Goal: Book appointment/travel/reservation

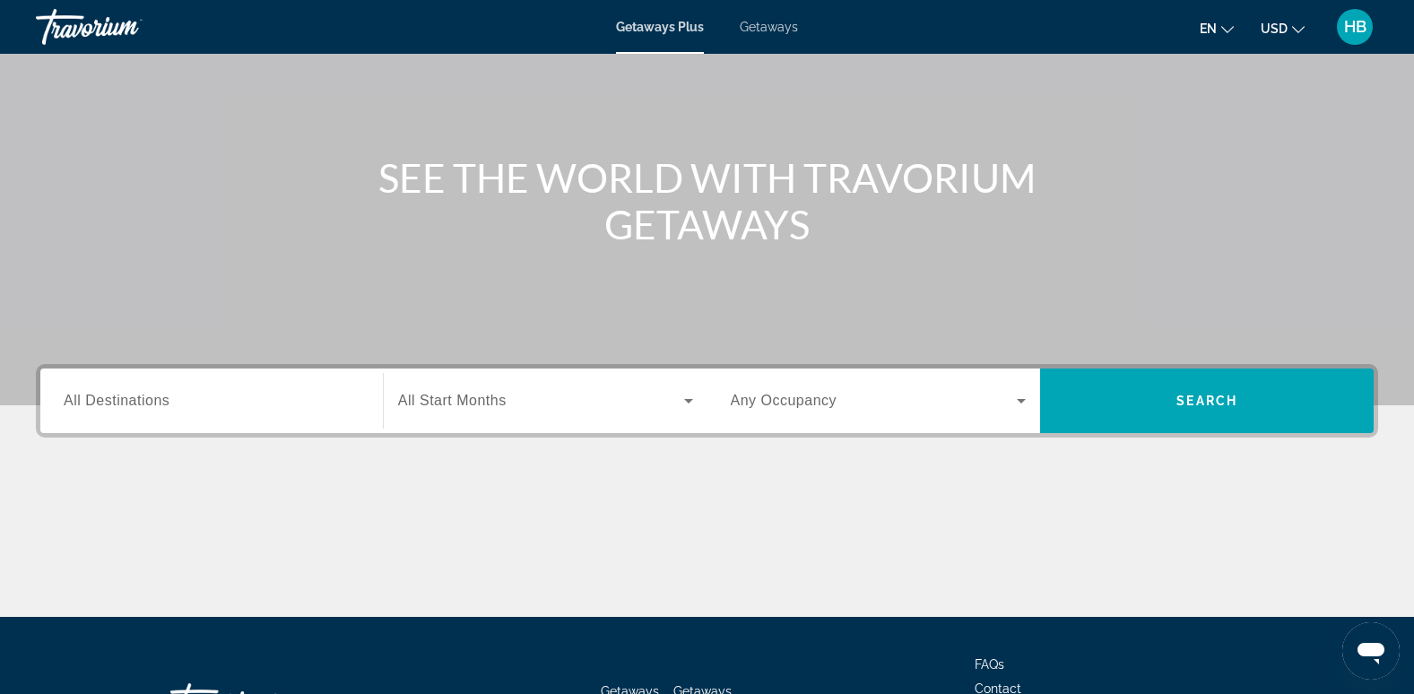
scroll to position [179, 0]
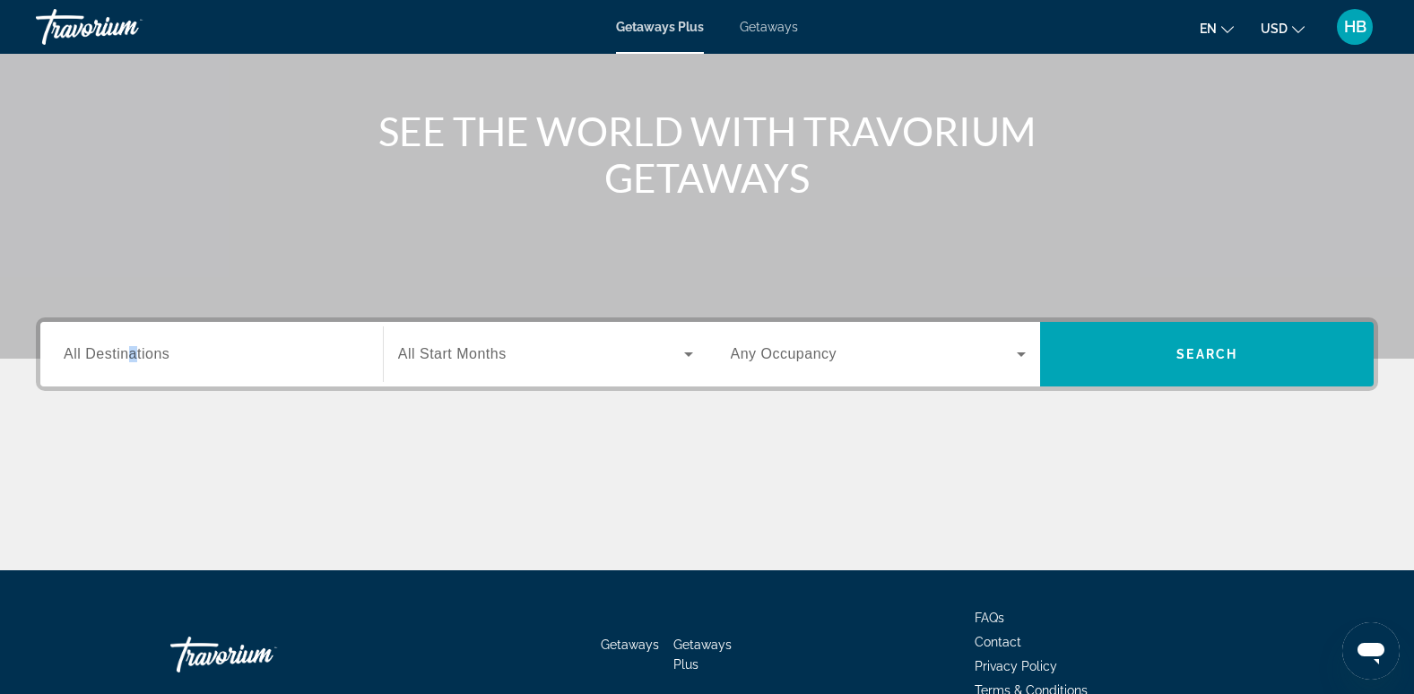
click at [131, 360] on span "All Destinations" at bounding box center [117, 353] width 106 height 15
click at [131, 360] on input "Destination All Destinations" at bounding box center [212, 355] width 296 height 22
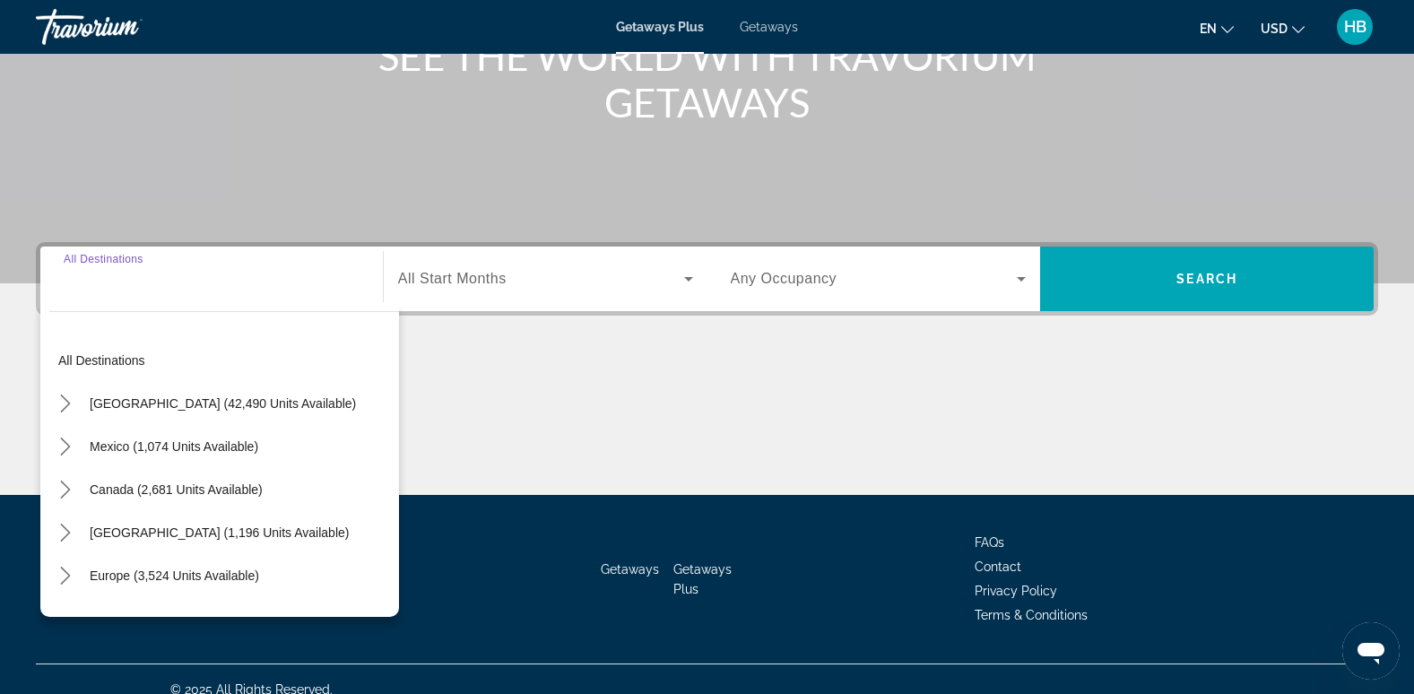
scroll to position [275, 0]
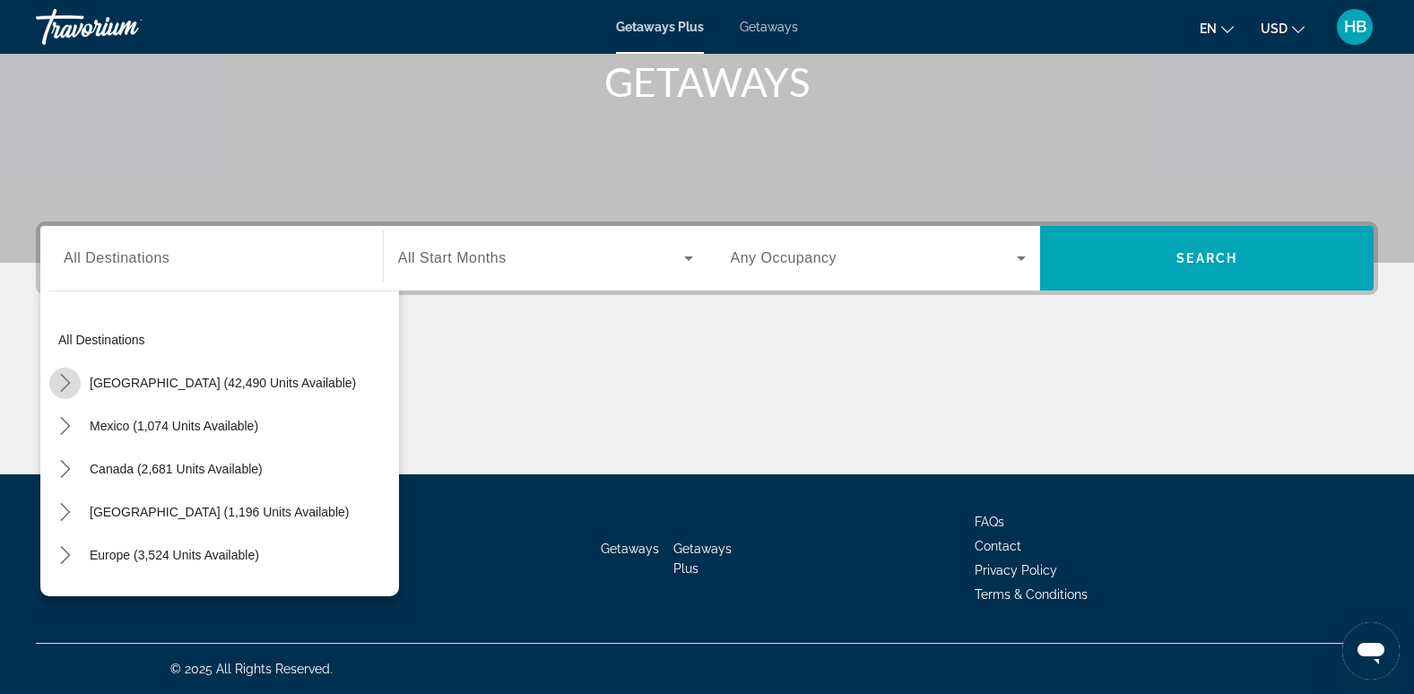
click at [65, 382] on icon "Toggle United States (42,490 units available) submenu" at bounding box center [65, 383] width 18 height 18
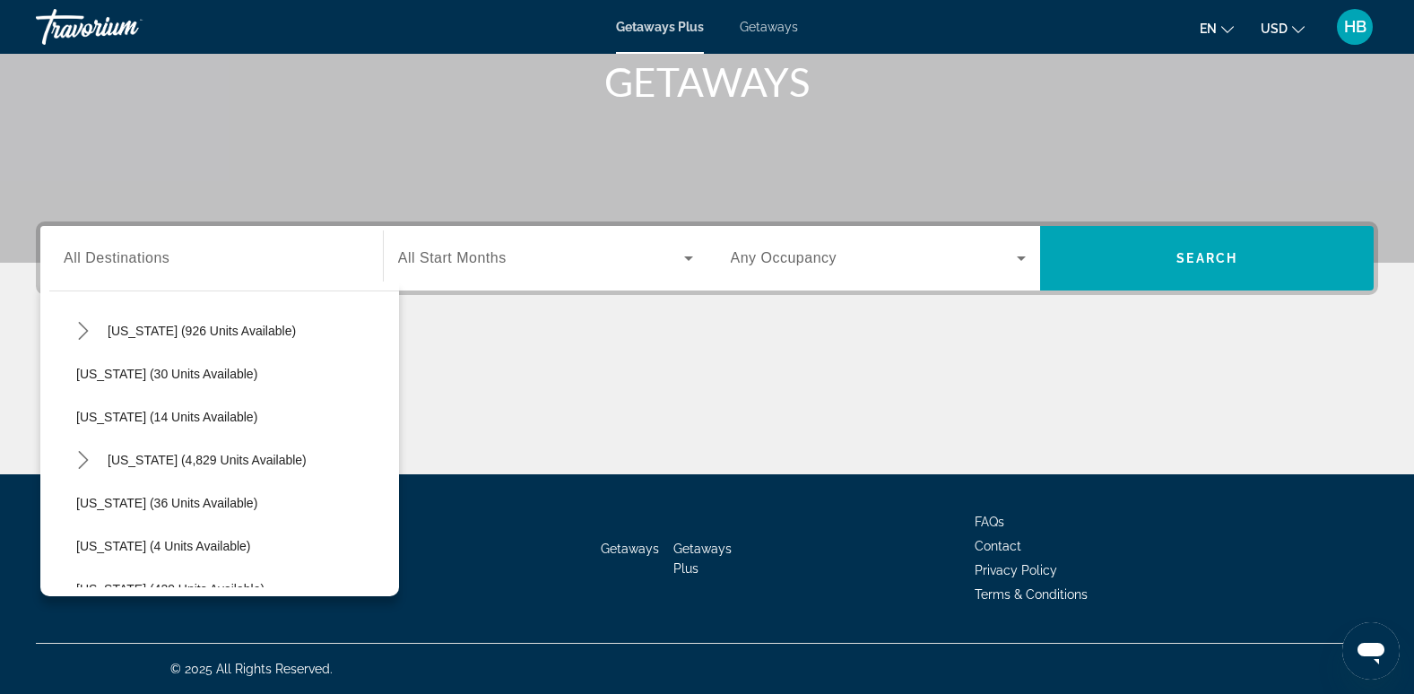
scroll to position [231, 0]
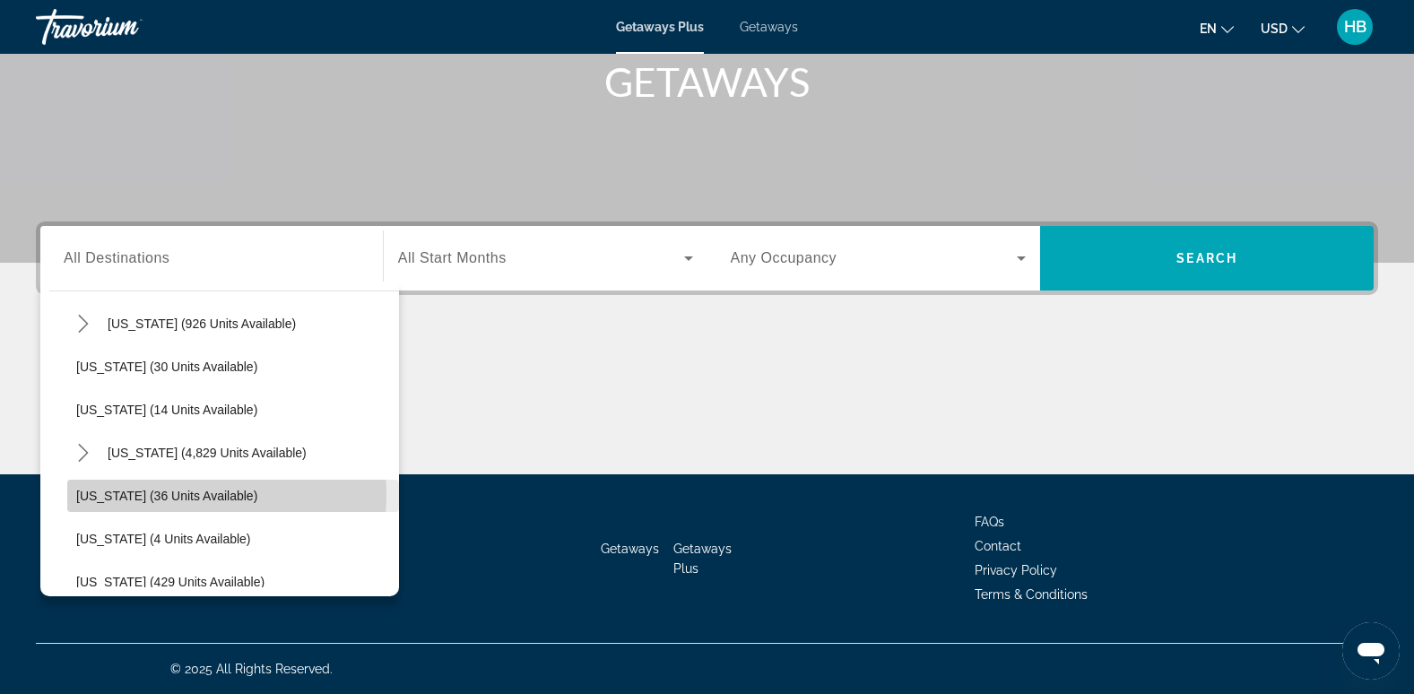
click at [167, 495] on span "[US_STATE] (36 units available)" at bounding box center [166, 496] width 181 height 14
type input "**********"
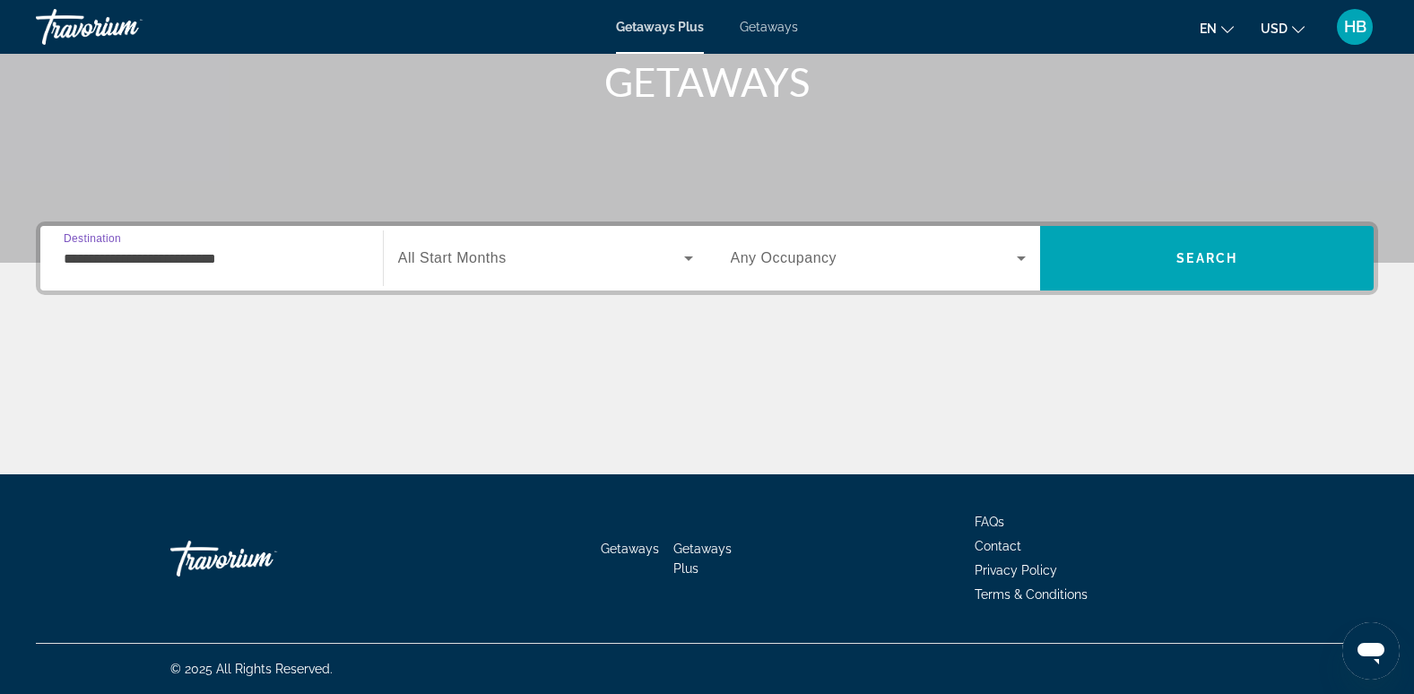
click at [463, 257] on span "All Start Months" at bounding box center [452, 257] width 108 height 15
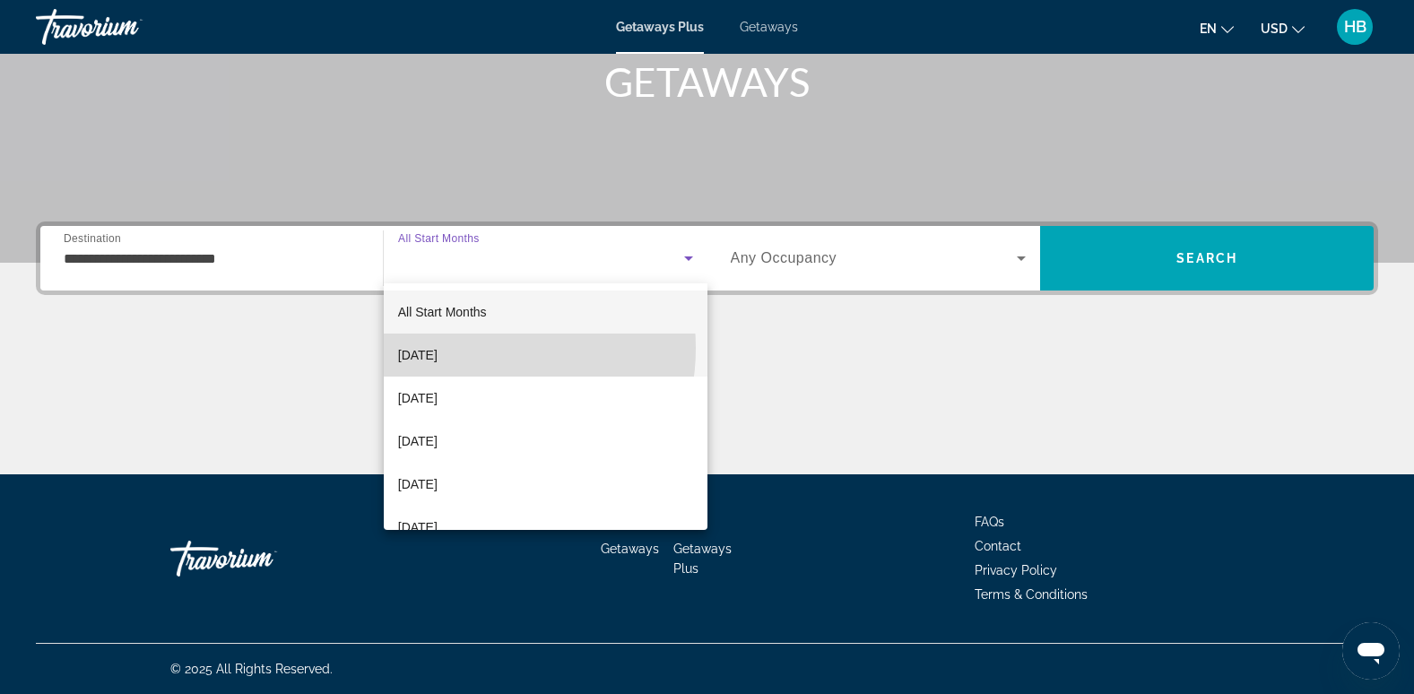
click at [438, 348] on span "[DATE]" at bounding box center [417, 355] width 39 height 22
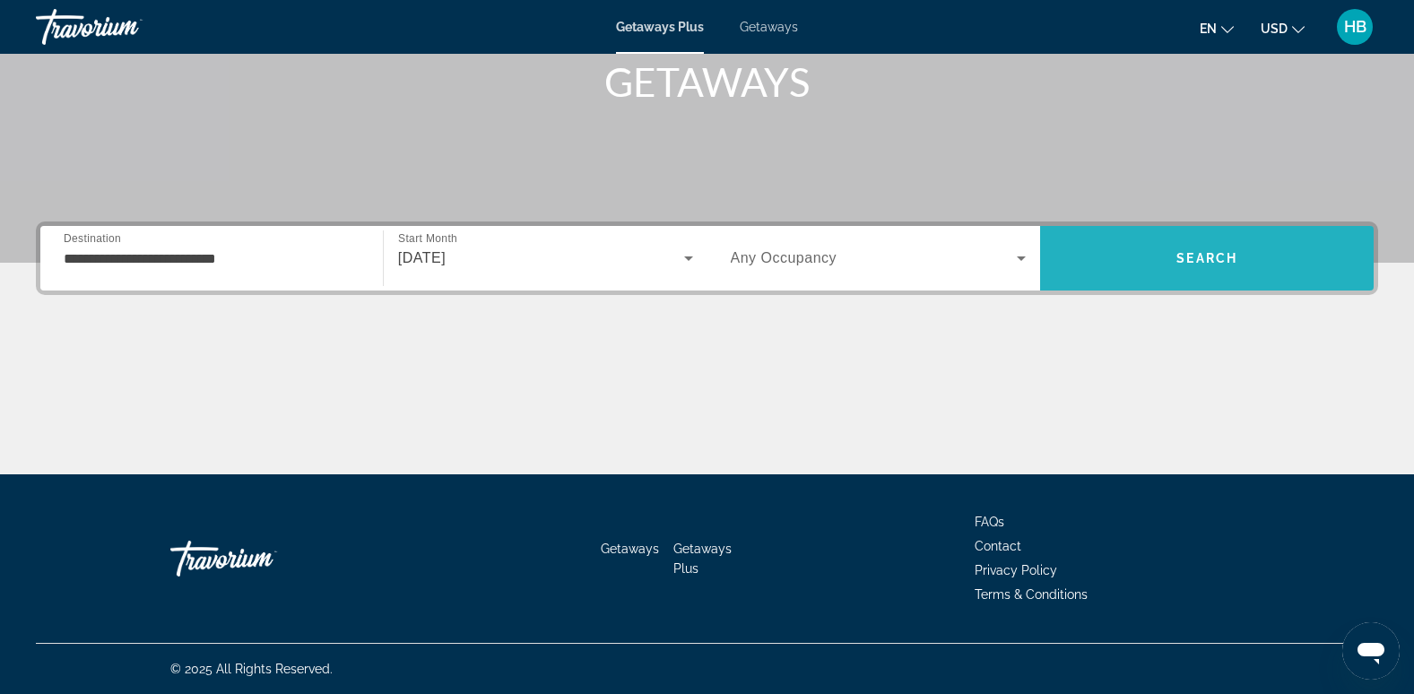
click at [1200, 254] on span "Search" at bounding box center [1206, 258] width 61 height 14
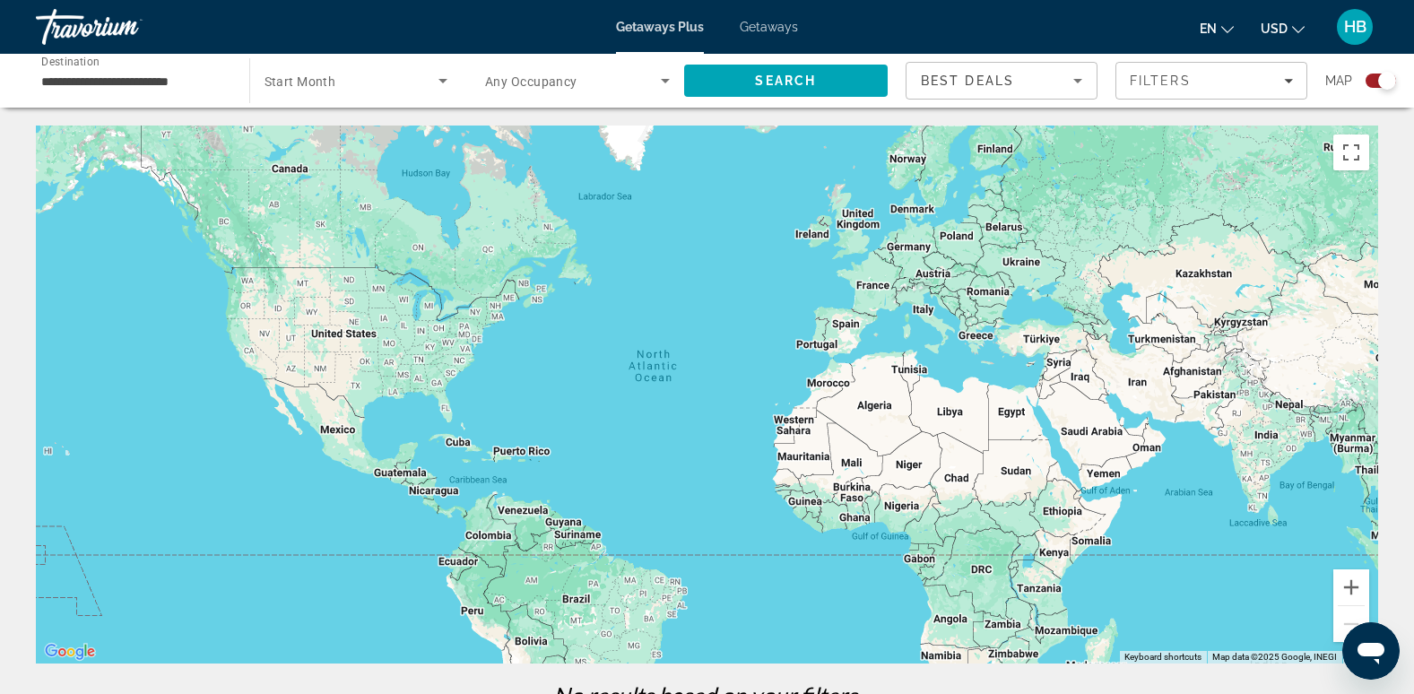
click at [763, 26] on span "Getaways" at bounding box center [769, 27] width 58 height 14
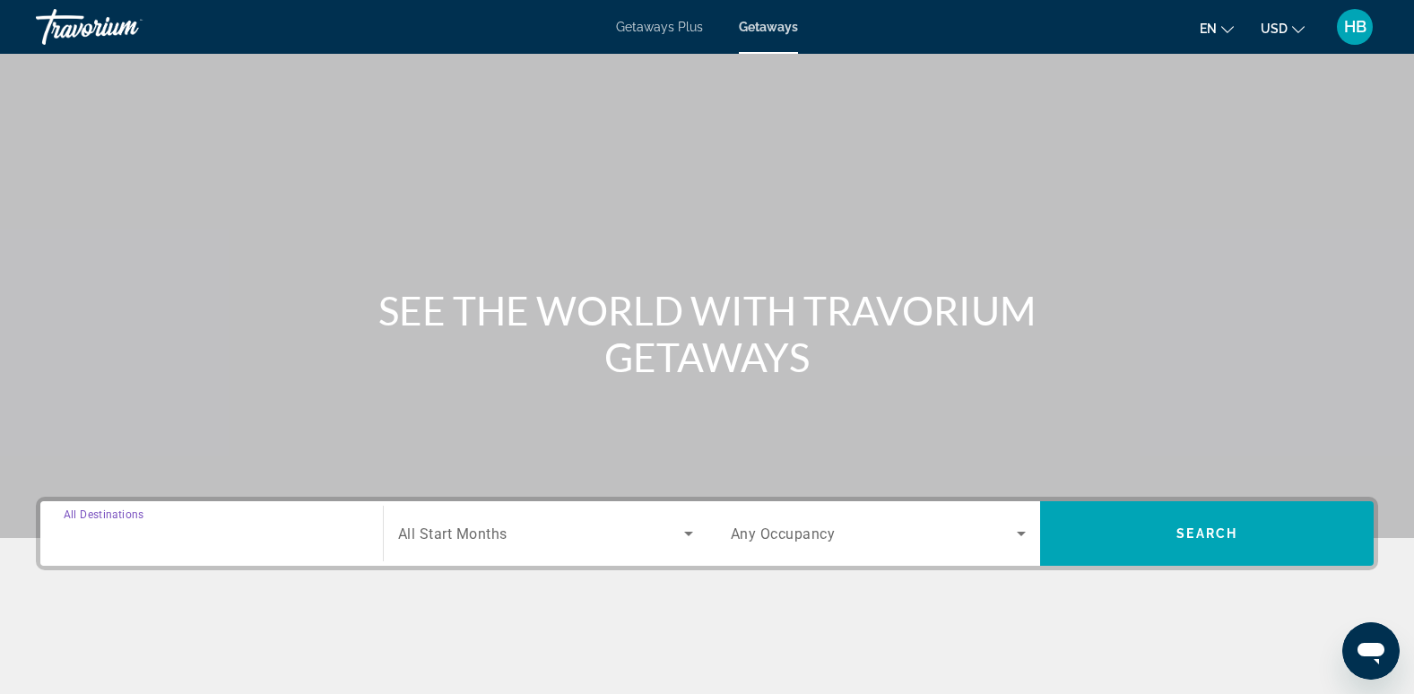
click at [190, 529] on input "Destination All Destinations" at bounding box center [212, 535] width 296 height 22
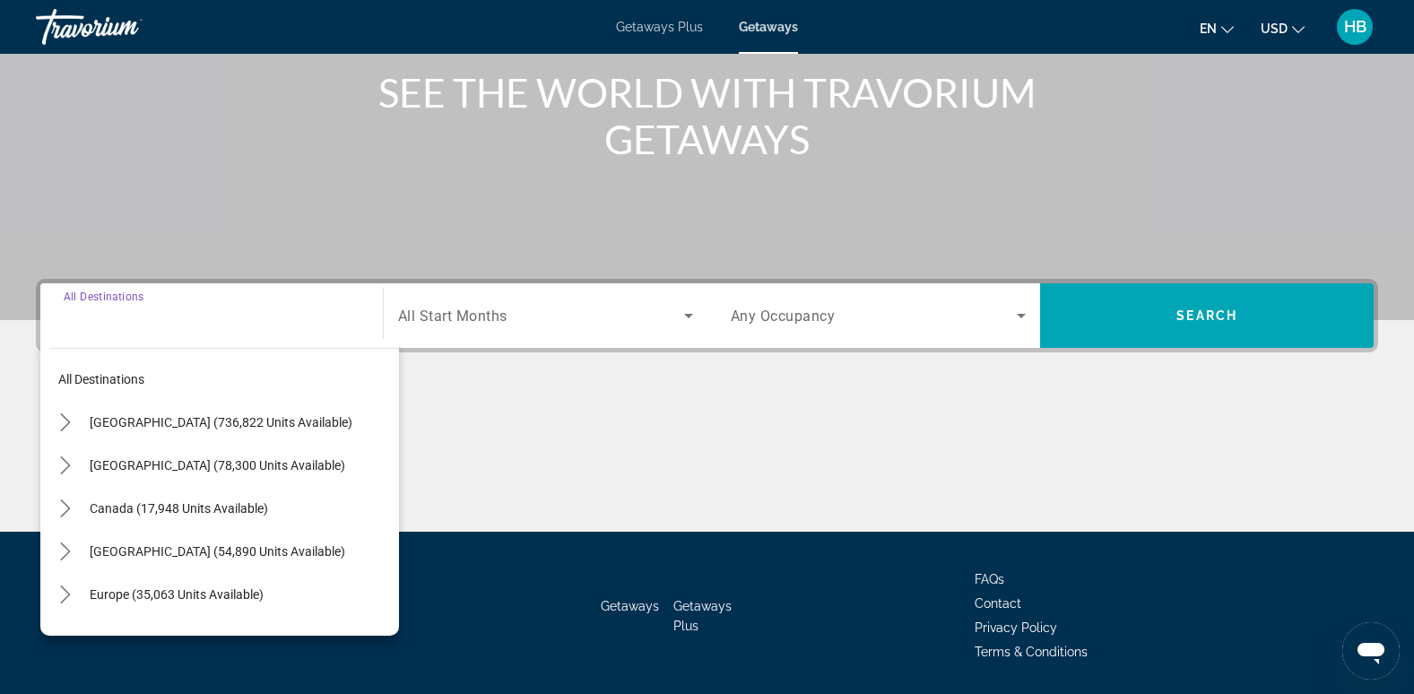
scroll to position [275, 0]
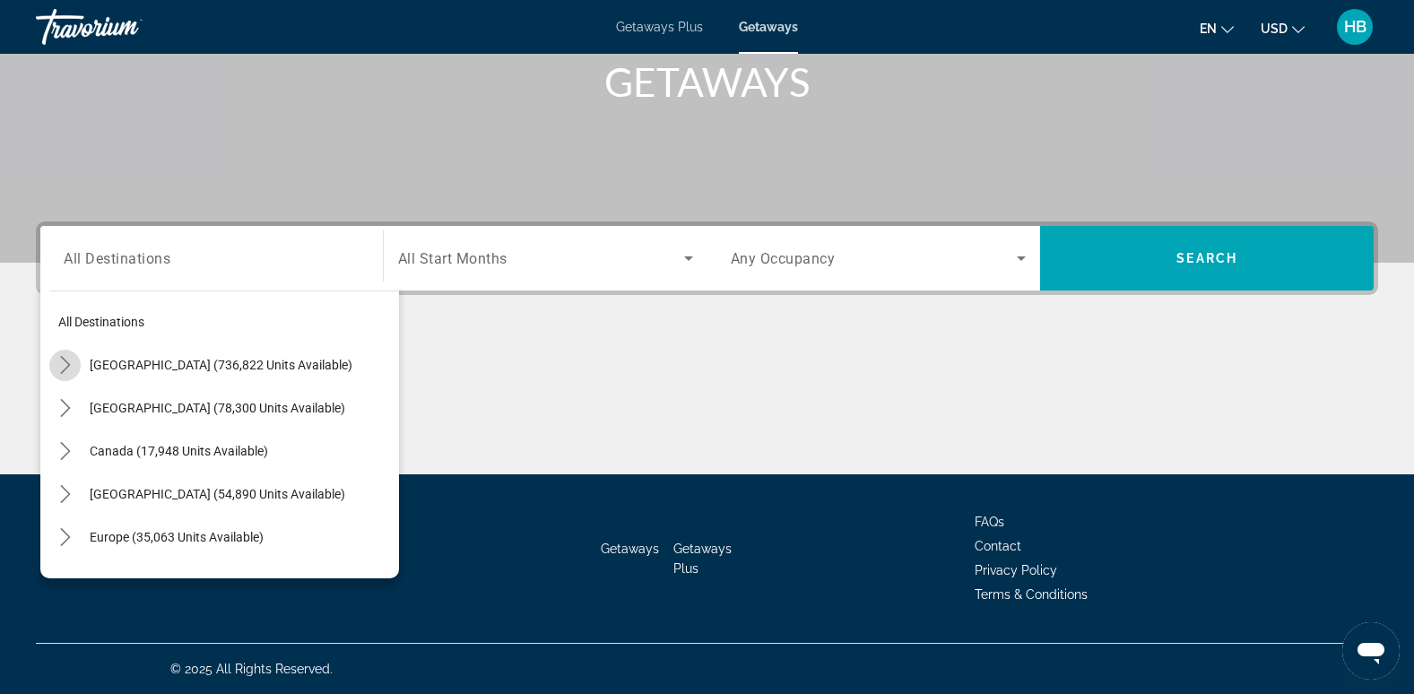
click at [57, 367] on icon "Toggle United States (736,822 units available) submenu" at bounding box center [65, 365] width 18 height 18
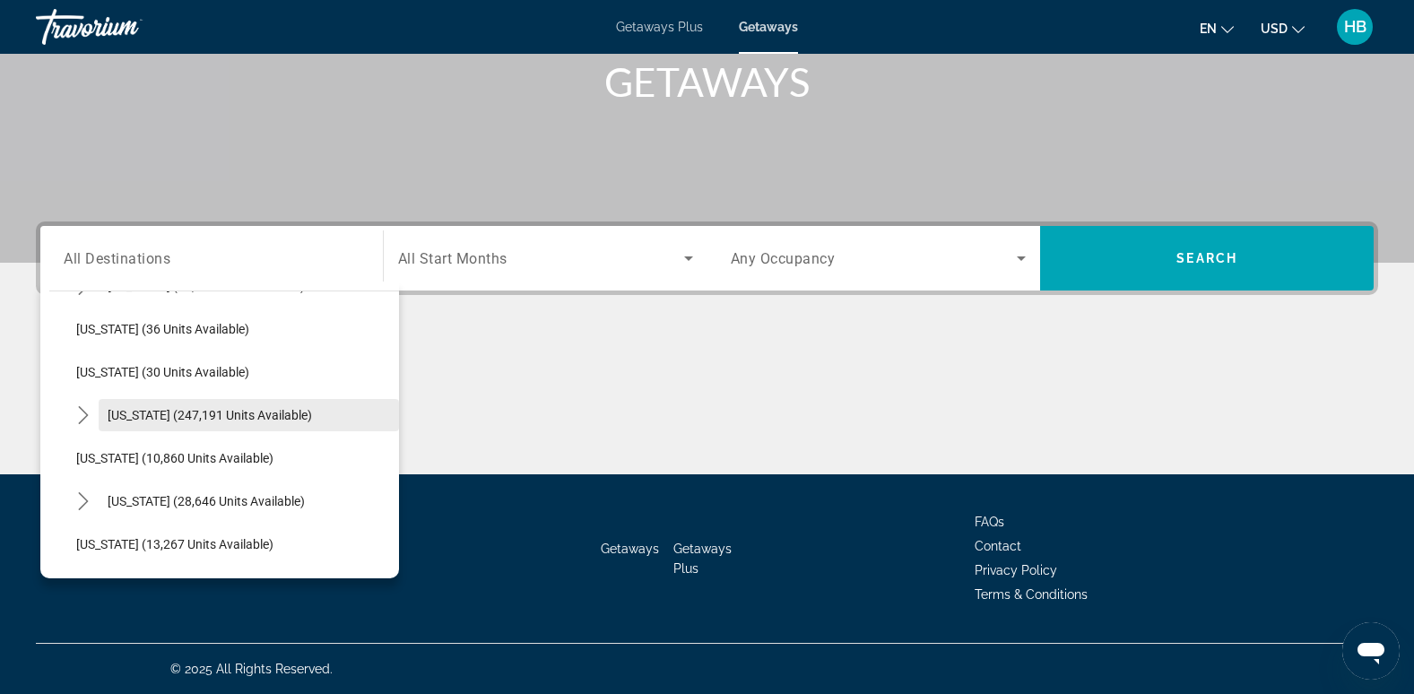
scroll to position [256, 0]
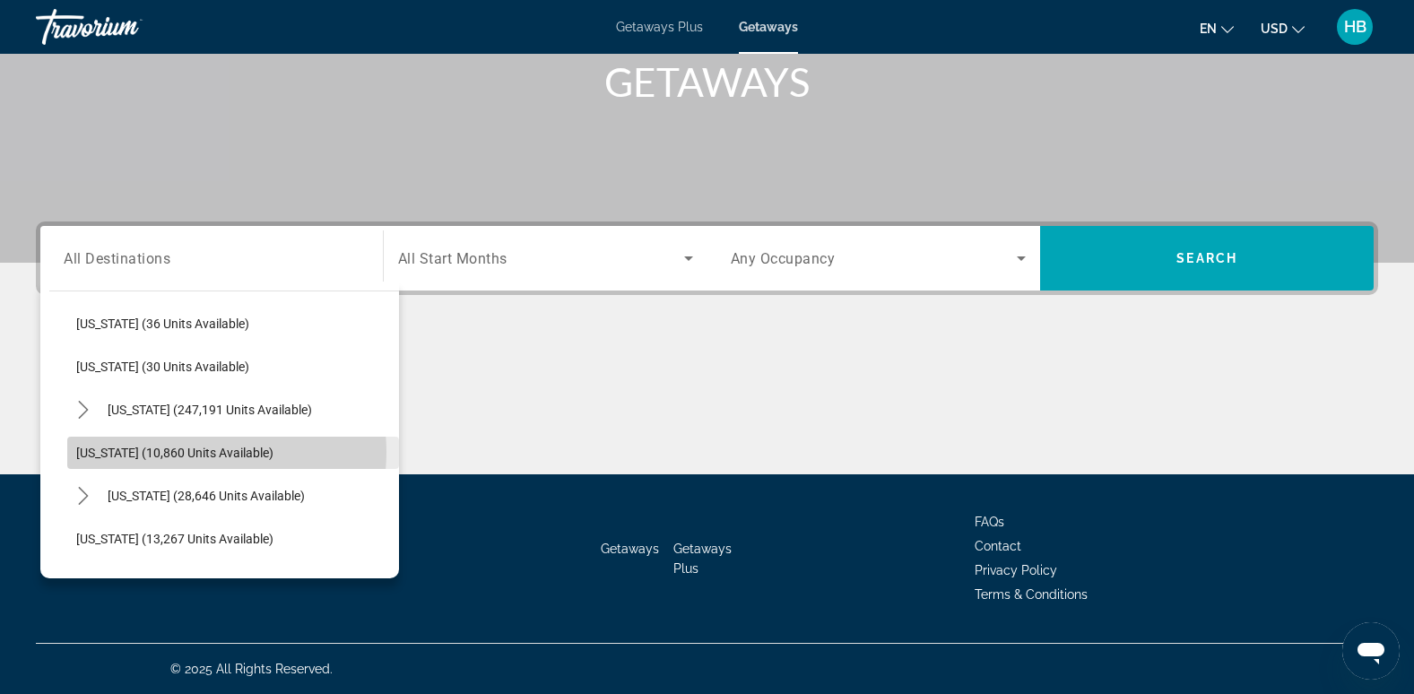
click at [195, 452] on span "[US_STATE] (10,860 units available)" at bounding box center [174, 453] width 197 height 14
type input "**********"
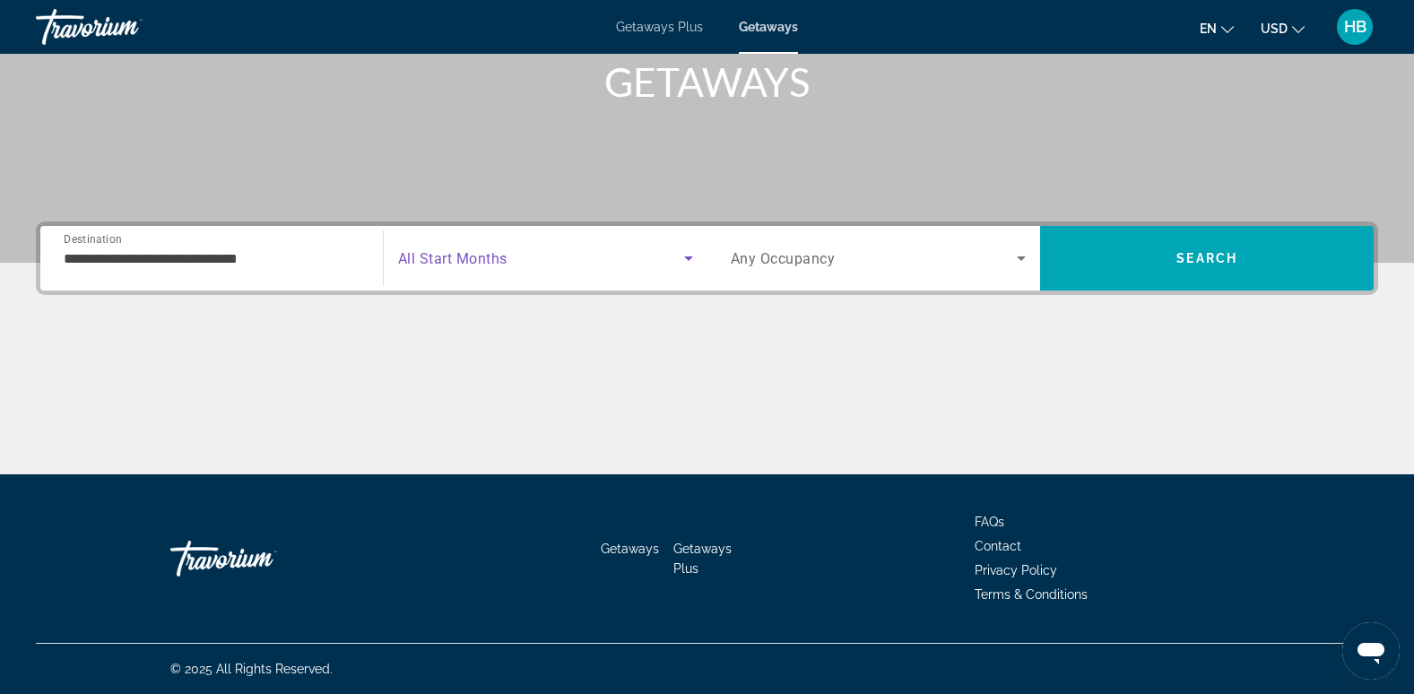
click at [450, 248] on span "Search widget" at bounding box center [541, 258] width 286 height 22
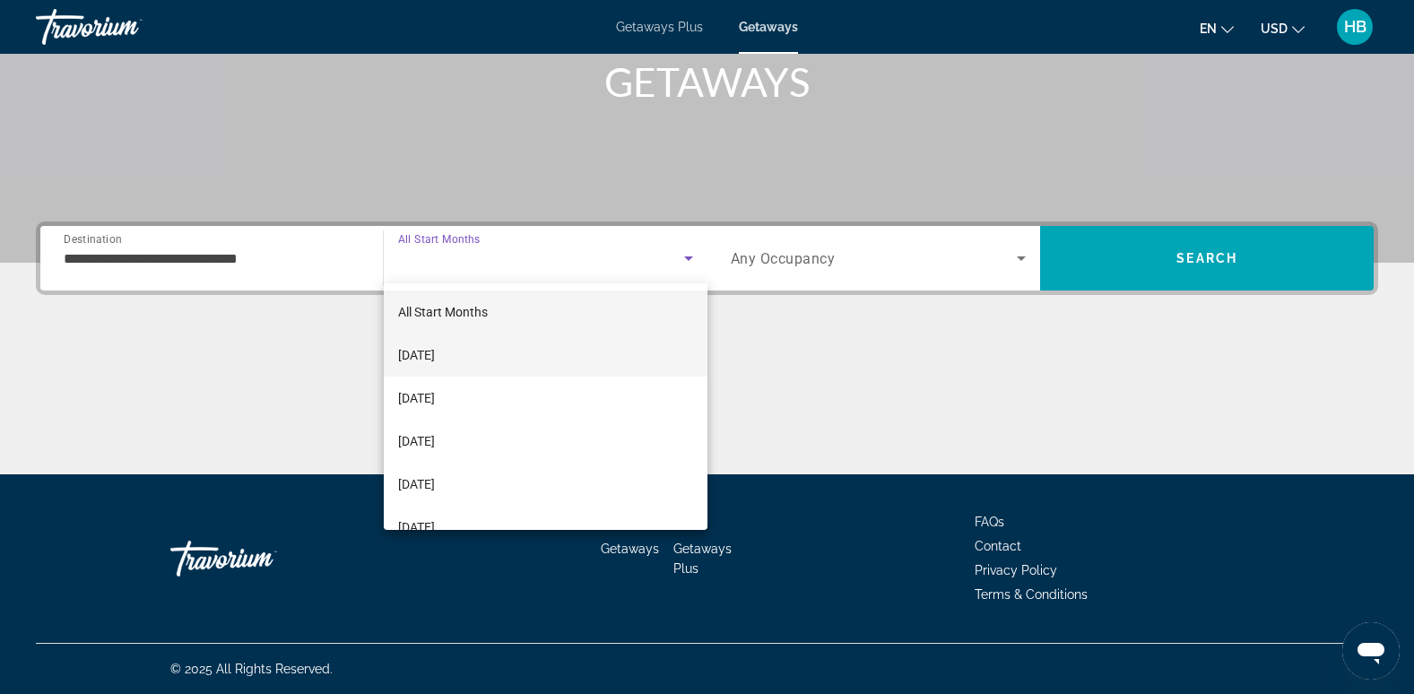
click at [478, 351] on mat-option "[DATE]" at bounding box center [546, 355] width 324 height 43
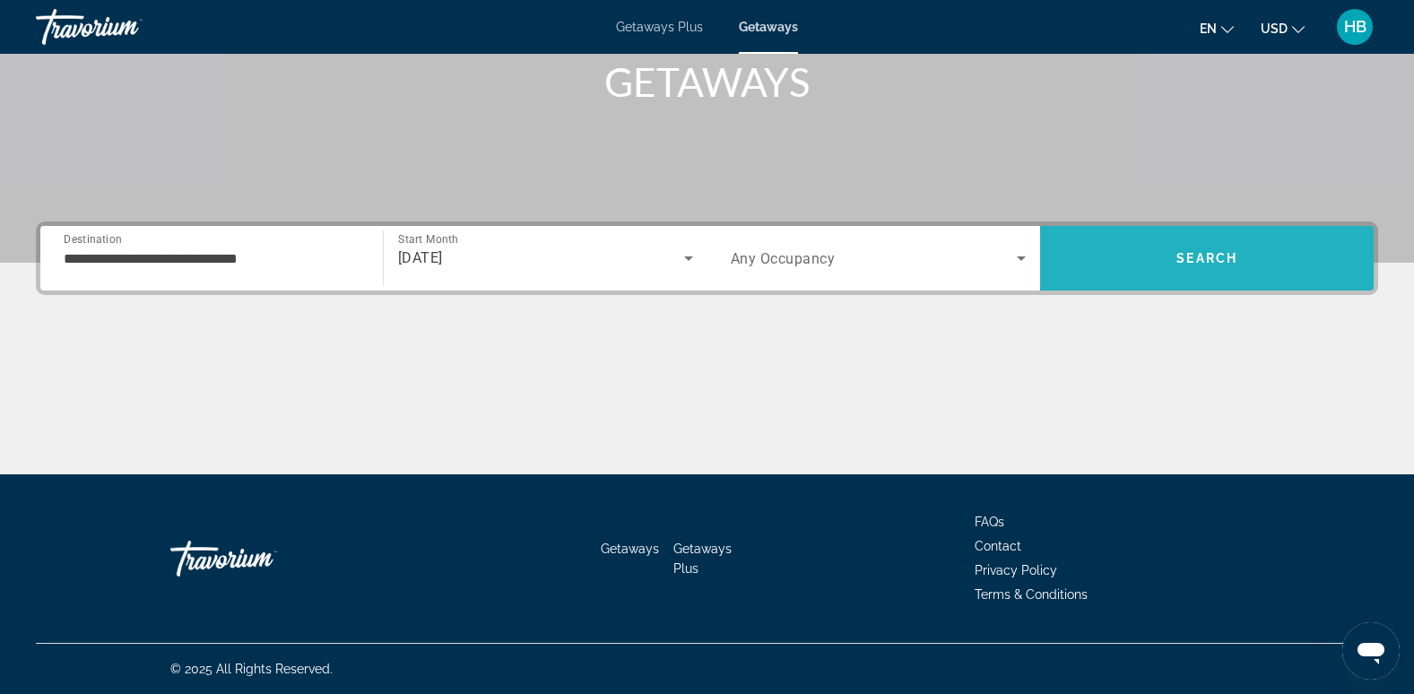
click at [1214, 260] on span "Search" at bounding box center [1206, 258] width 61 height 14
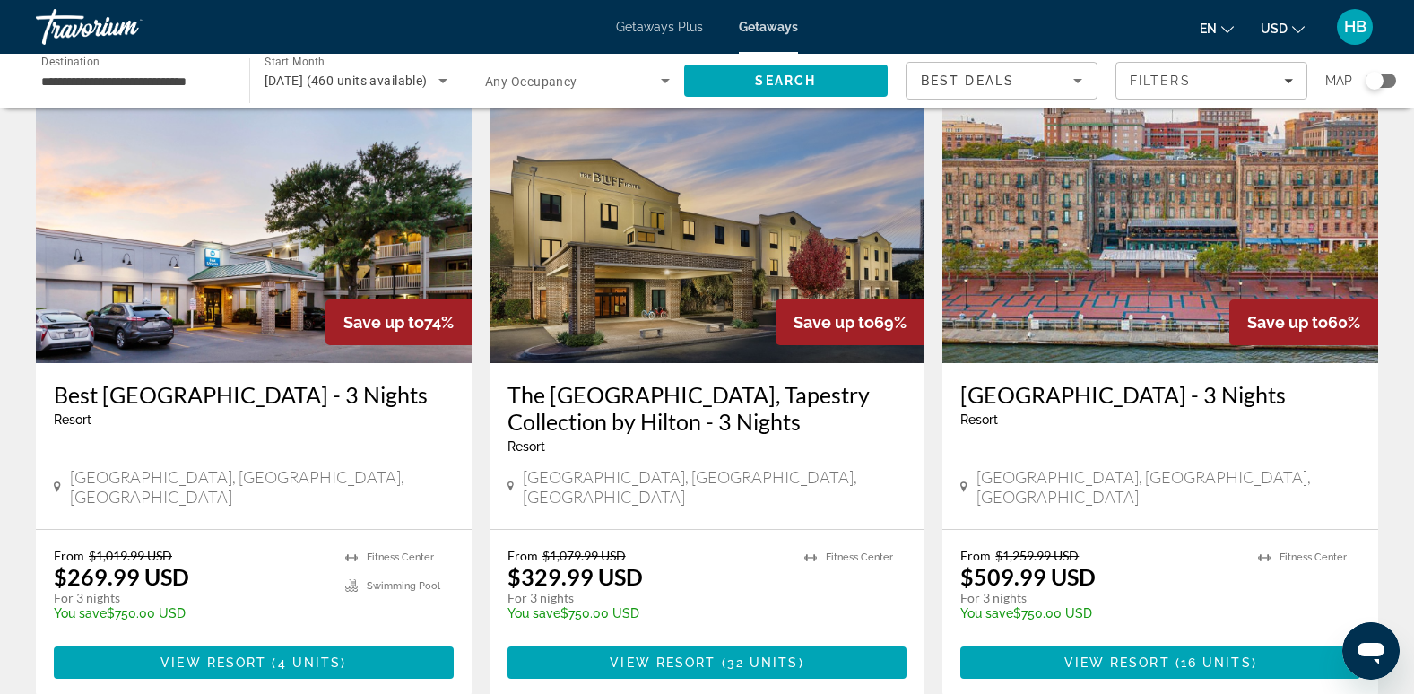
scroll to position [2064, 0]
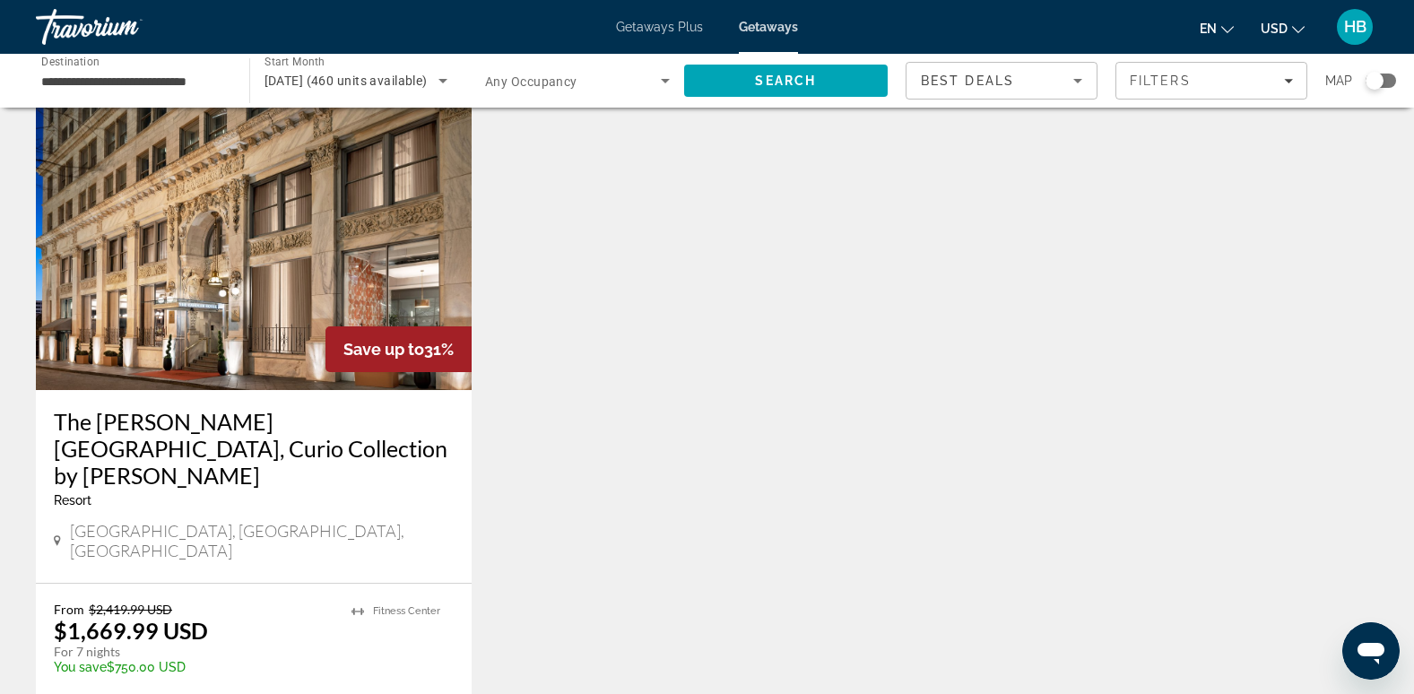
scroll to position [1488, 0]
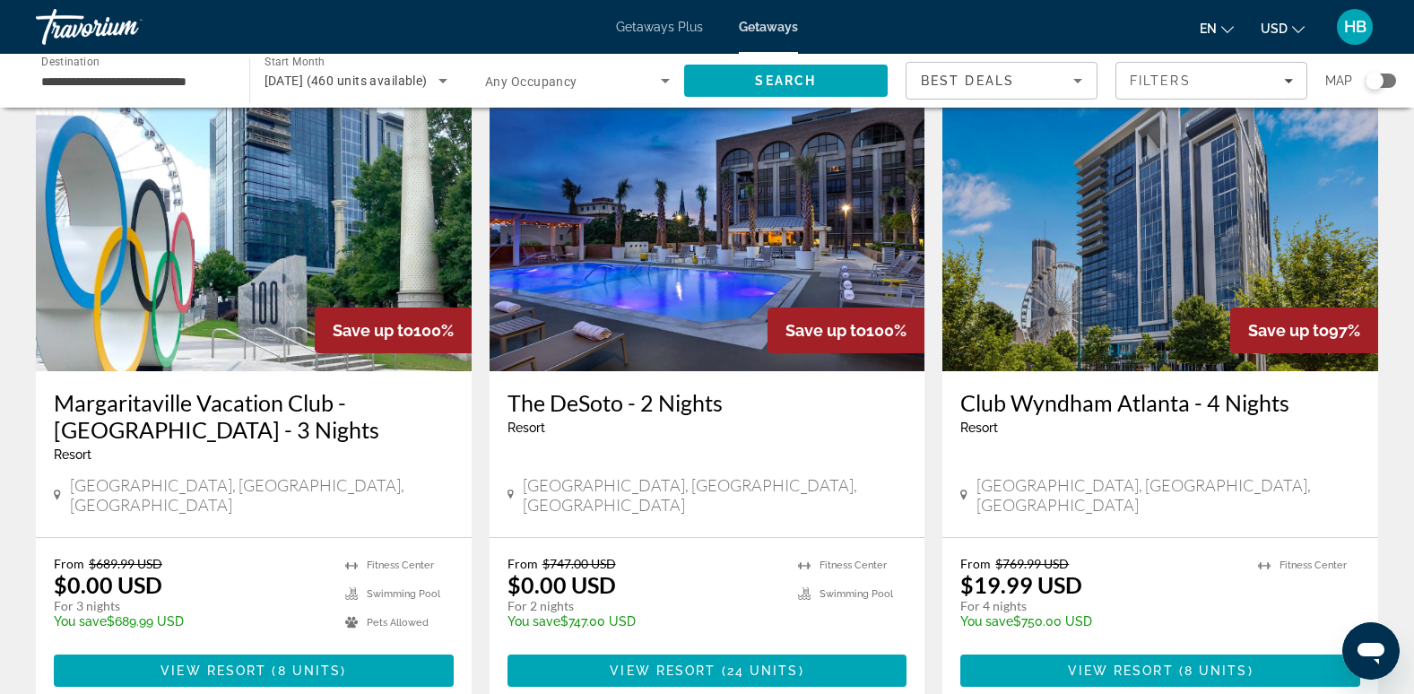
scroll to position [115, 0]
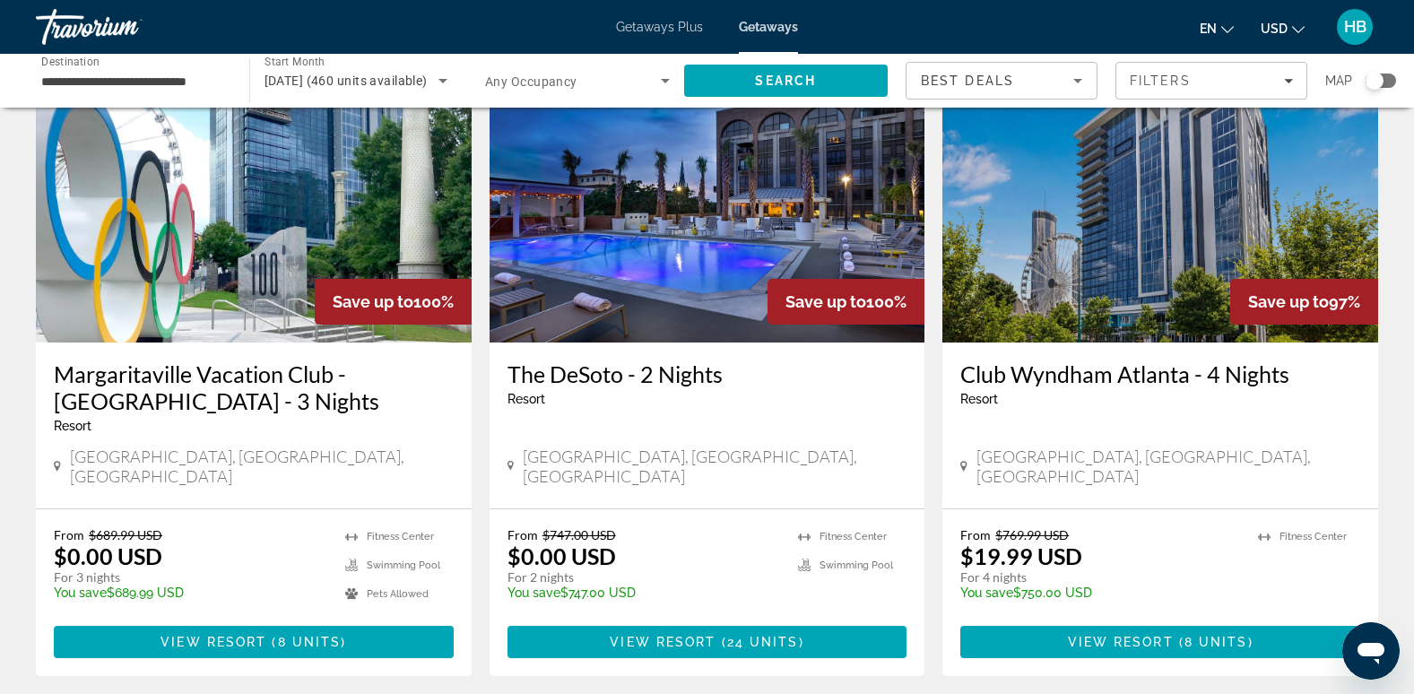
click at [1055, 313] on img "Main content" at bounding box center [1160, 199] width 436 height 287
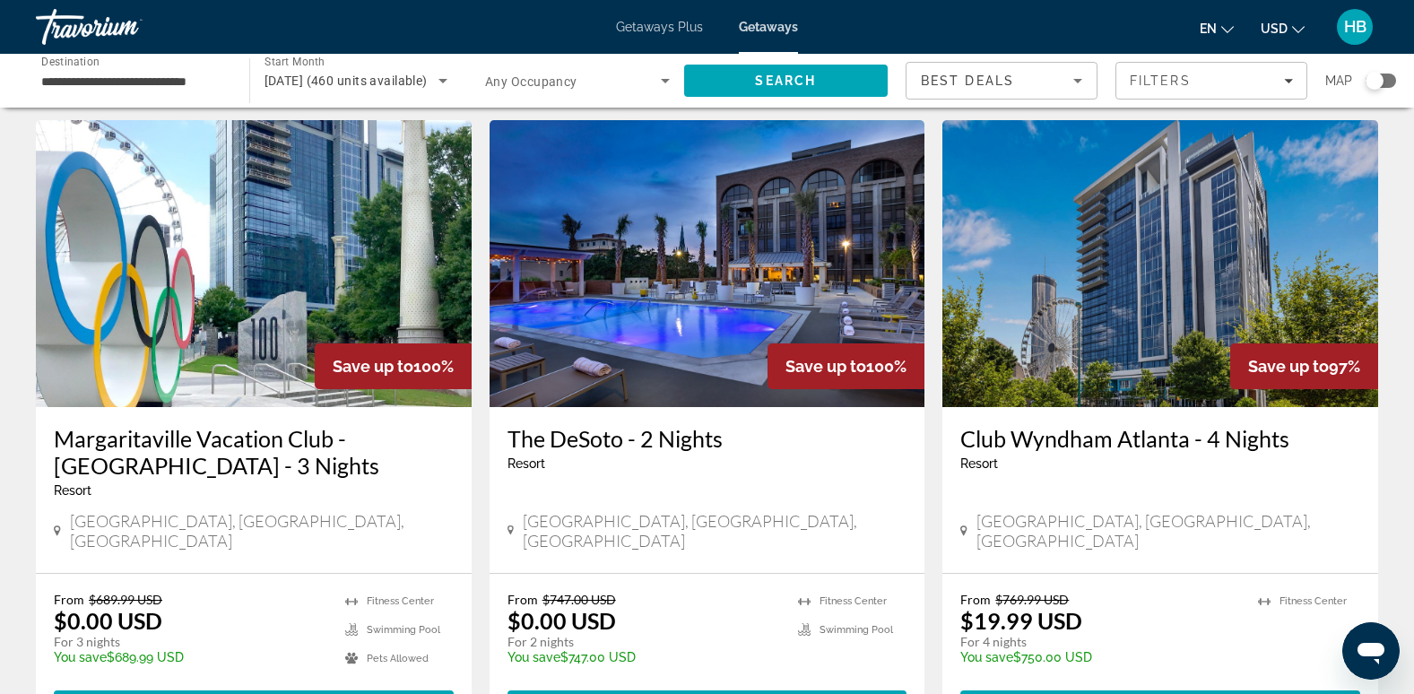
scroll to position [90, 0]
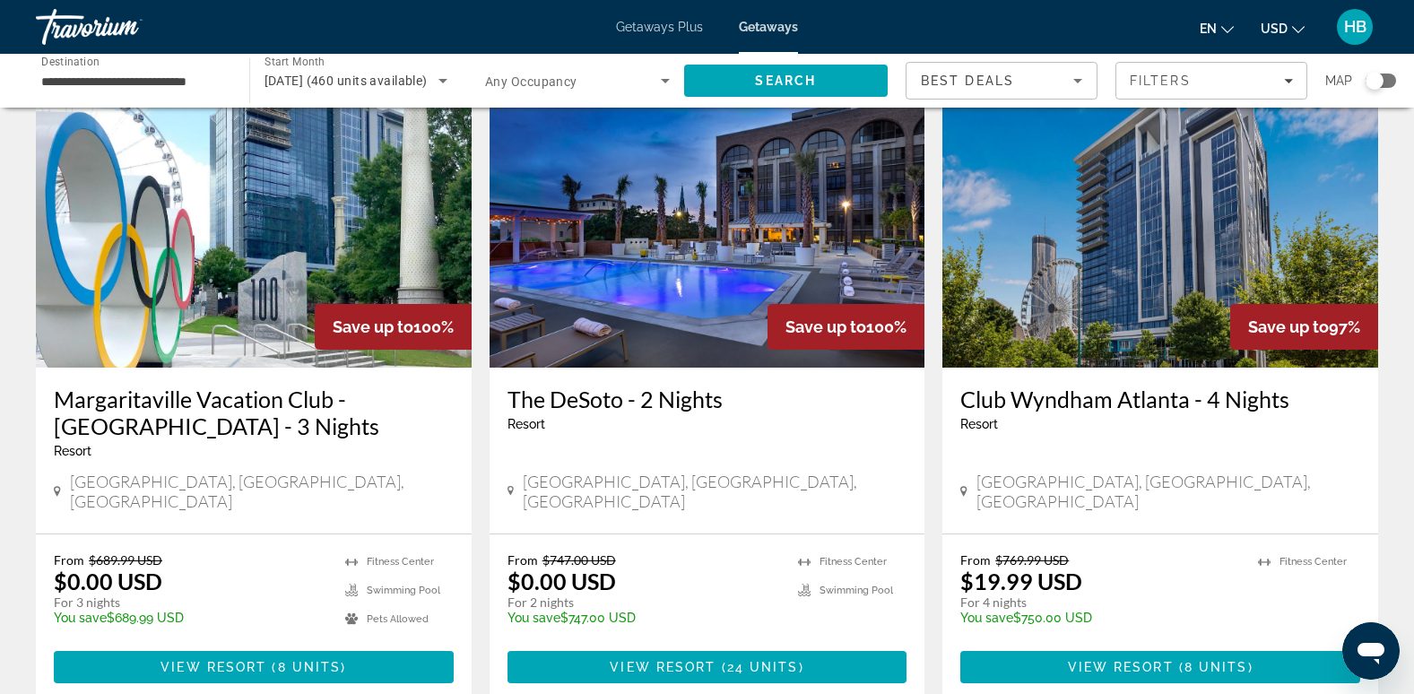
click at [327, 237] on img "Main content" at bounding box center [254, 224] width 436 height 287
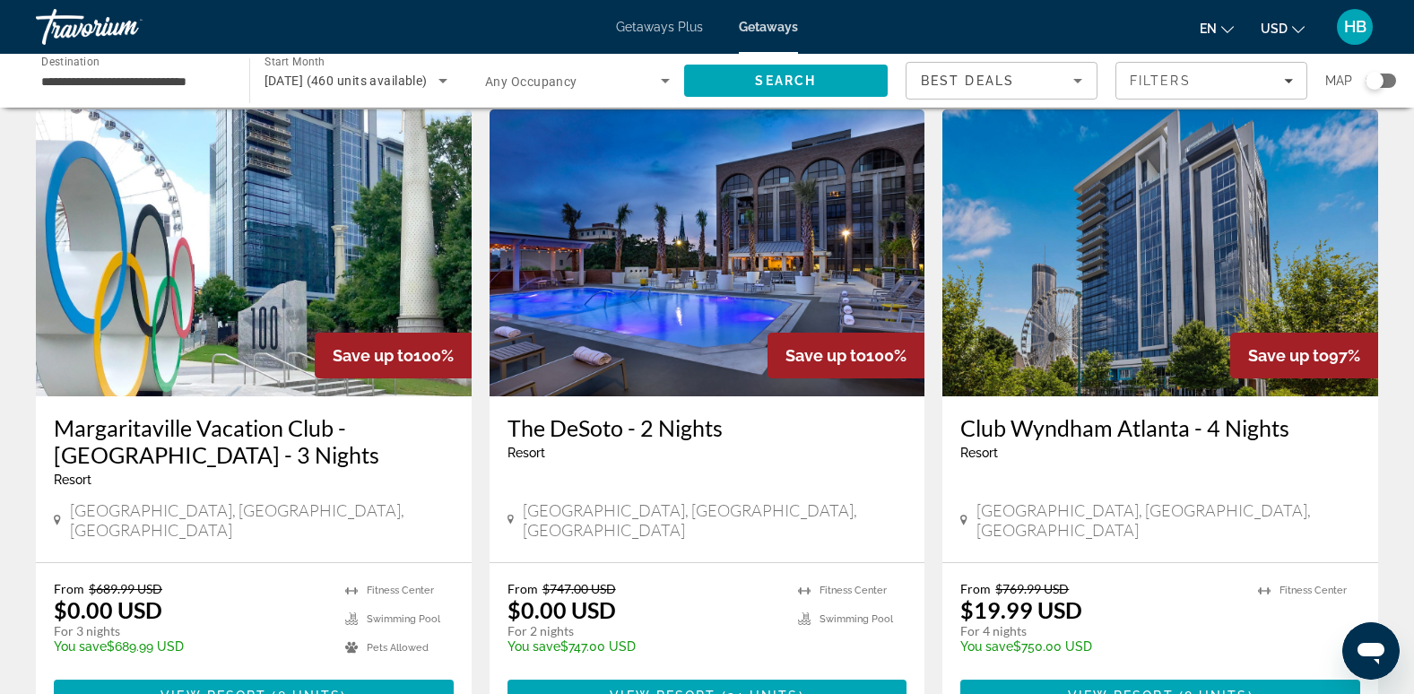
scroll to position [90, 0]
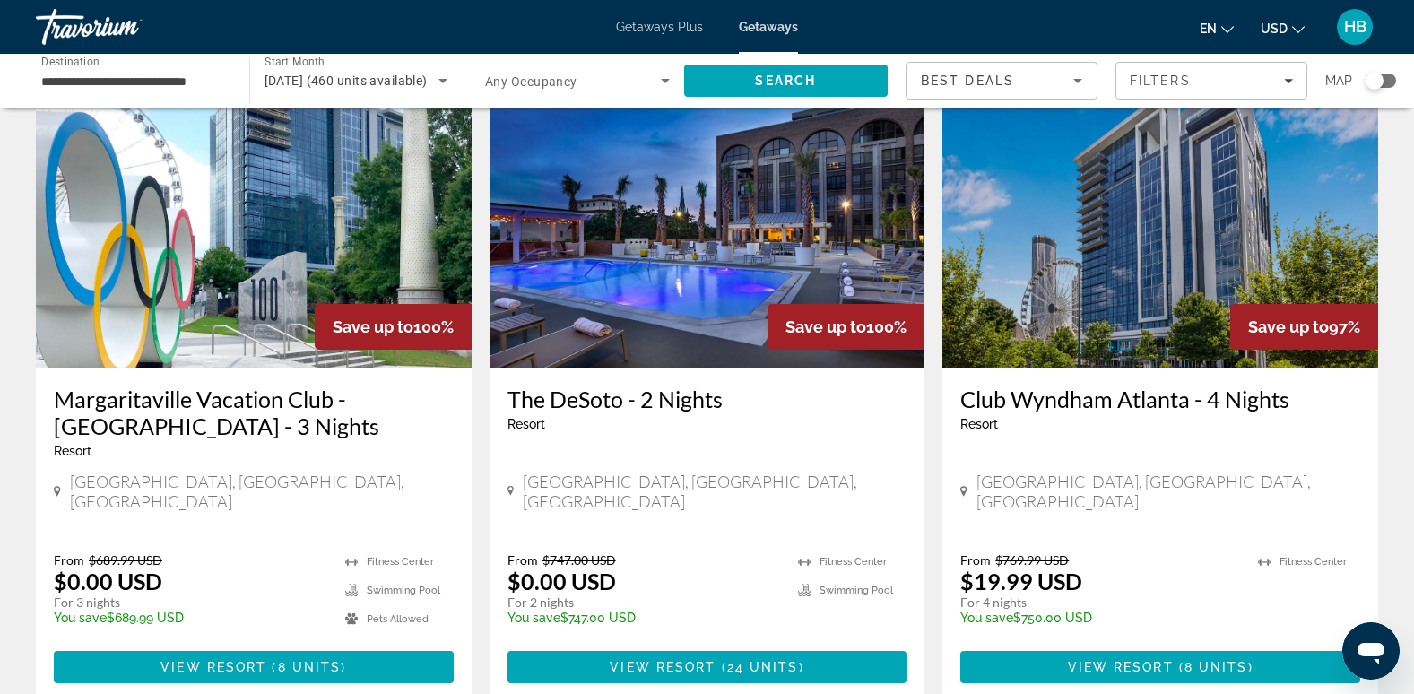
click at [786, 255] on img "Main content" at bounding box center [708, 224] width 436 height 287
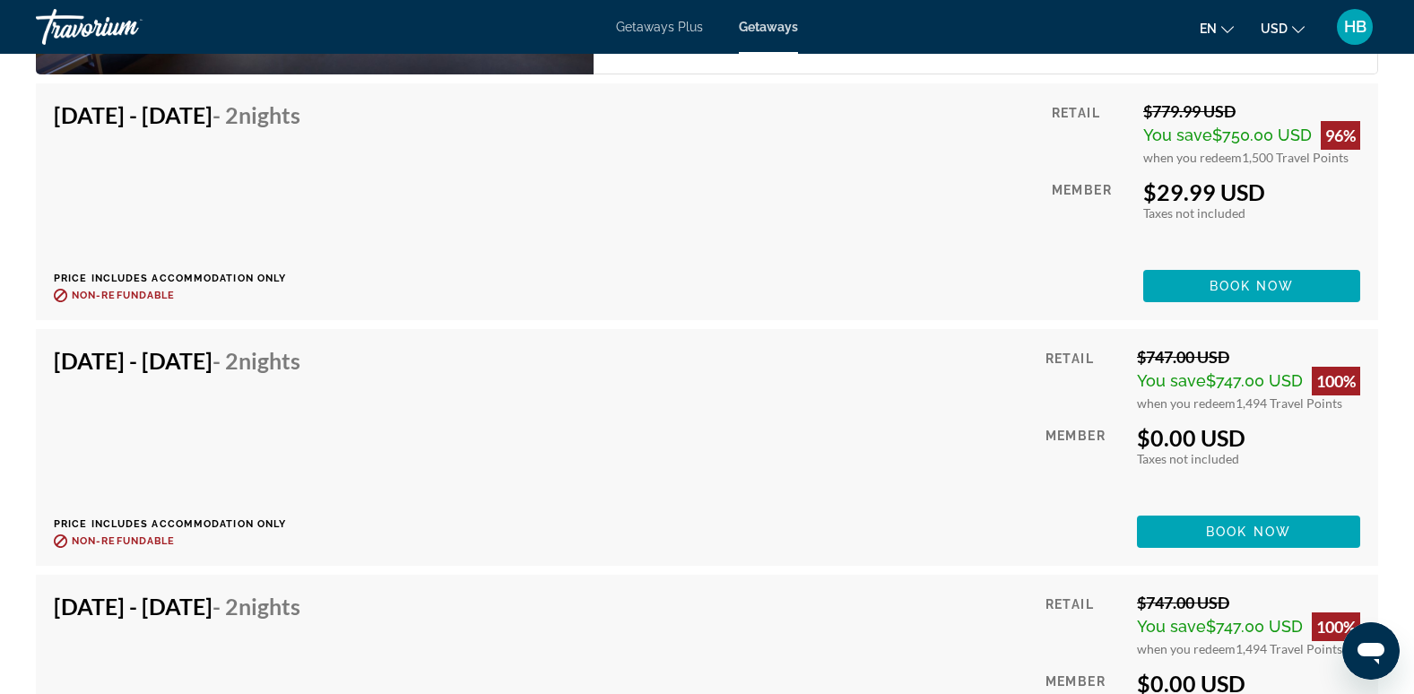
scroll to position [3345, 0]
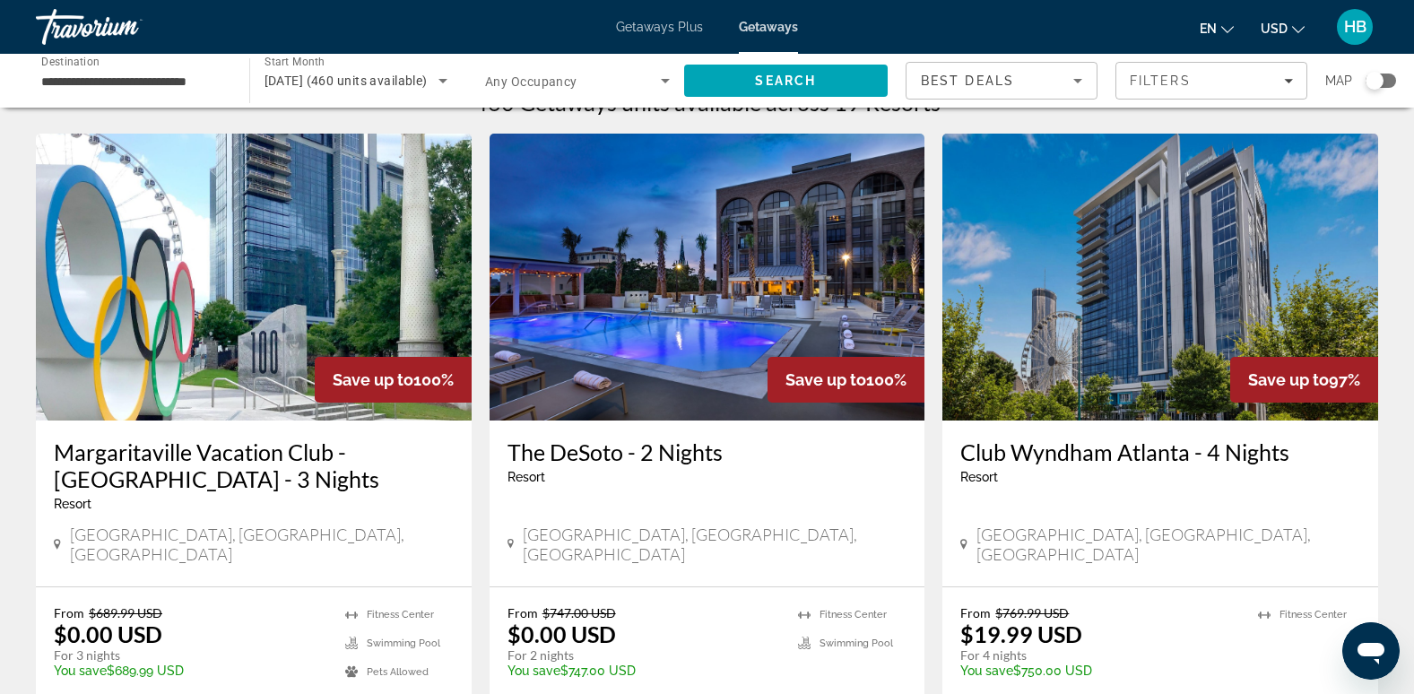
scroll to position [65, 0]
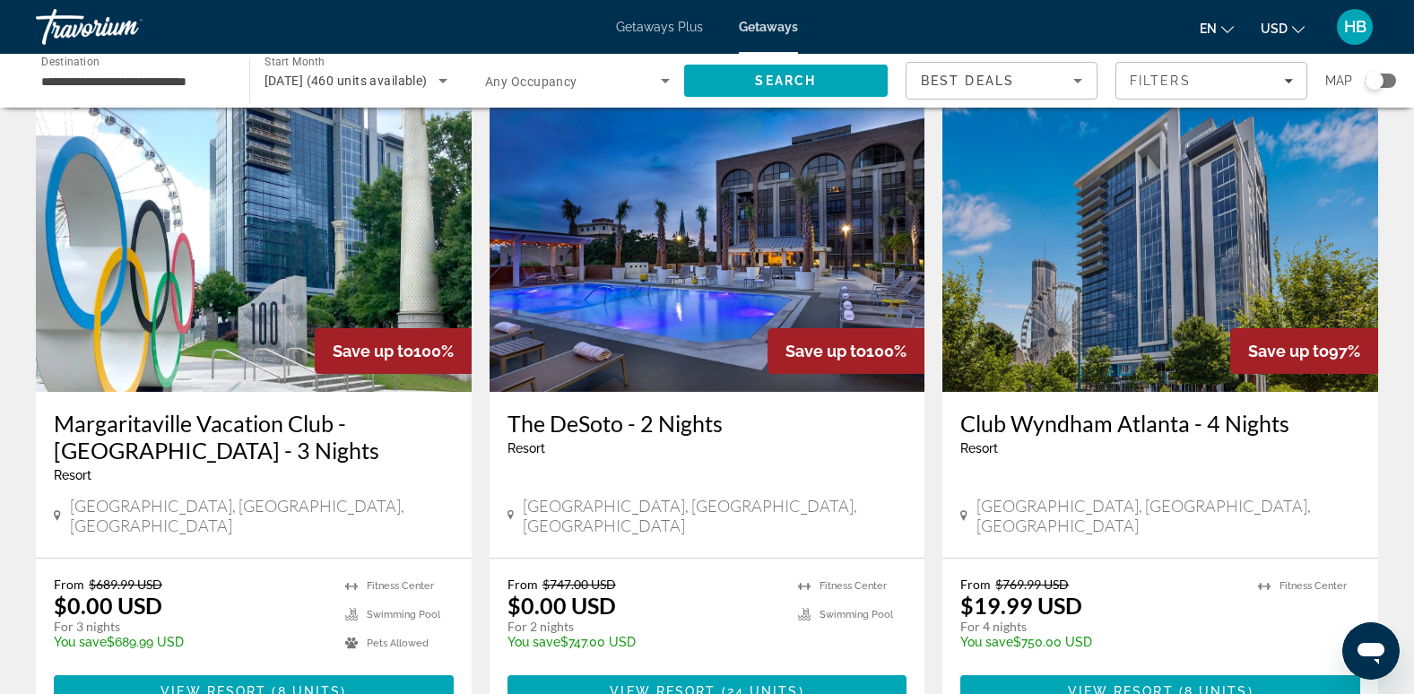
click at [1192, 321] on img "Main content" at bounding box center [1160, 248] width 436 height 287
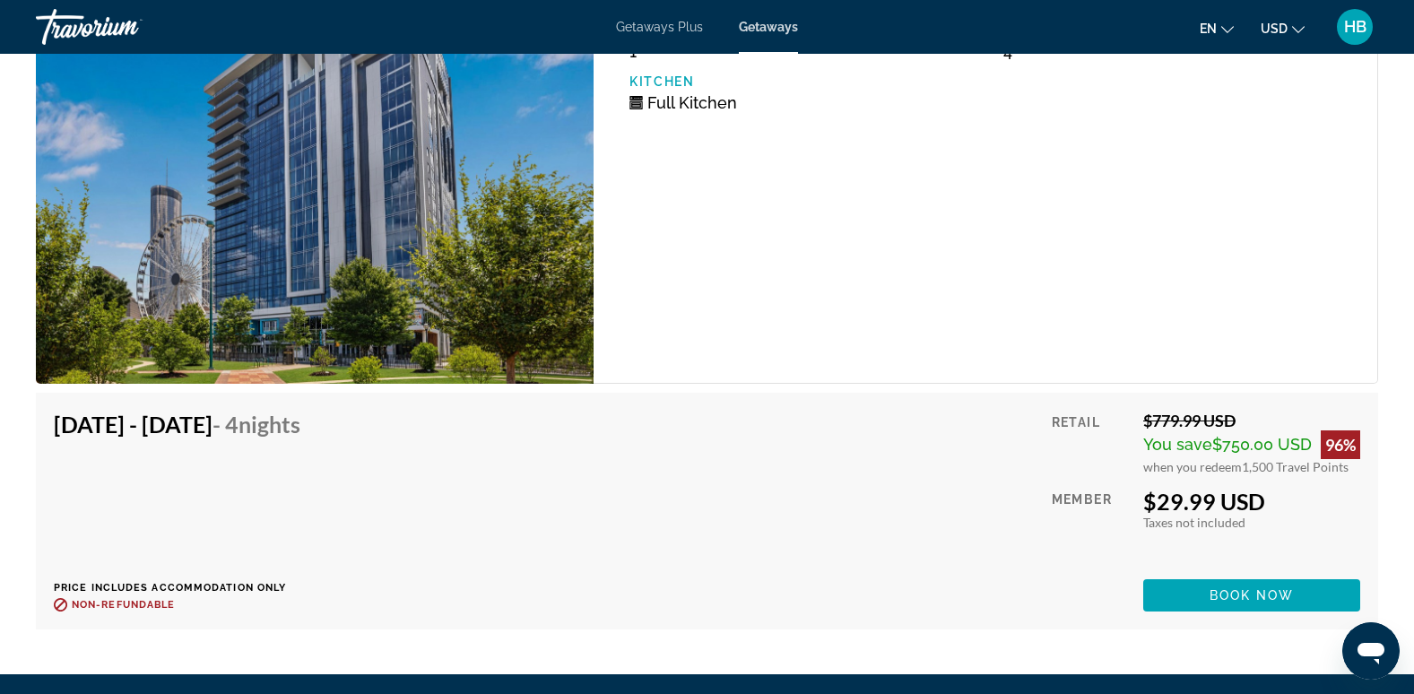
scroll to position [4220, 0]
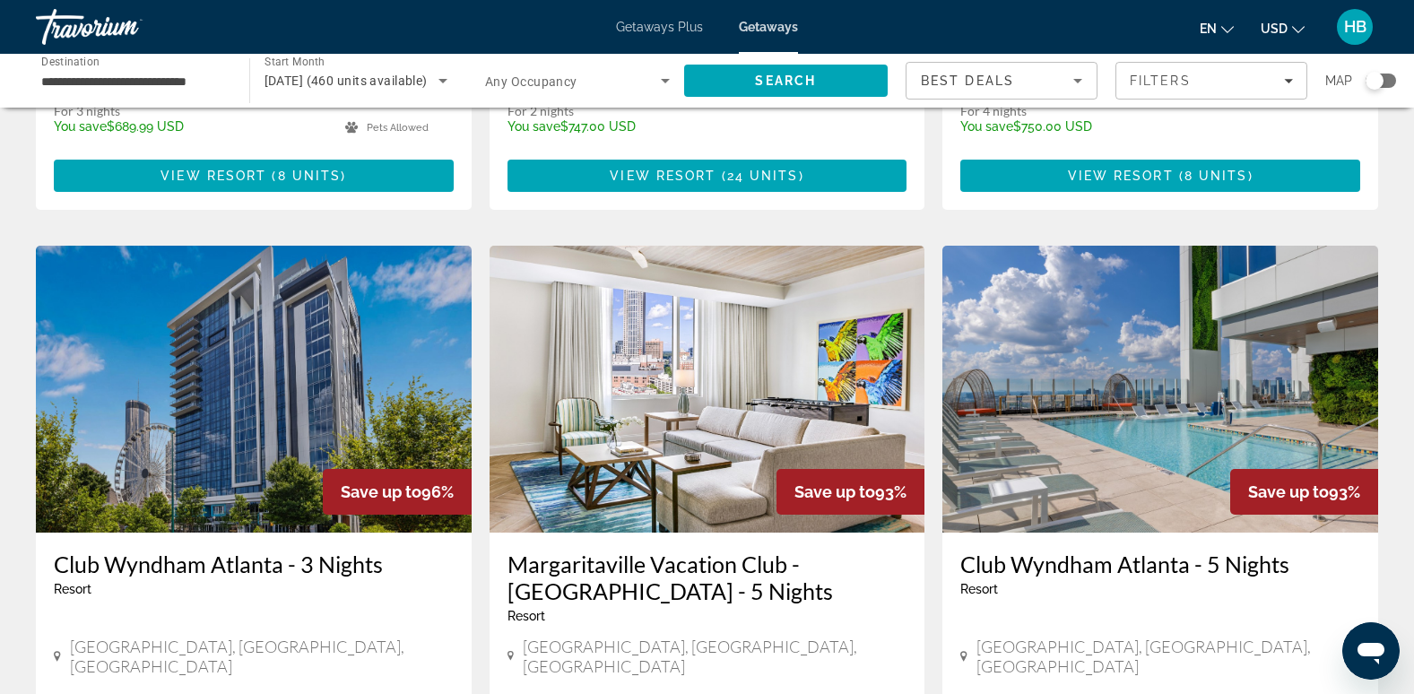
scroll to position [610, 0]
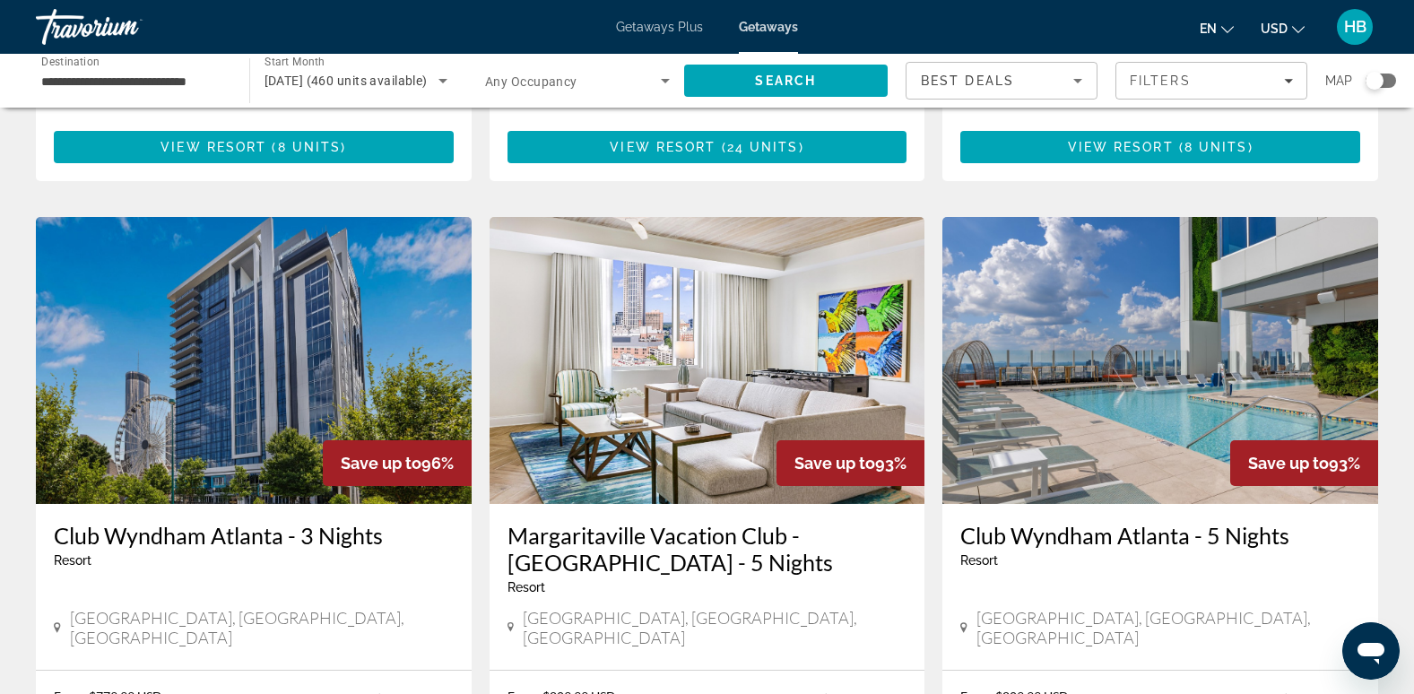
click at [391, 319] on img "Main content" at bounding box center [254, 360] width 436 height 287
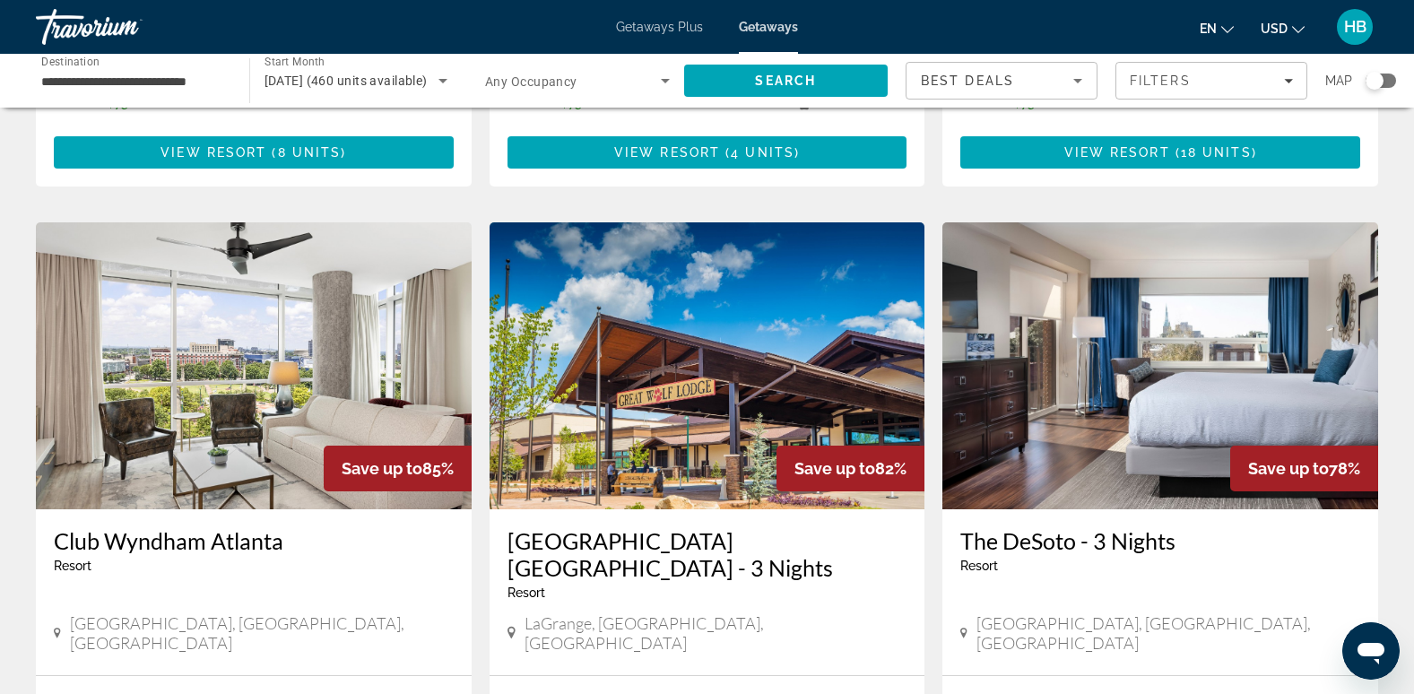
scroll to position [1297, 0]
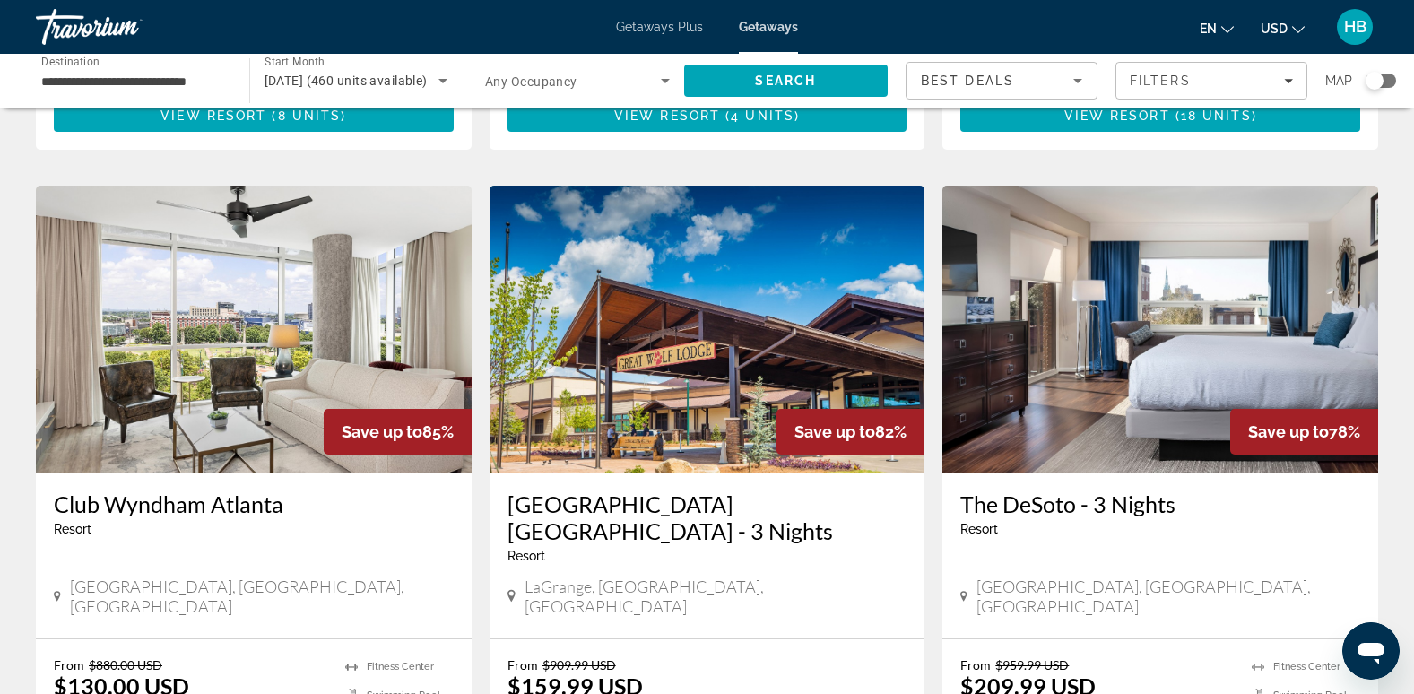
click at [393, 327] on img "Main content" at bounding box center [254, 329] width 436 height 287
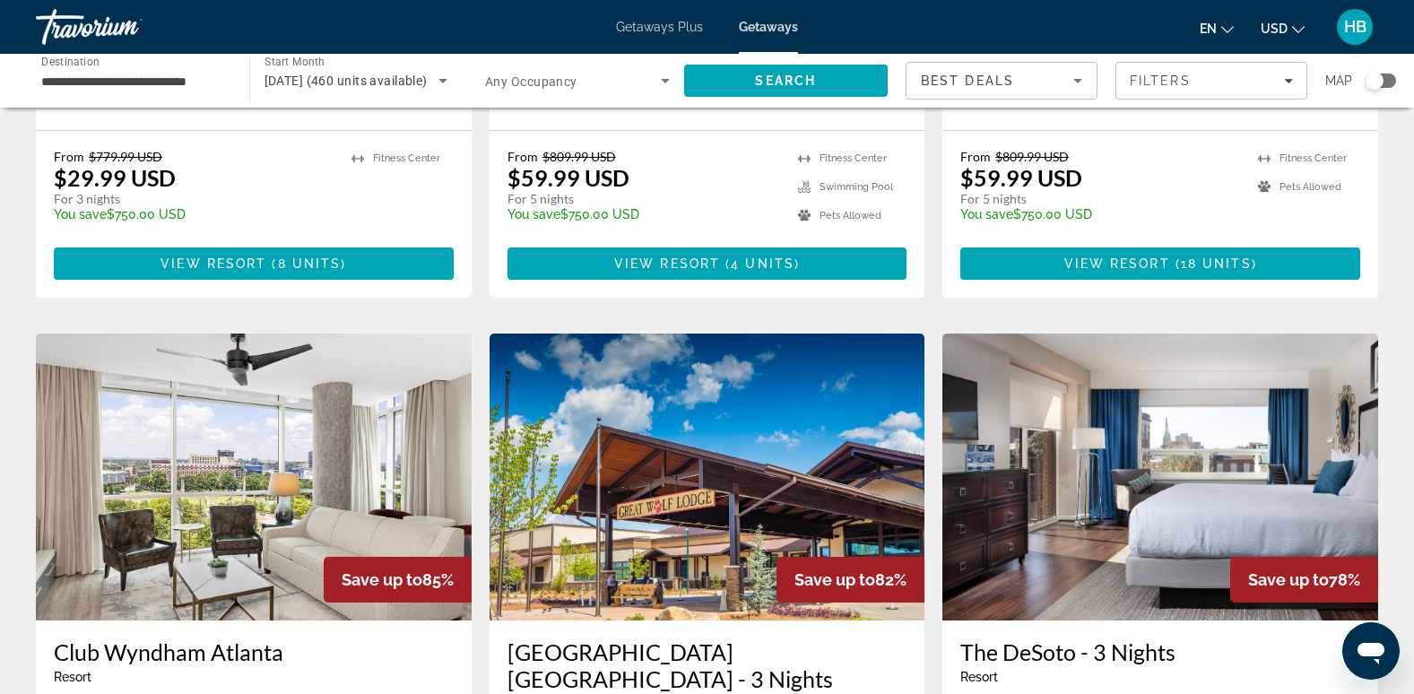
scroll to position [1232, 0]
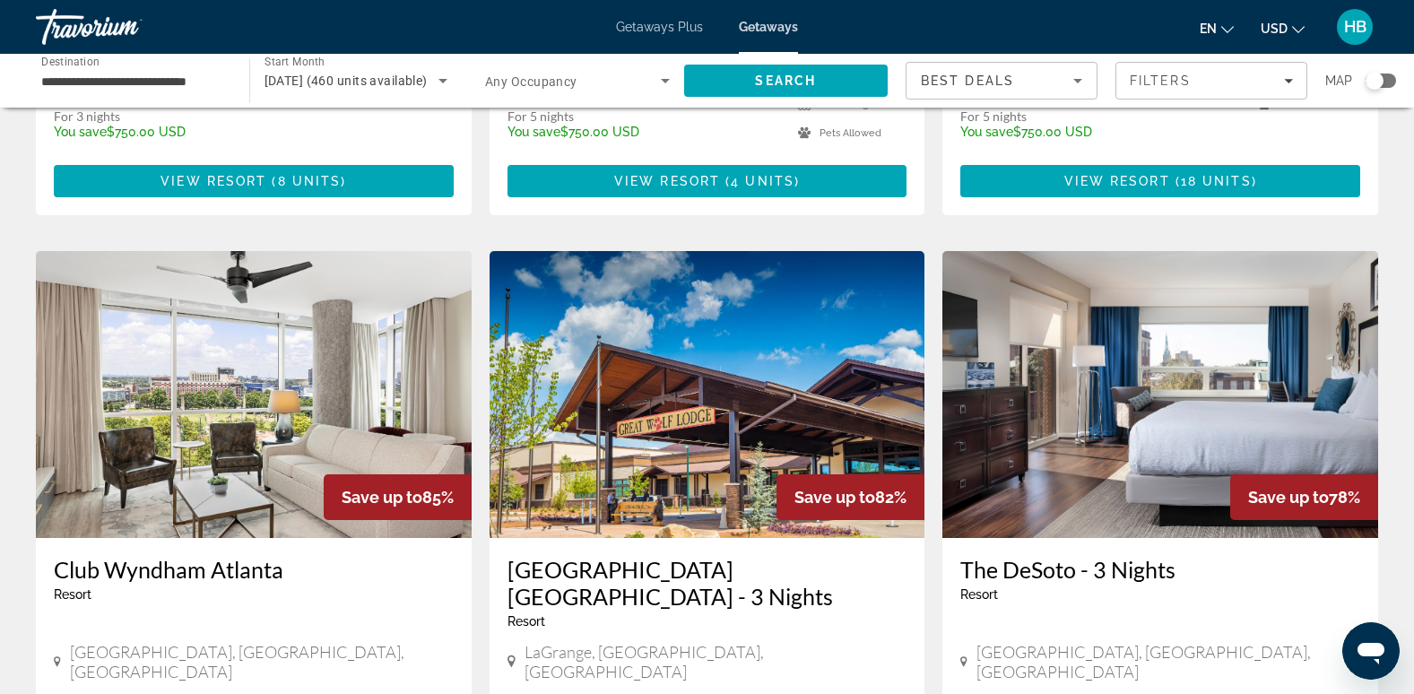
click at [755, 368] on img "Main content" at bounding box center [708, 394] width 436 height 287
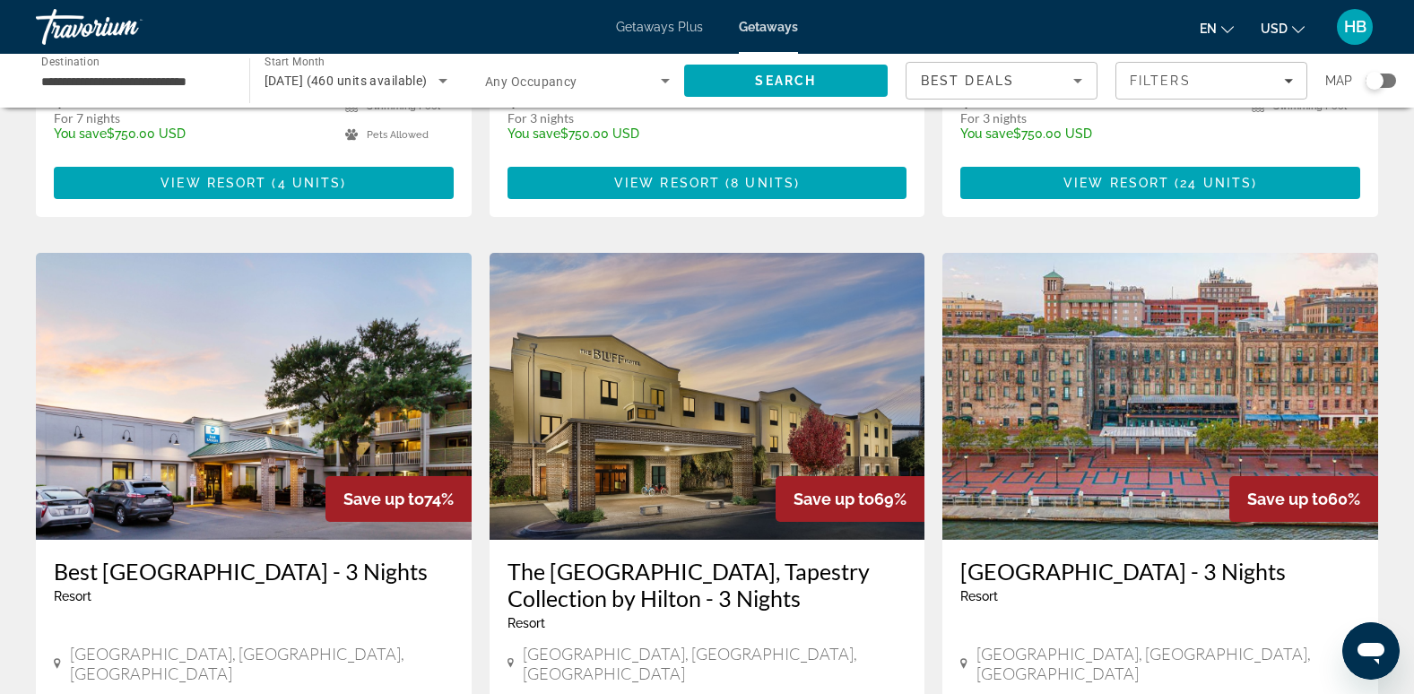
scroll to position [1911, 0]
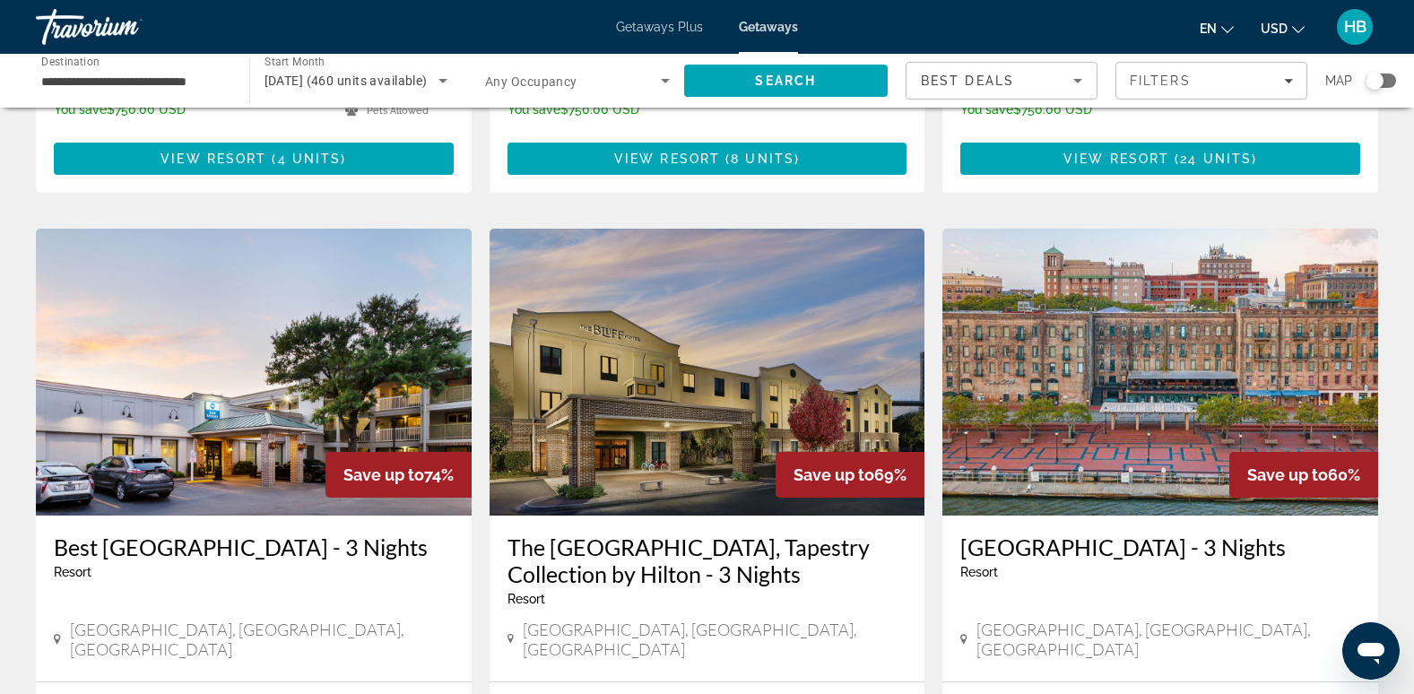
click at [736, 258] on img "Main content" at bounding box center [708, 372] width 436 height 287
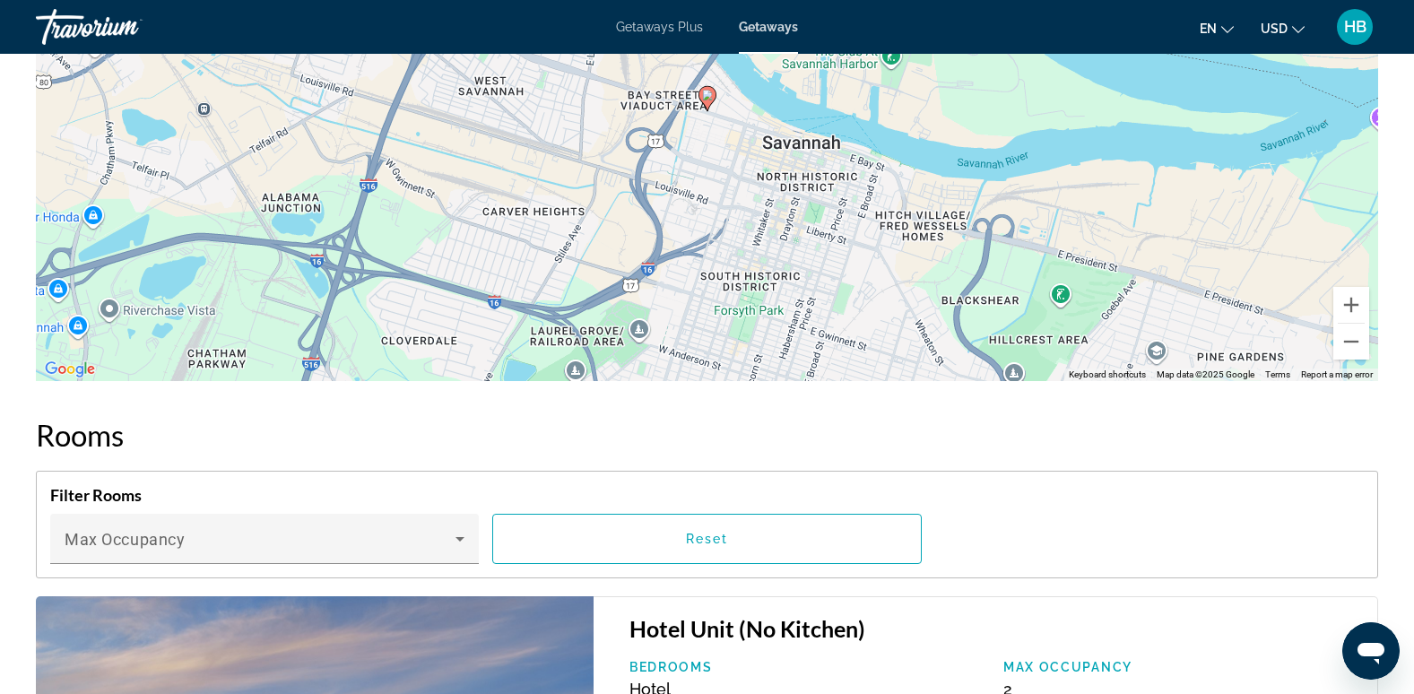
scroll to position [2063, 0]
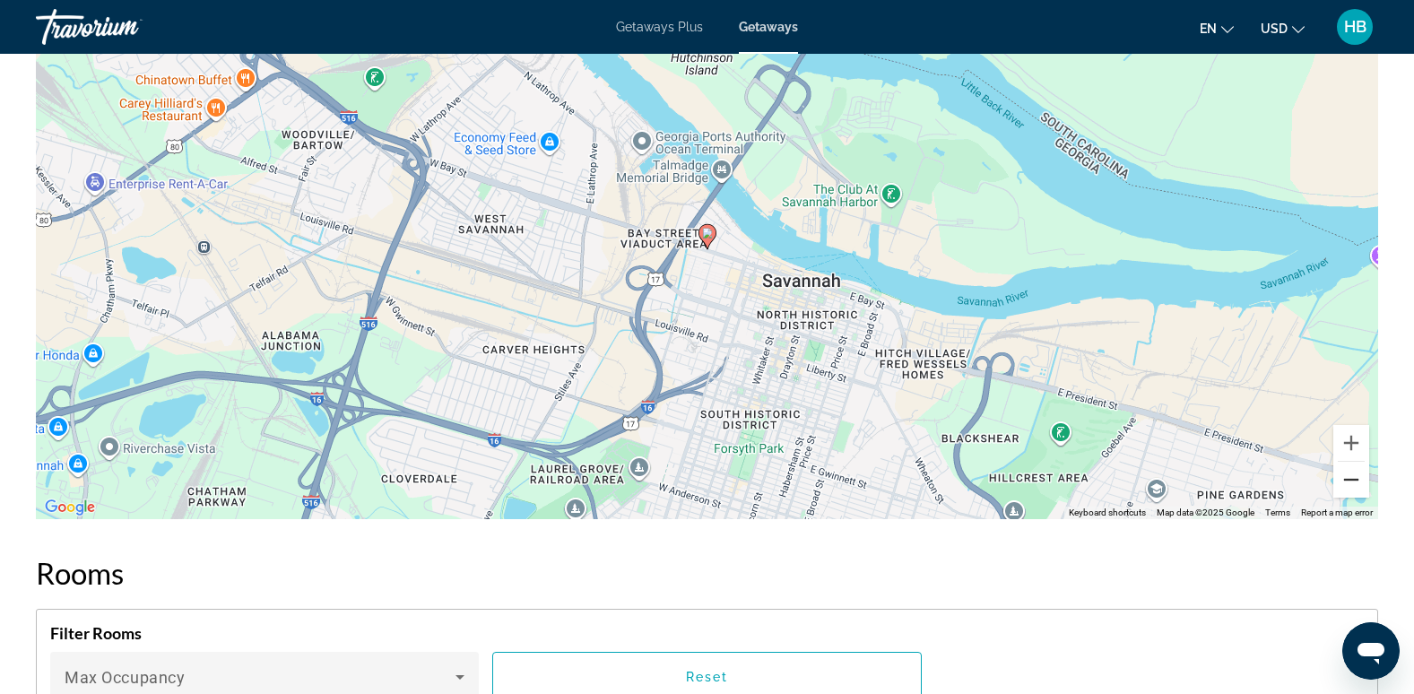
click at [1349, 475] on button "Zoom out" at bounding box center [1351, 480] width 36 height 36
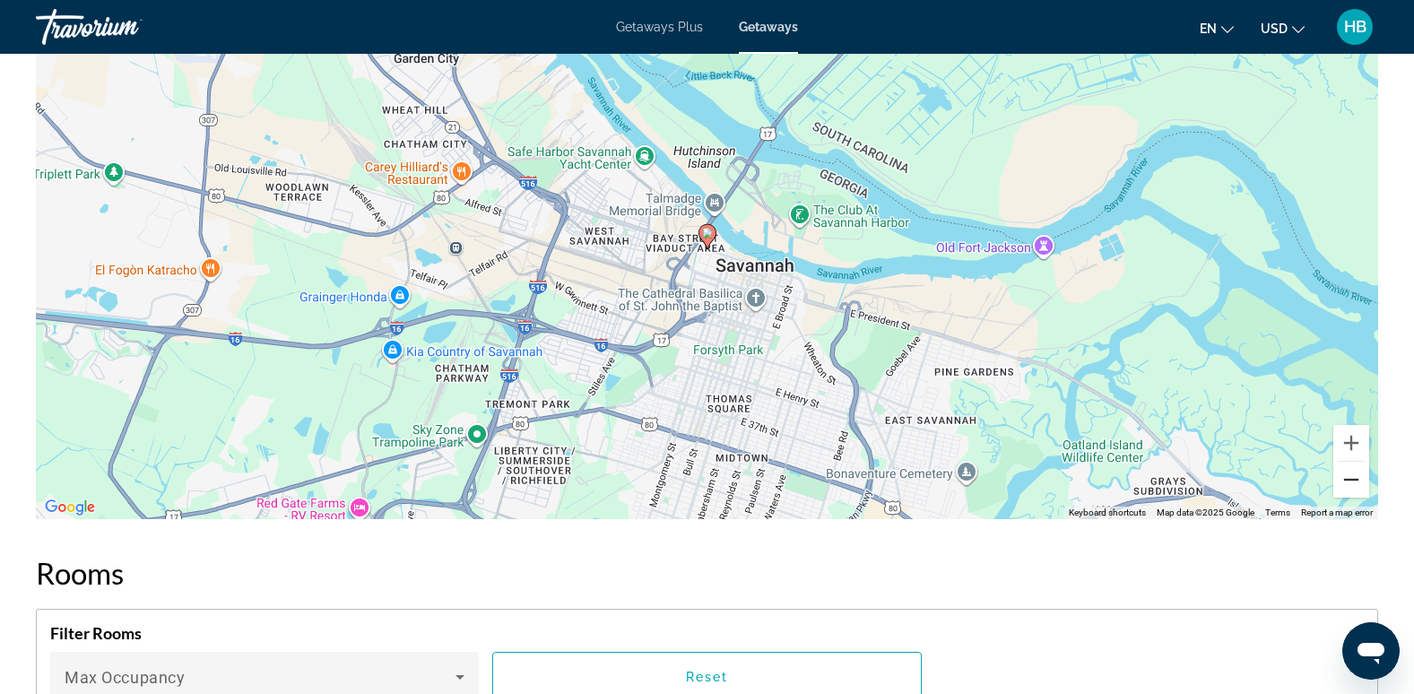
click at [1349, 475] on button "Zoom out" at bounding box center [1351, 480] width 36 height 36
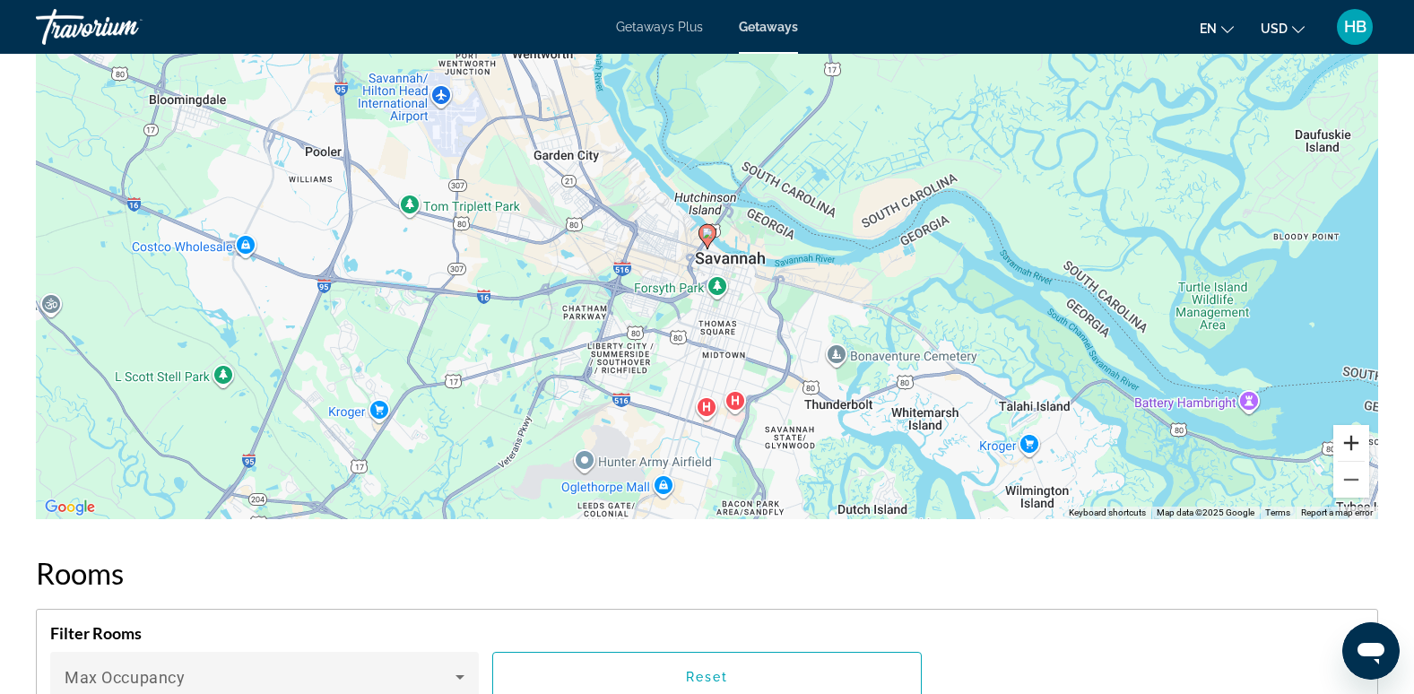
click at [1352, 442] on button "Zoom in" at bounding box center [1351, 443] width 36 height 36
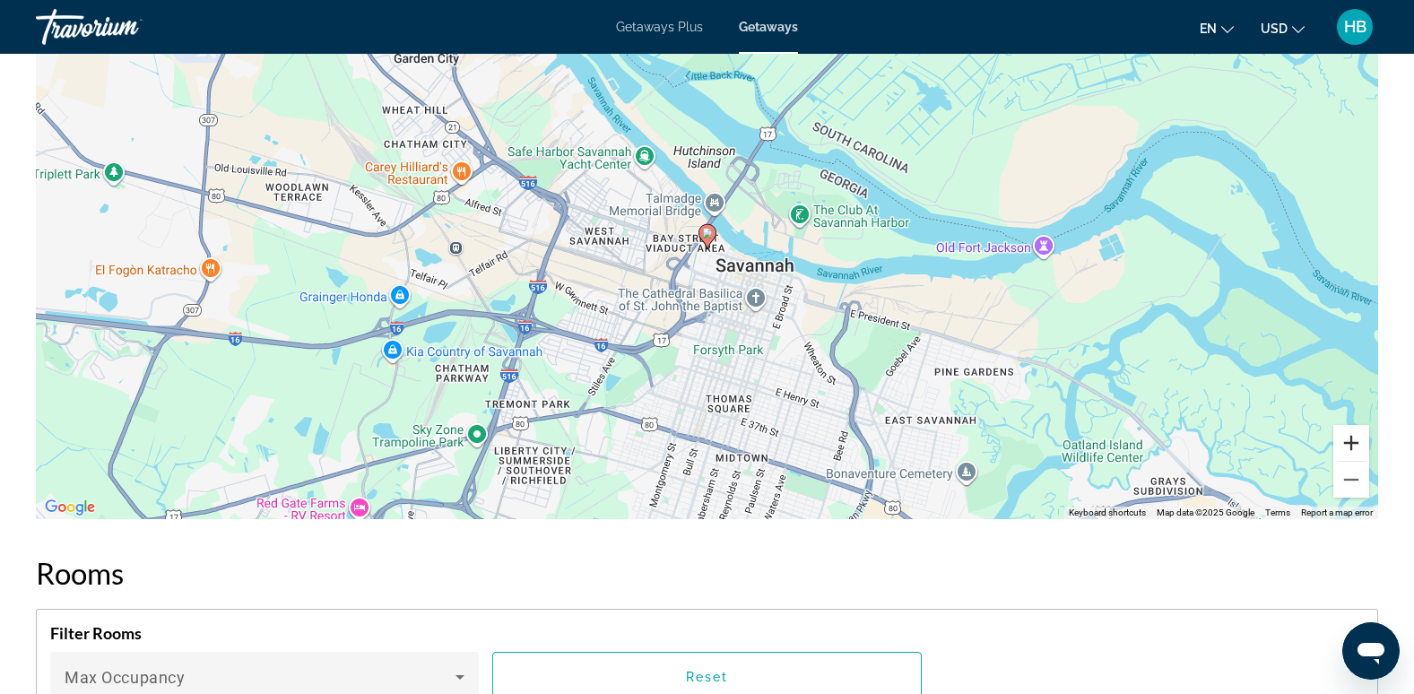
click at [1352, 442] on button "Zoom in" at bounding box center [1351, 443] width 36 height 36
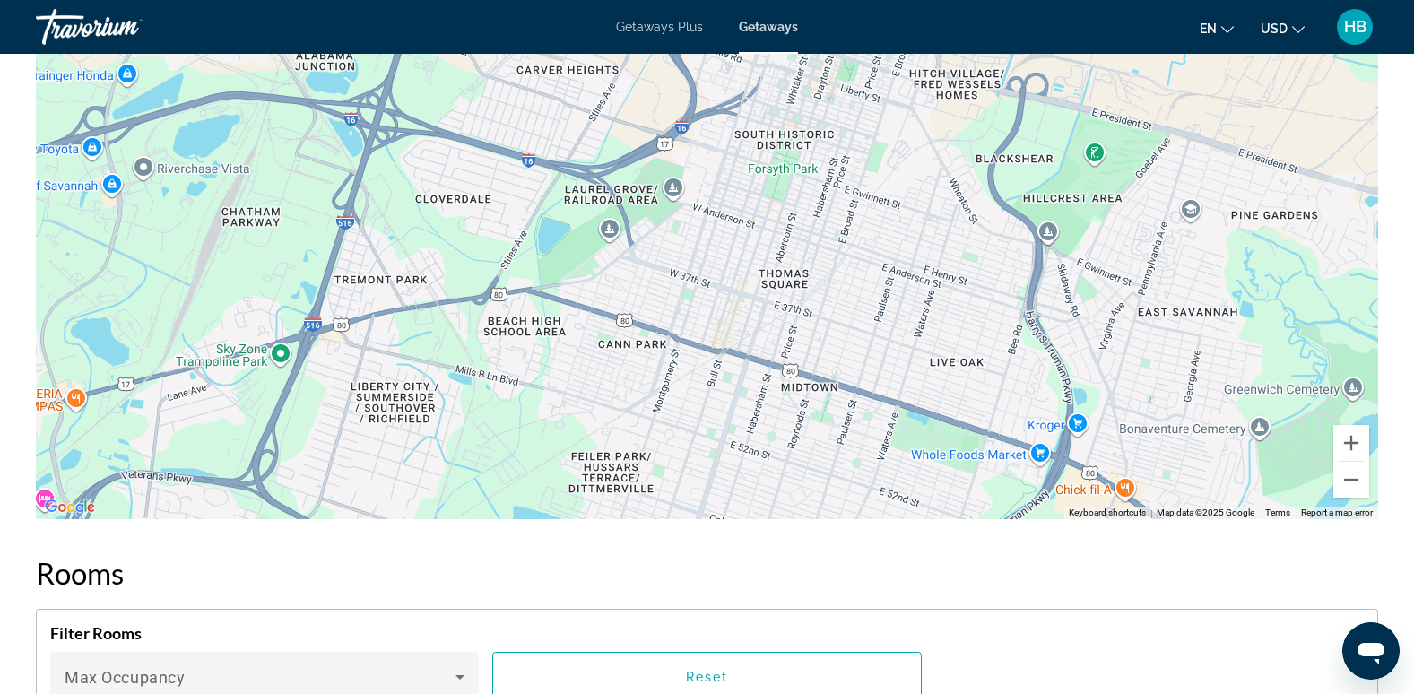
drag, startPoint x: 852, startPoint y: 479, endPoint x: 886, endPoint y: 196, distance: 284.5
click at [886, 196] on div "To activate drag with keyboard, press Alt + Enter. Once in keyboard drag state,…" at bounding box center [707, 250] width 1342 height 538
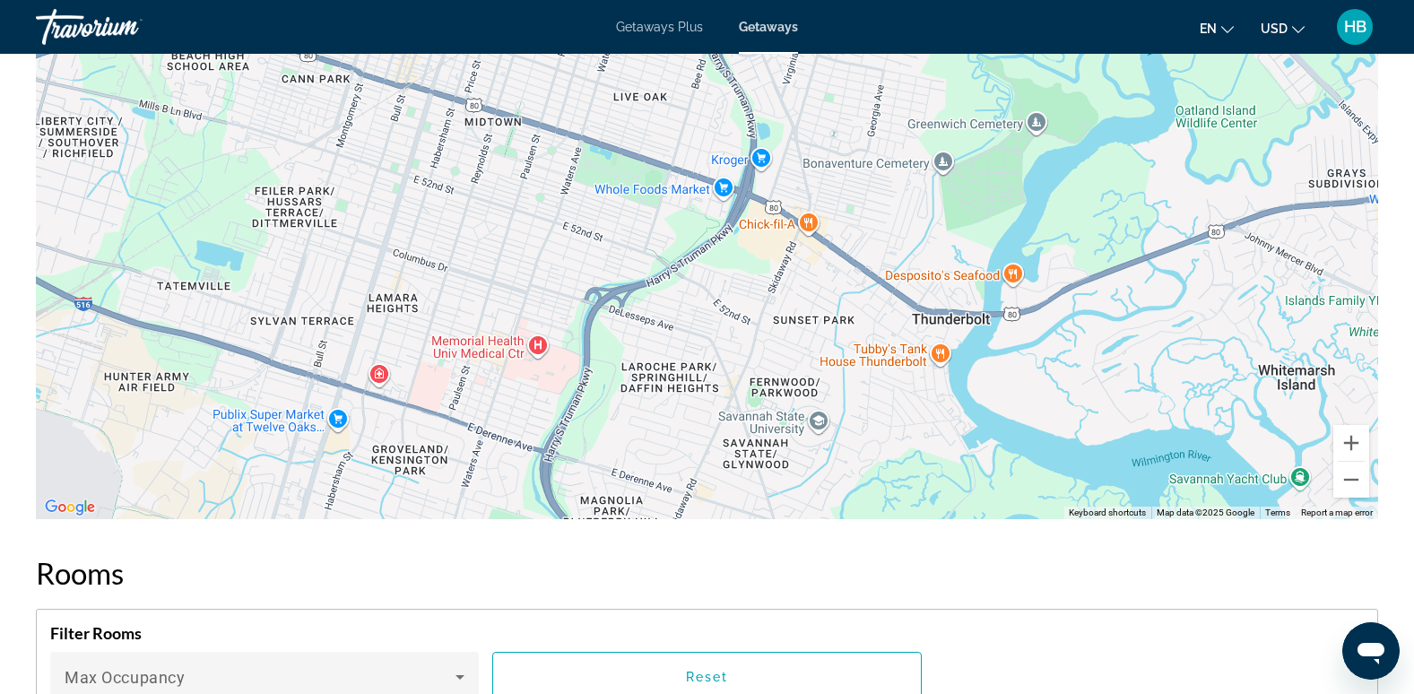
drag, startPoint x: 886, startPoint y: 196, endPoint x: 569, endPoint y: -66, distance: 411.3
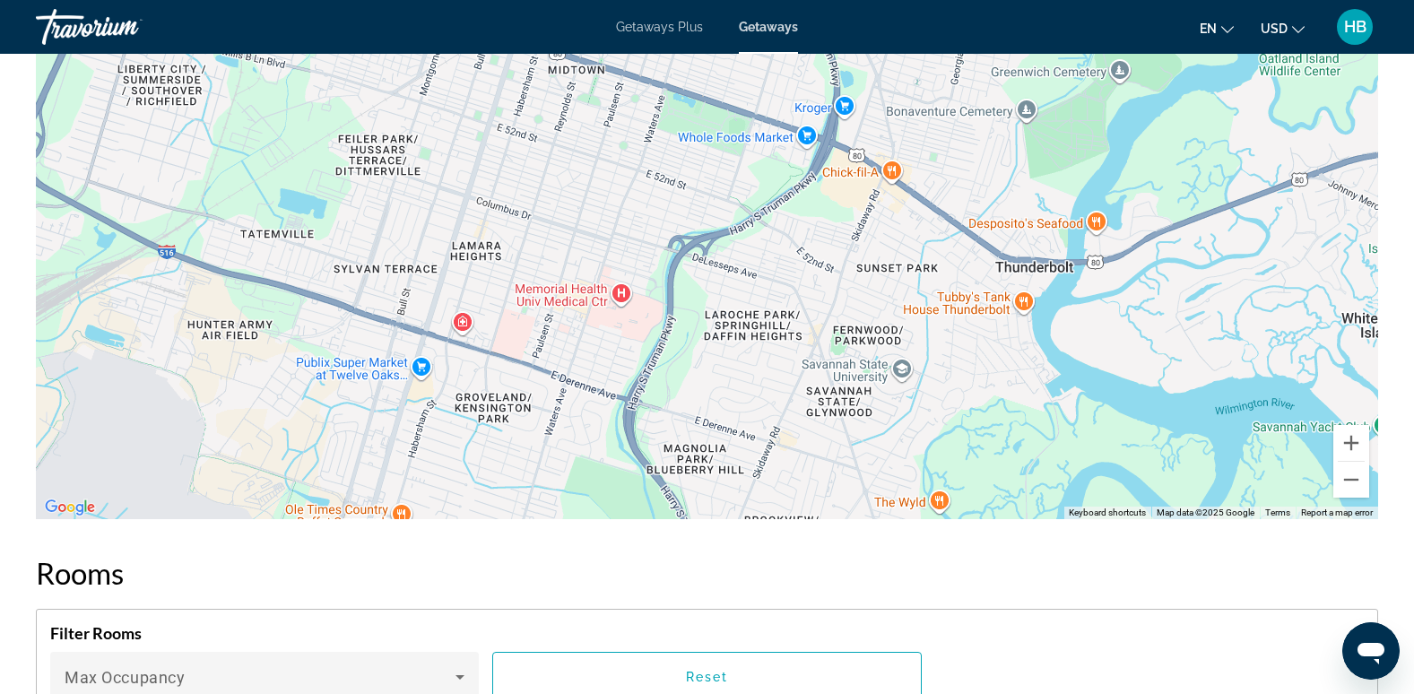
drag, startPoint x: 544, startPoint y: 401, endPoint x: 634, endPoint y: 328, distance: 115.4
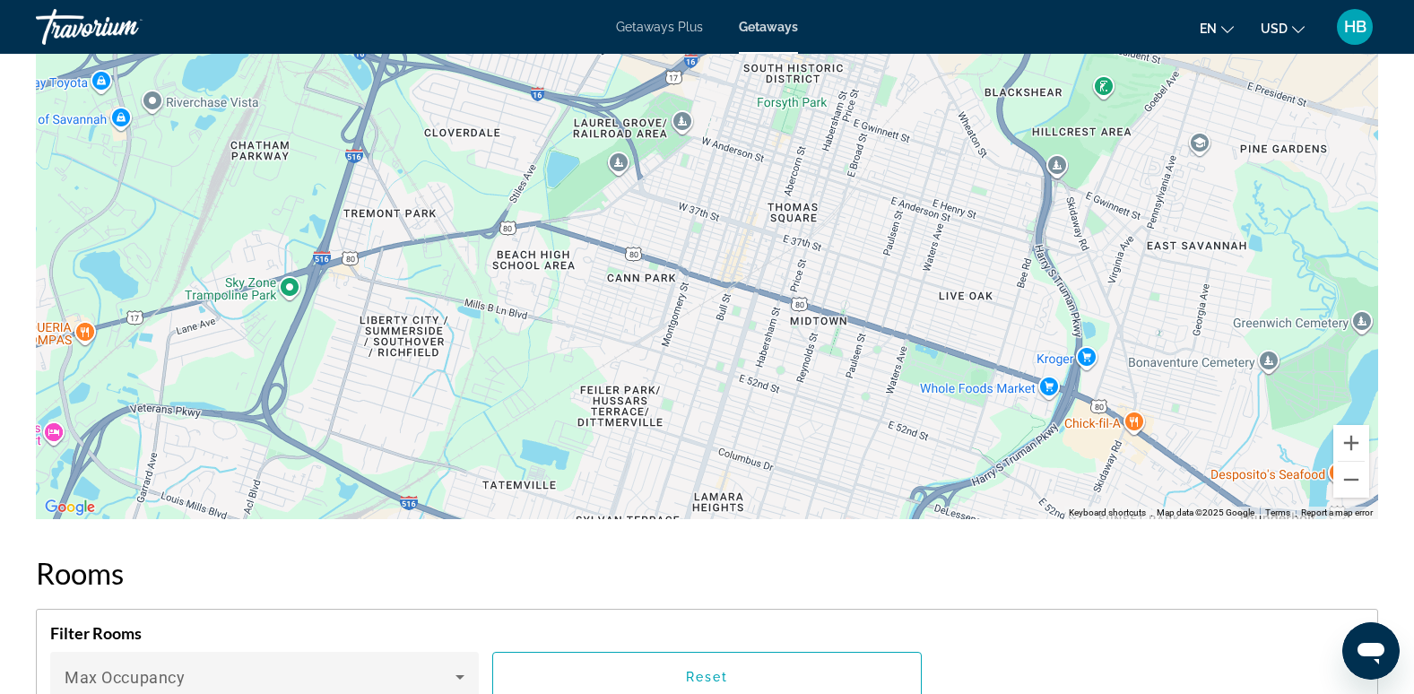
drag, startPoint x: 892, startPoint y: 245, endPoint x: 1135, endPoint y: 501, distance: 353.2
click at [1135, 501] on div "Main content" at bounding box center [707, 250] width 1342 height 538
click at [1356, 441] on button "Zoom in" at bounding box center [1351, 443] width 36 height 36
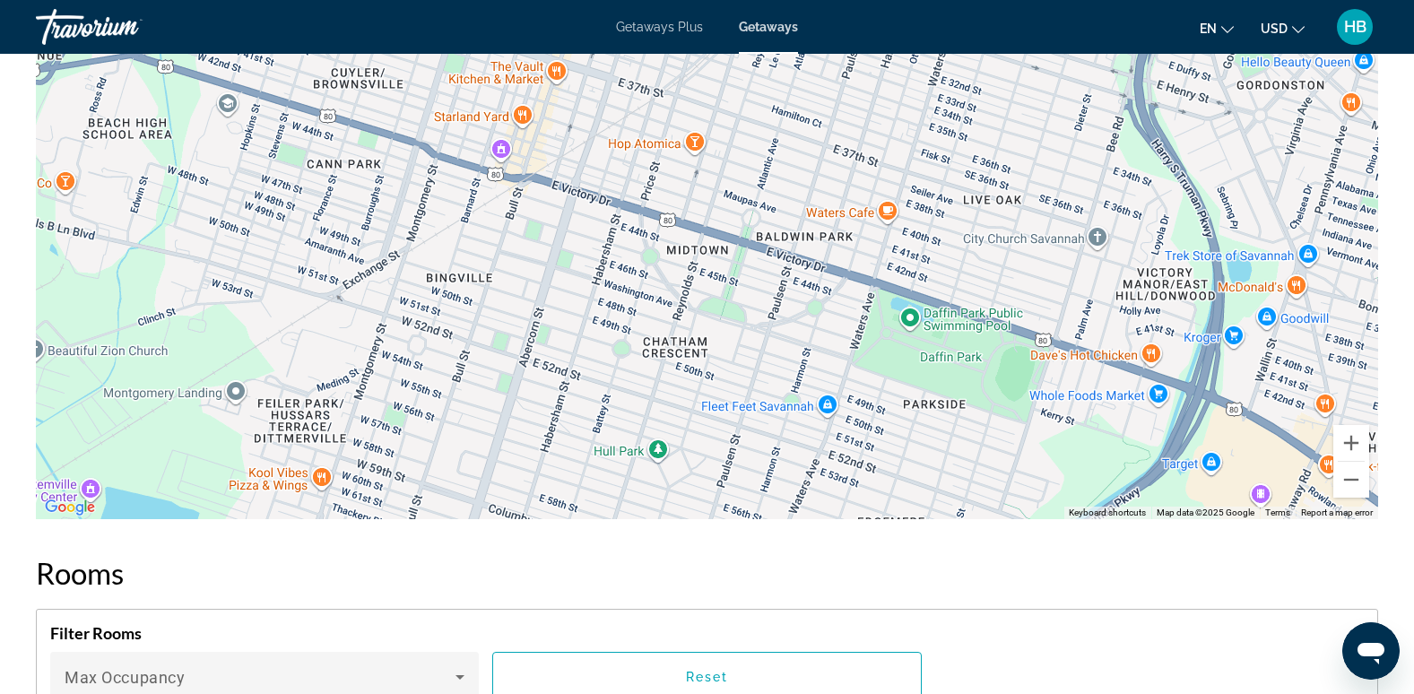
drag, startPoint x: 448, startPoint y: 318, endPoint x: 206, endPoint y: 202, distance: 268.7
click at [206, 202] on div "Main content" at bounding box center [707, 250] width 1342 height 538
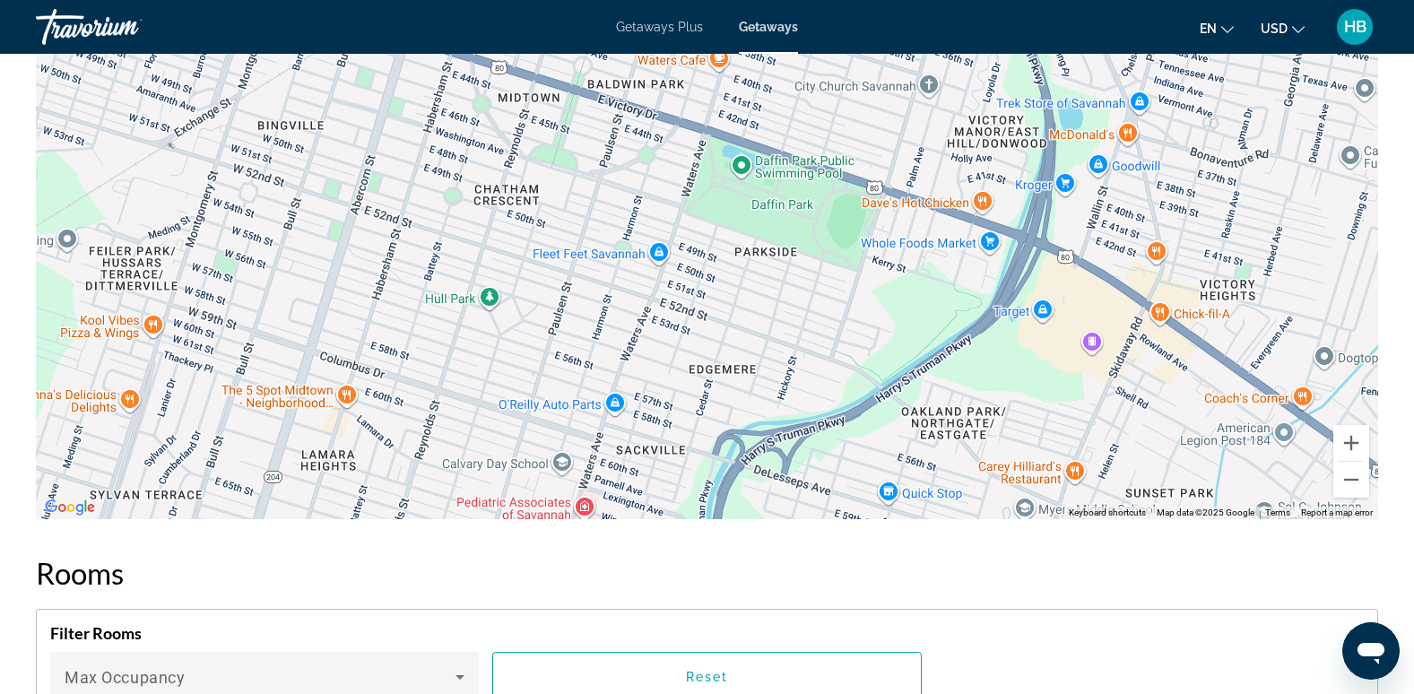
drag, startPoint x: 941, startPoint y: 389, endPoint x: 767, endPoint y: 227, distance: 238.5
click at [767, 227] on div "Main content" at bounding box center [707, 250] width 1342 height 538
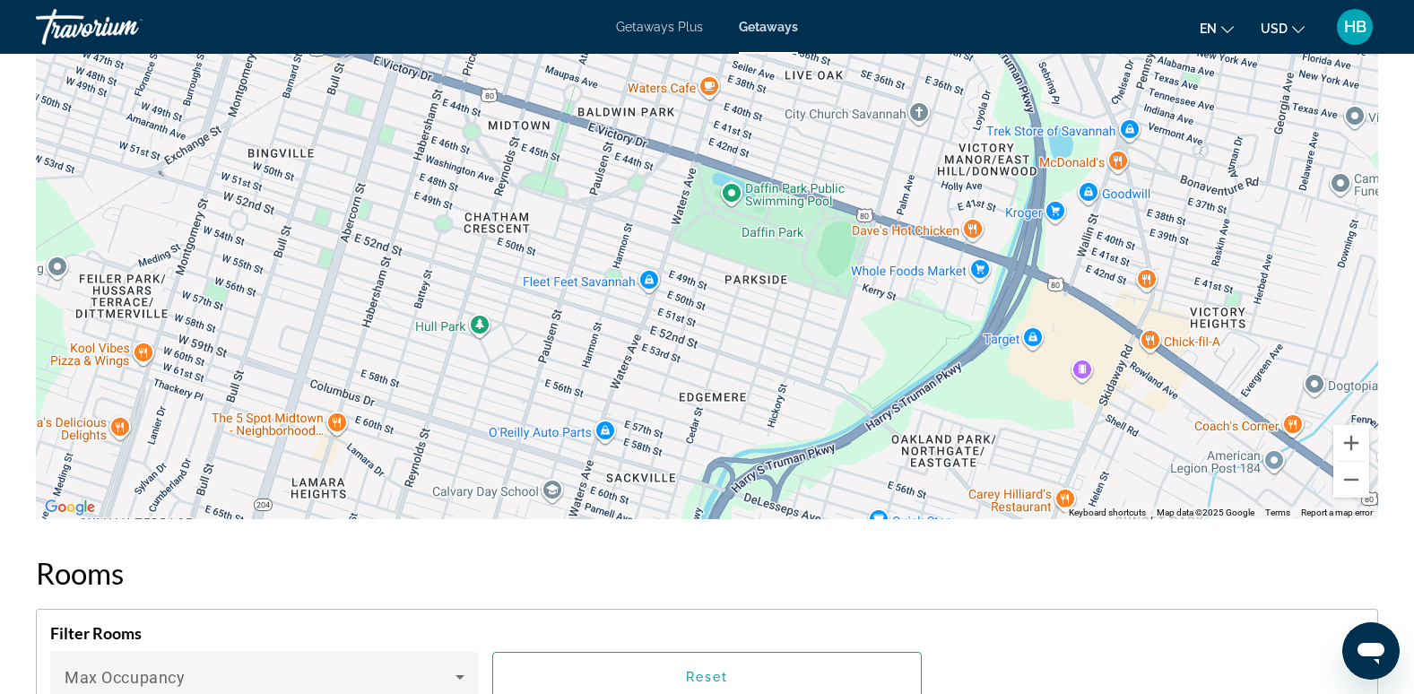
drag, startPoint x: 1059, startPoint y: 370, endPoint x: 1052, endPoint y: 403, distance: 33.1
click at [1052, 403] on div "Main content" at bounding box center [707, 250] width 1342 height 538
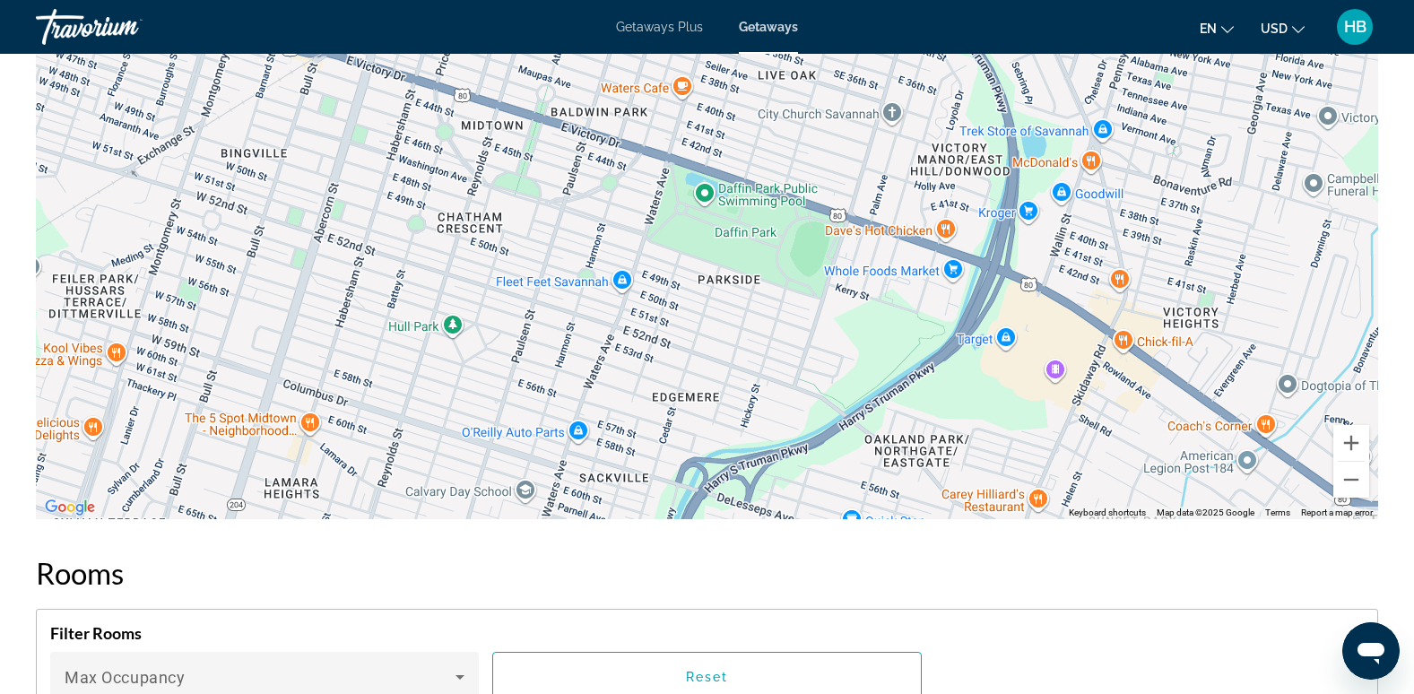
drag, startPoint x: 1052, startPoint y: 403, endPoint x: 1020, endPoint y: 405, distance: 31.5
click at [1020, 405] on div "Main content" at bounding box center [707, 250] width 1342 height 538
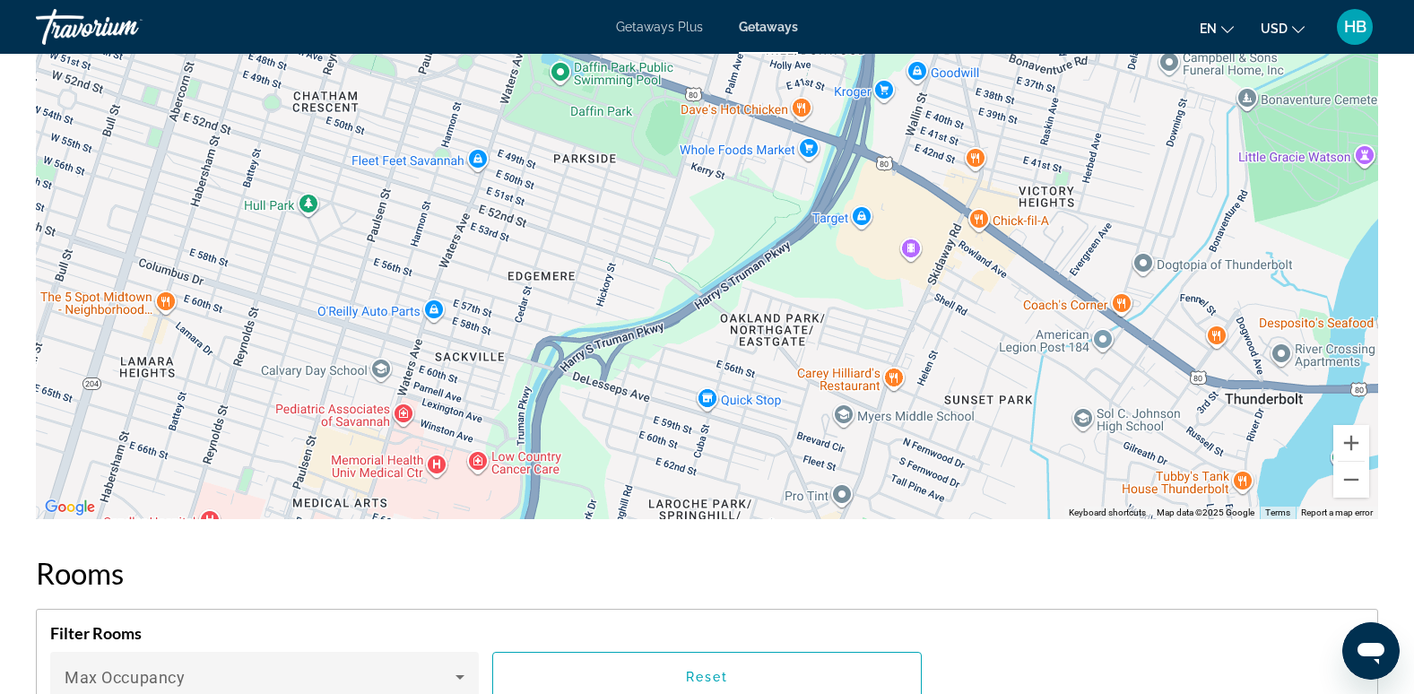
drag, startPoint x: 1050, startPoint y: 422, endPoint x: 895, endPoint y: 301, distance: 196.7
click at [895, 301] on div "Main content" at bounding box center [707, 250] width 1342 height 538
click at [1350, 444] on button "Zoom in" at bounding box center [1351, 443] width 36 height 36
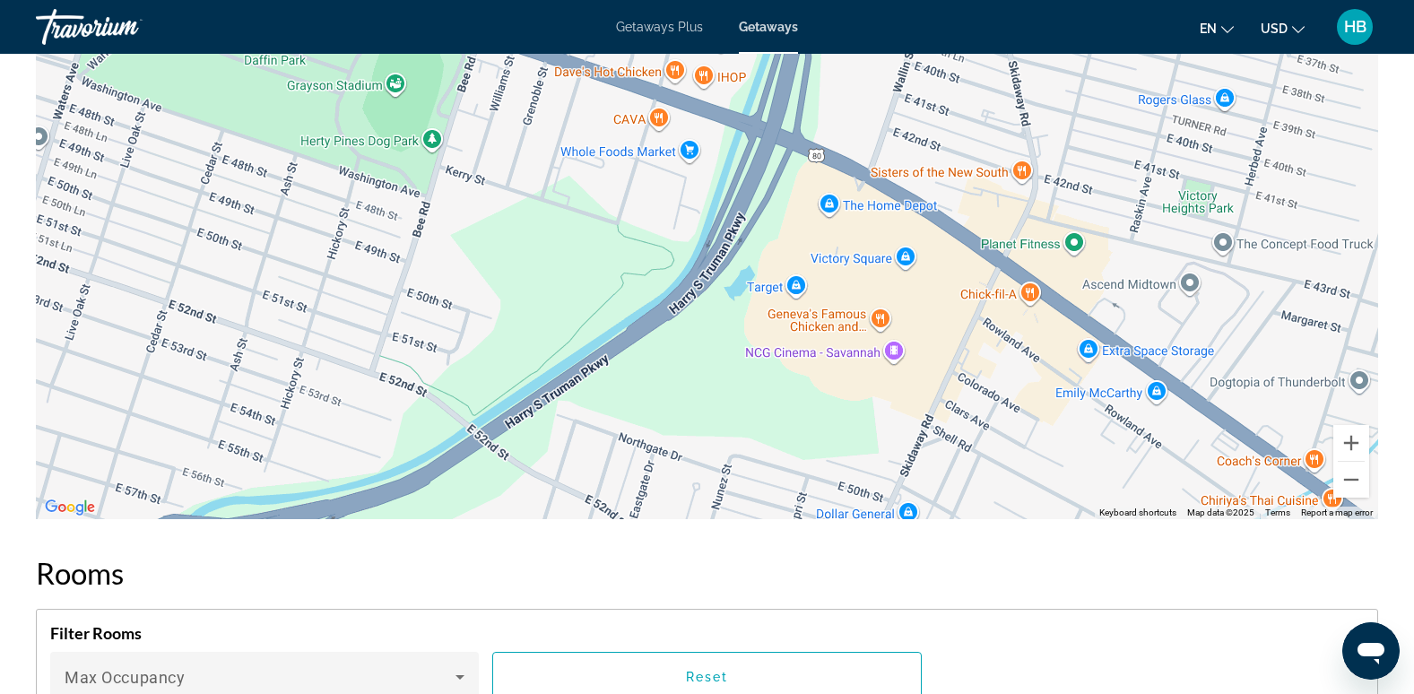
drag, startPoint x: 1102, startPoint y: 347, endPoint x: 879, endPoint y: 440, distance: 241.9
click at [879, 440] on div "Main content" at bounding box center [707, 250] width 1342 height 538
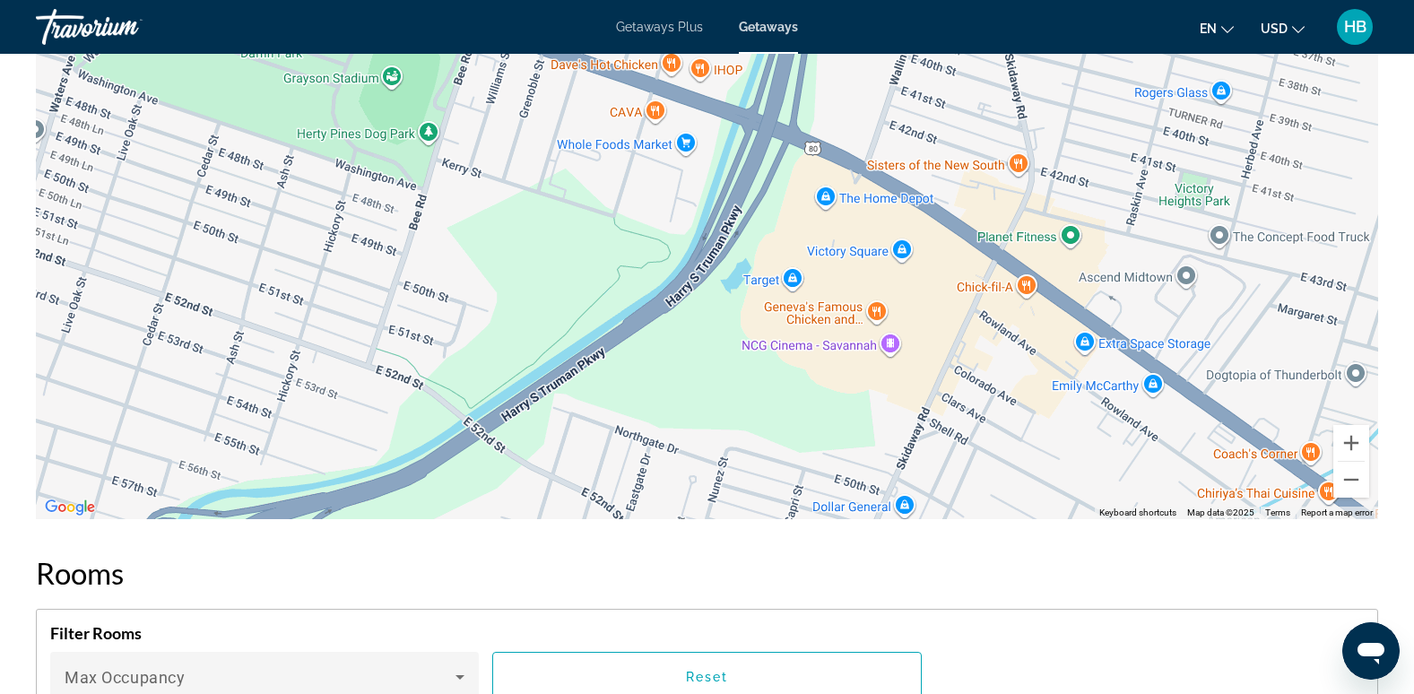
drag, startPoint x: 940, startPoint y: 355, endPoint x: 926, endPoint y: 352, distance: 13.7
click at [926, 352] on div "Main content" at bounding box center [707, 250] width 1342 height 538
click at [637, 282] on div "Main content" at bounding box center [707, 250] width 1342 height 538
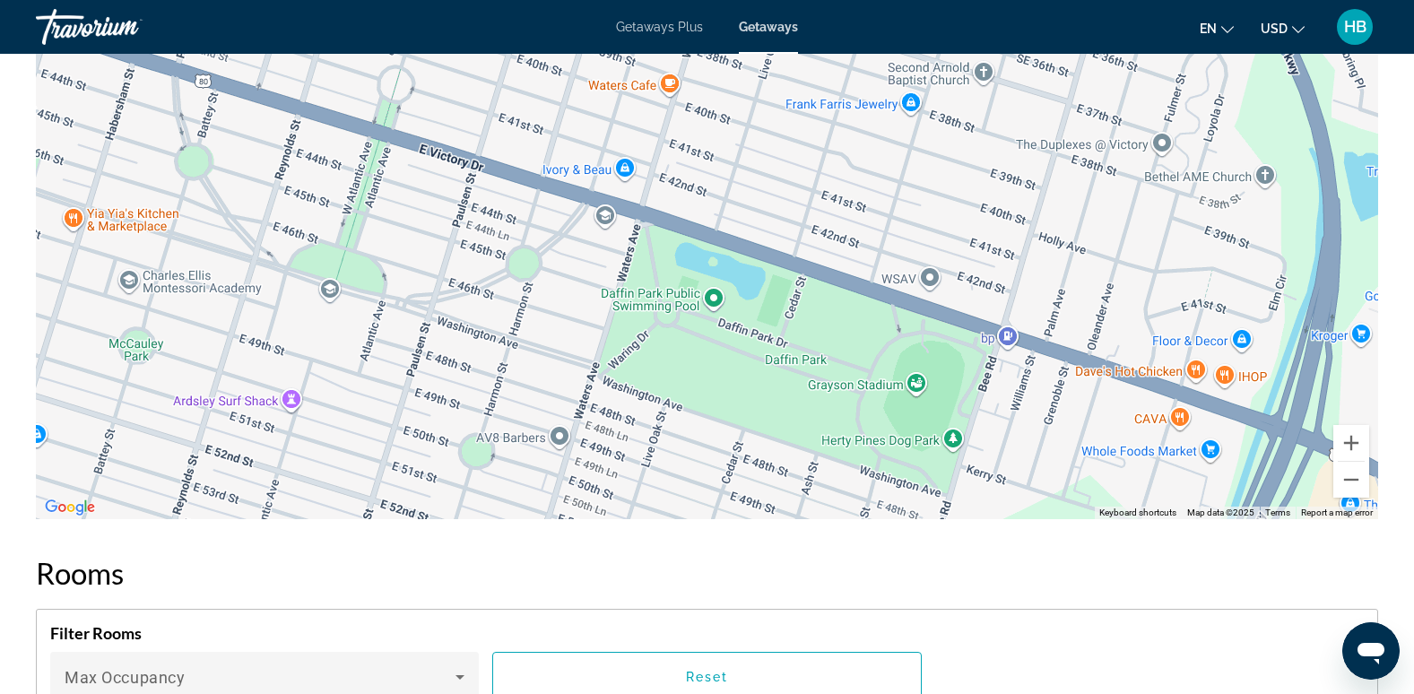
drag, startPoint x: 637, startPoint y: 282, endPoint x: 1174, endPoint y: 589, distance: 618.9
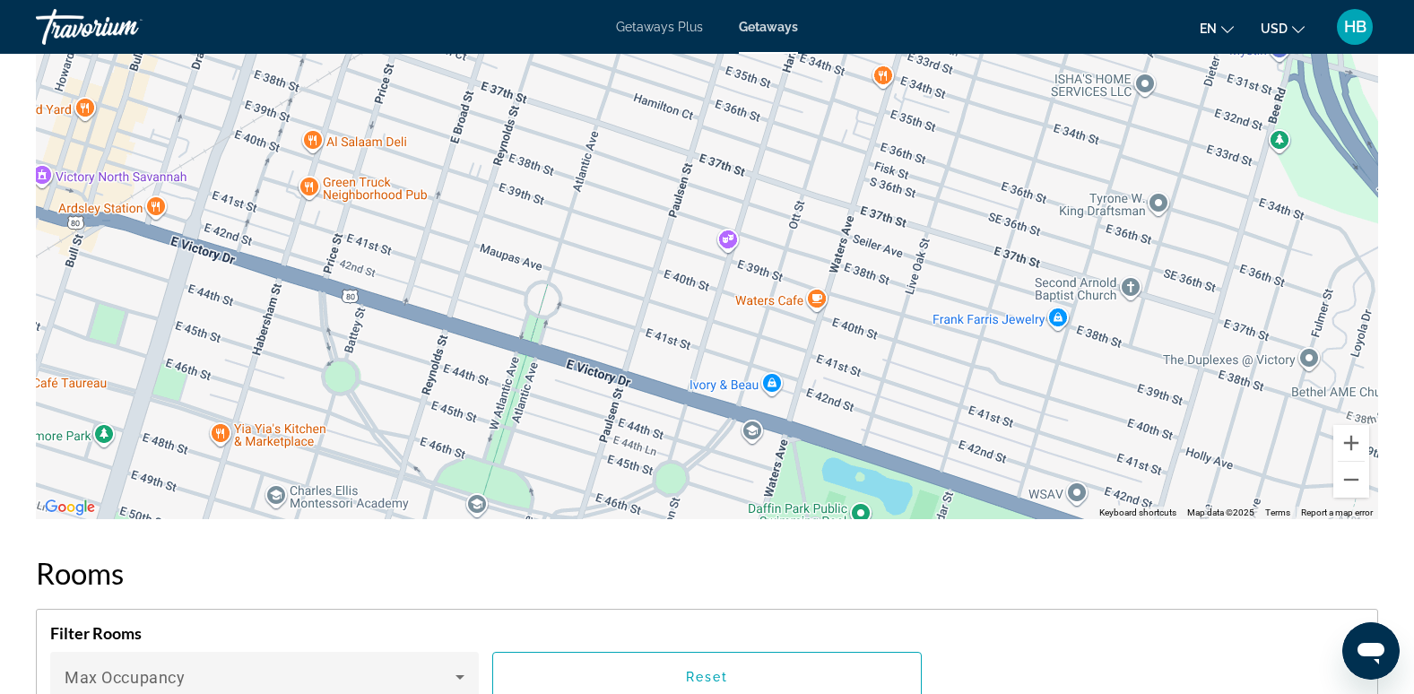
drag, startPoint x: 722, startPoint y: 340, endPoint x: 862, endPoint y: 561, distance: 262.4
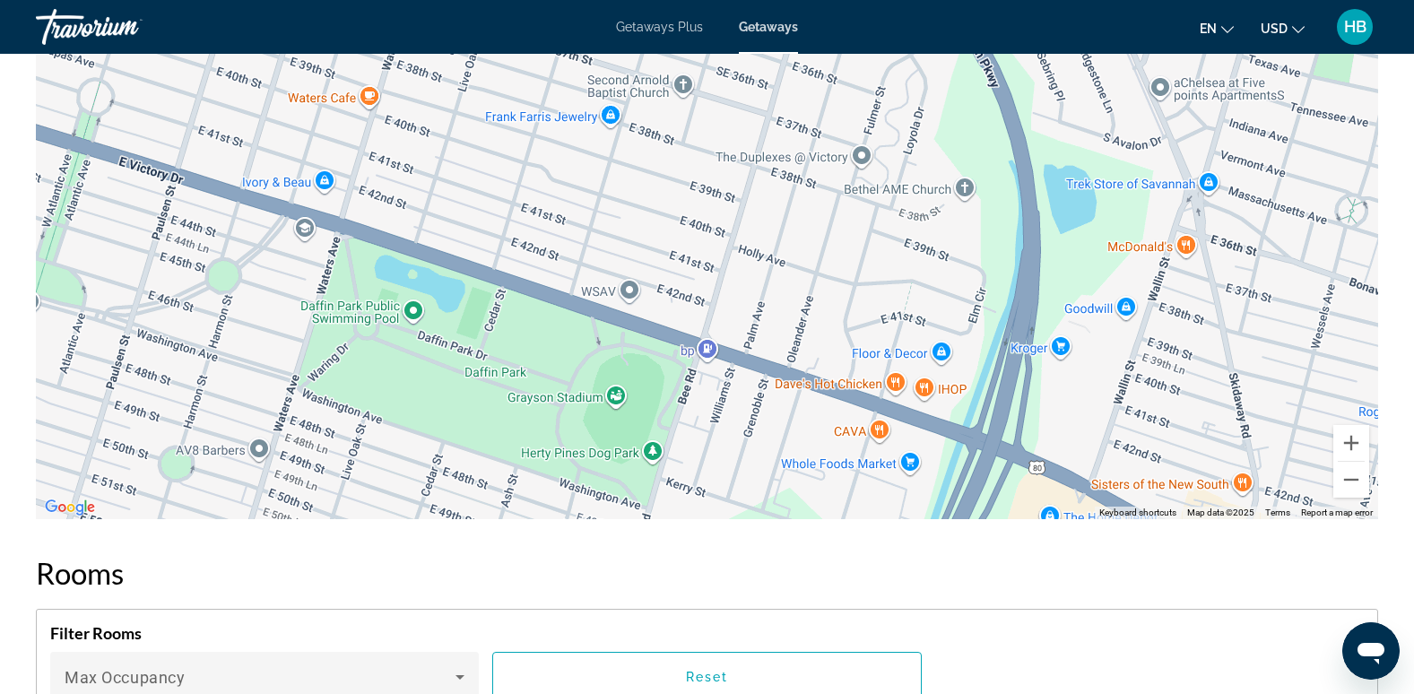
drag, startPoint x: 949, startPoint y: 404, endPoint x: 491, endPoint y: 202, distance: 500.9
click at [491, 202] on div "Main content" at bounding box center [707, 250] width 1342 height 538
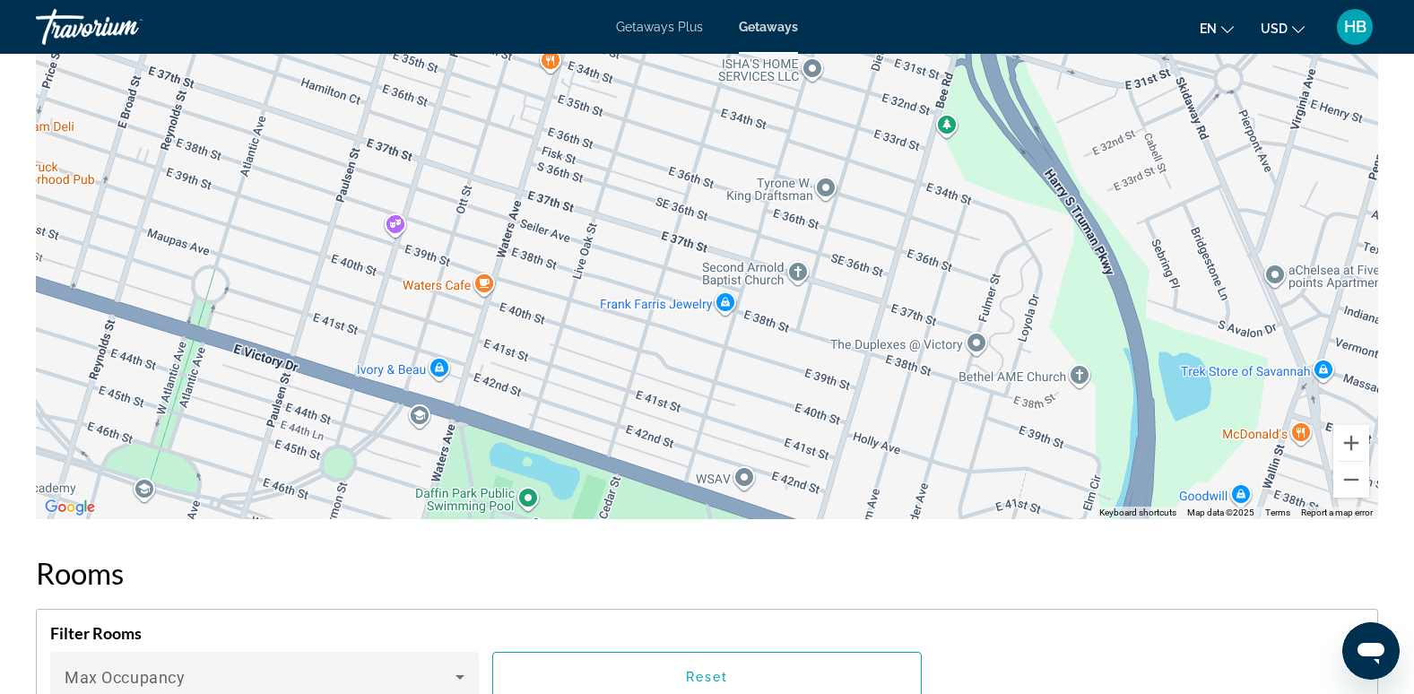
drag, startPoint x: 628, startPoint y: 156, endPoint x: 797, endPoint y: 391, distance: 289.6
click at [797, 391] on div "Main content" at bounding box center [707, 250] width 1342 height 538
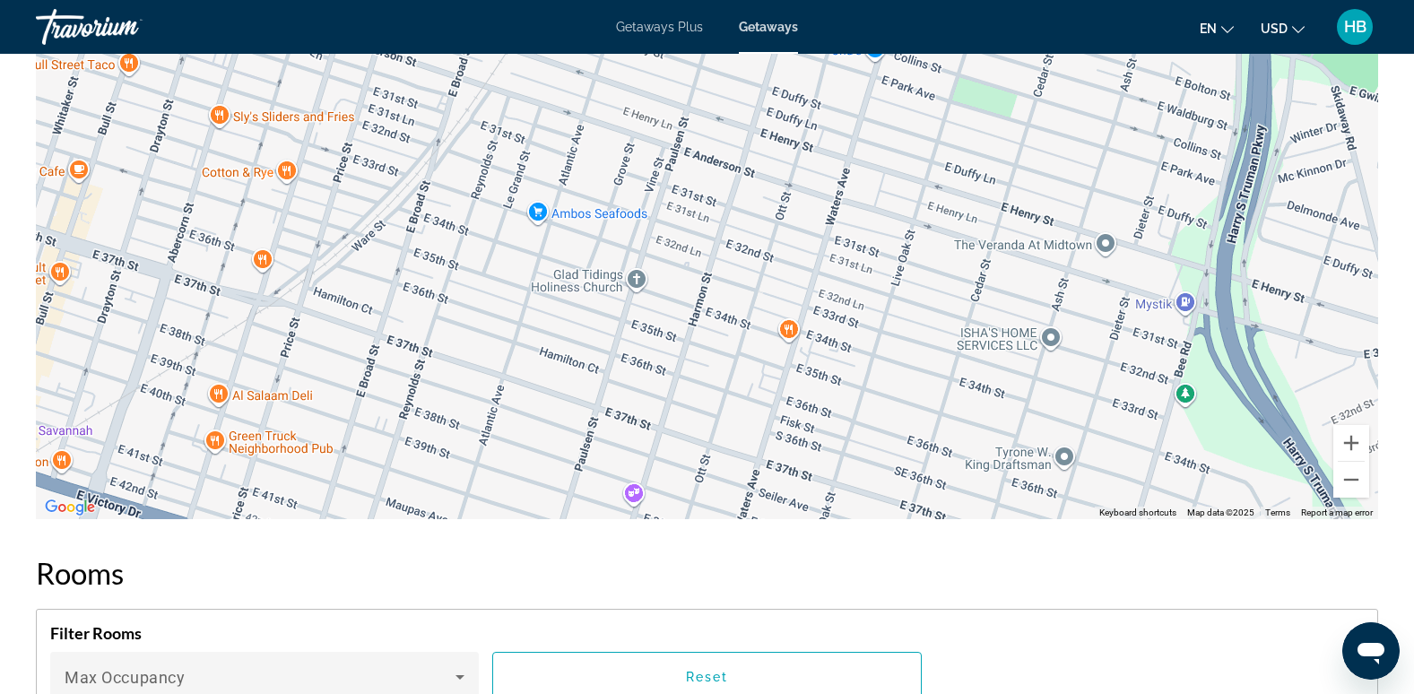
drag, startPoint x: 765, startPoint y: 262, endPoint x: 953, endPoint y: 498, distance: 301.7
click at [953, 498] on div "Main content" at bounding box center [707, 250] width 1342 height 538
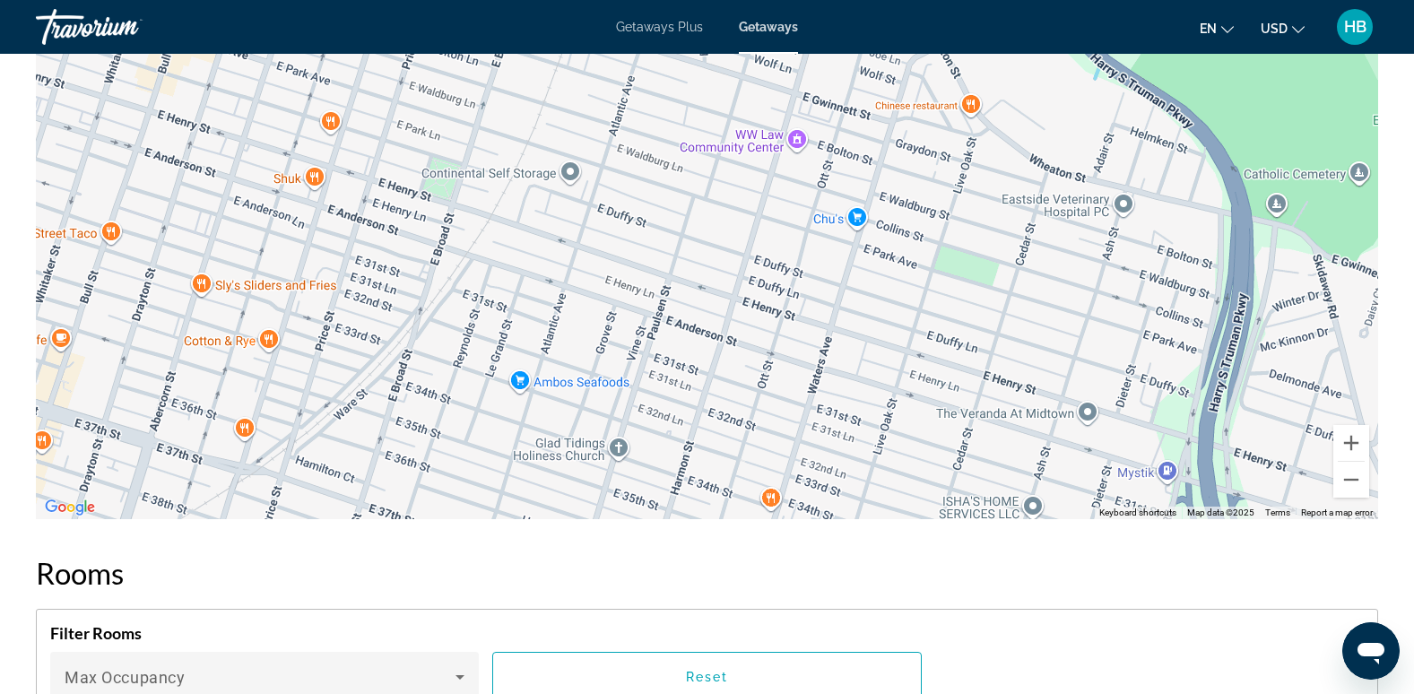
drag, startPoint x: 730, startPoint y: 285, endPoint x: 687, endPoint y: 481, distance: 200.1
click at [687, 481] on div "Main content" at bounding box center [707, 250] width 1342 height 538
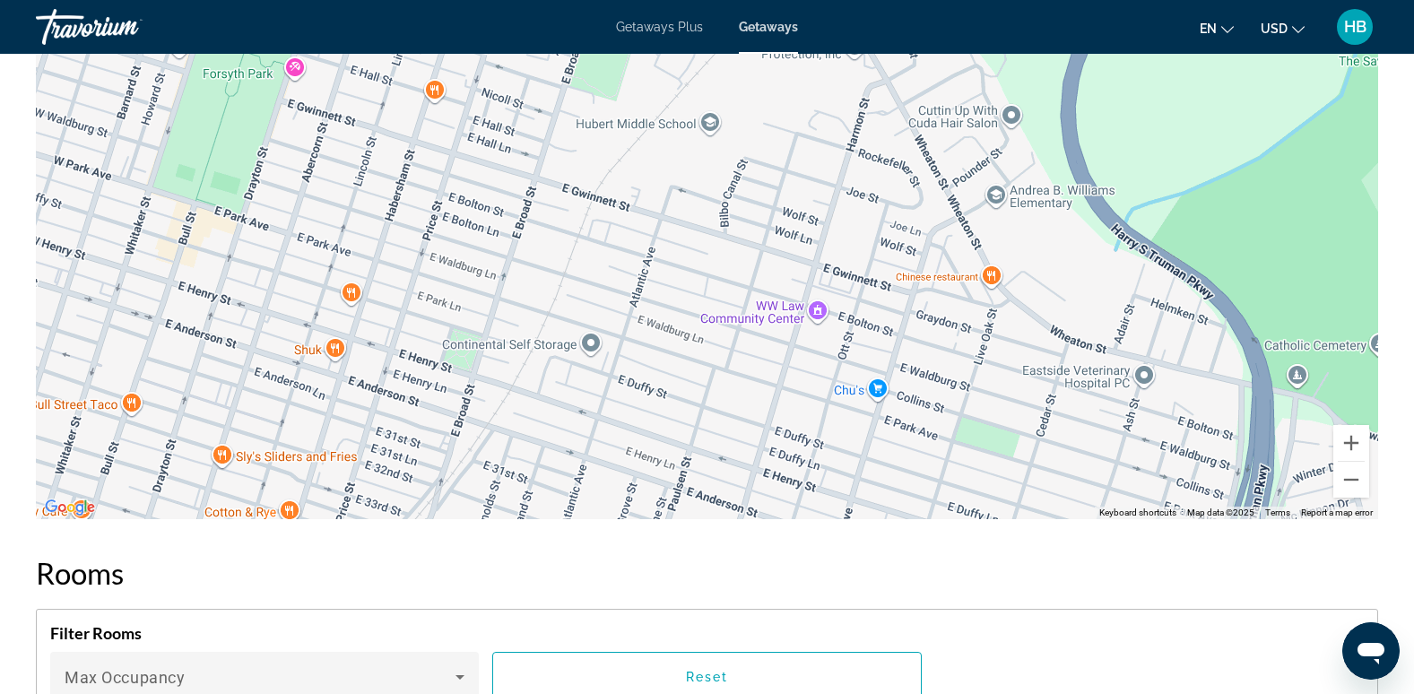
drag, startPoint x: 708, startPoint y: 289, endPoint x: 719, endPoint y: 450, distance: 161.7
click at [719, 450] on div "Main content" at bounding box center [707, 250] width 1342 height 538
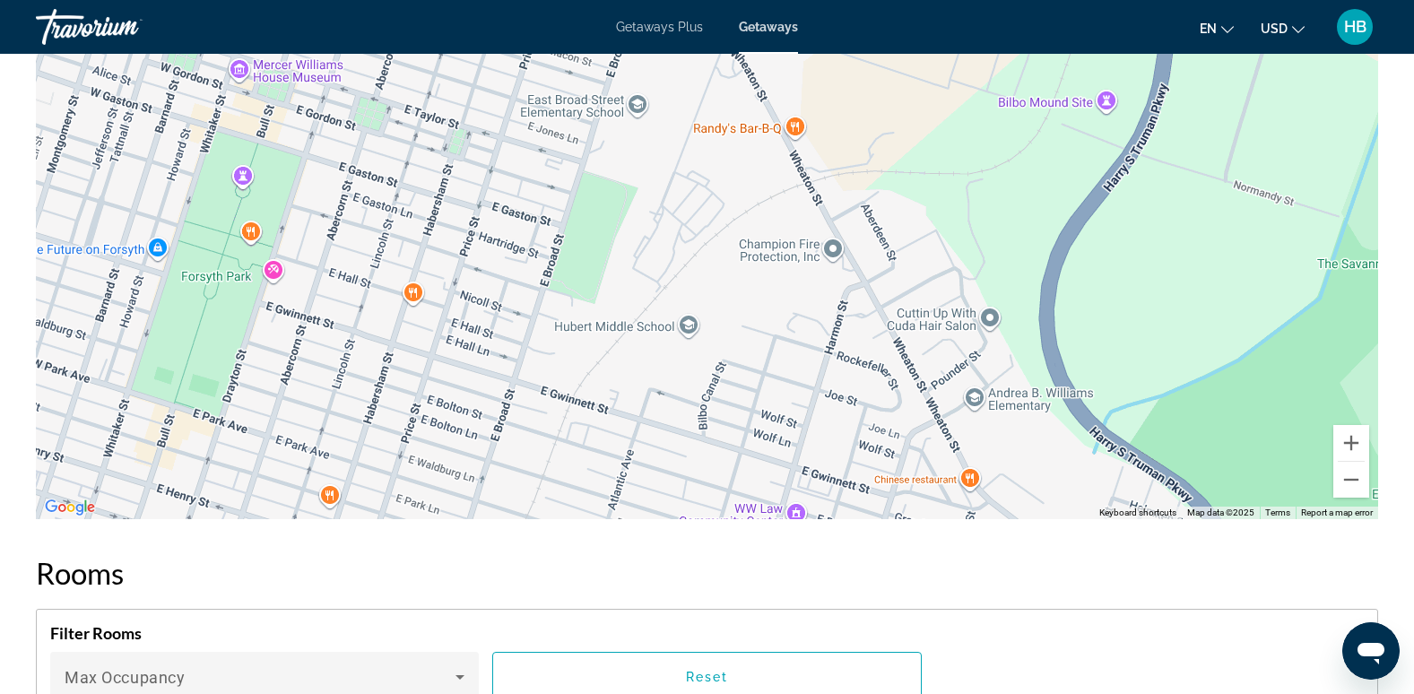
drag, startPoint x: 724, startPoint y: 250, endPoint x: 776, endPoint y: 516, distance: 271.3
click at [776, 516] on div "Main content" at bounding box center [707, 250] width 1342 height 538
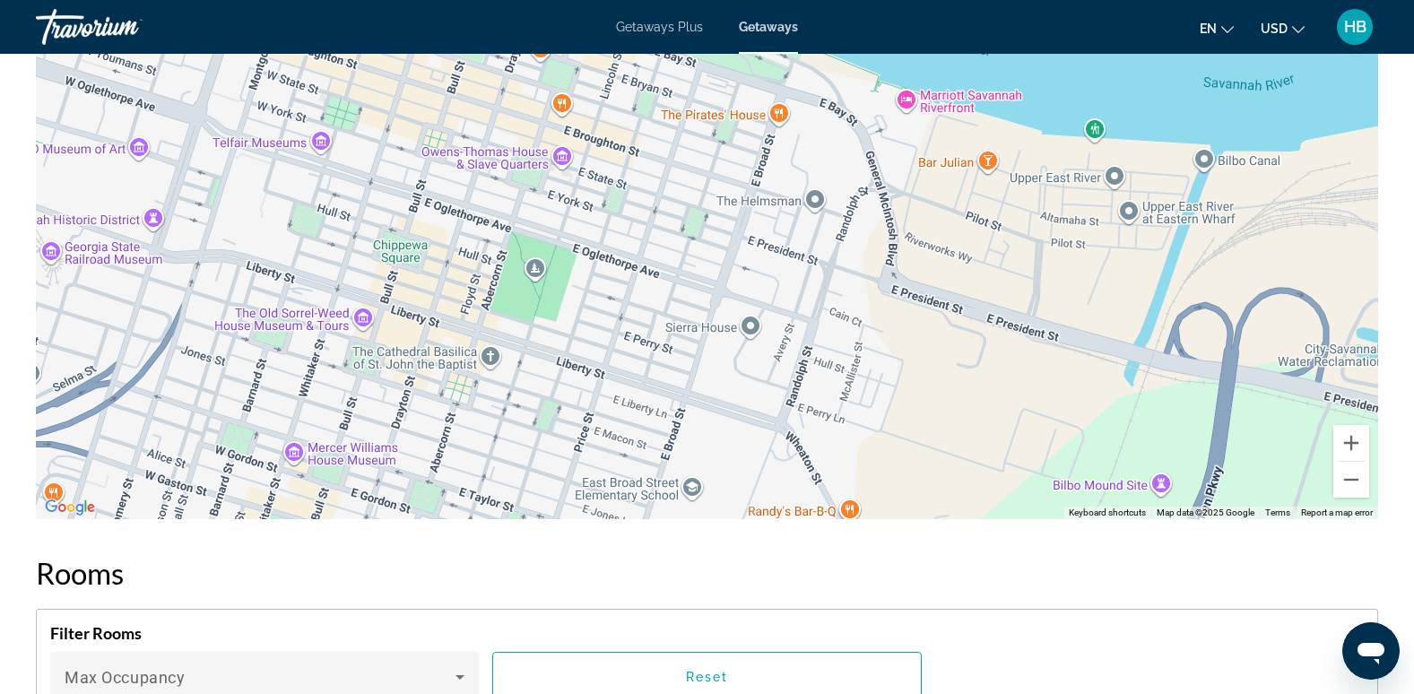
drag, startPoint x: 776, startPoint y: 230, endPoint x: 710, endPoint y: 537, distance: 314.4
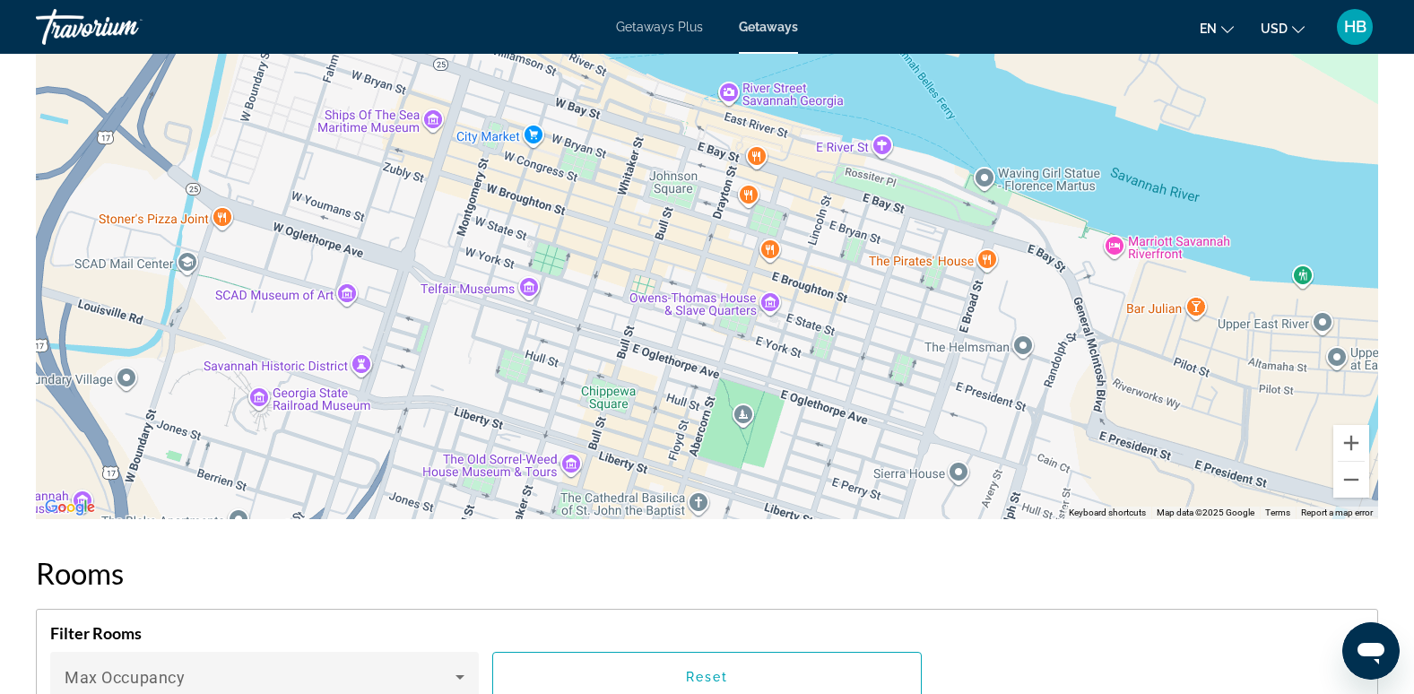
drag, startPoint x: 491, startPoint y: 380, endPoint x: 699, endPoint y: 528, distance: 255.2
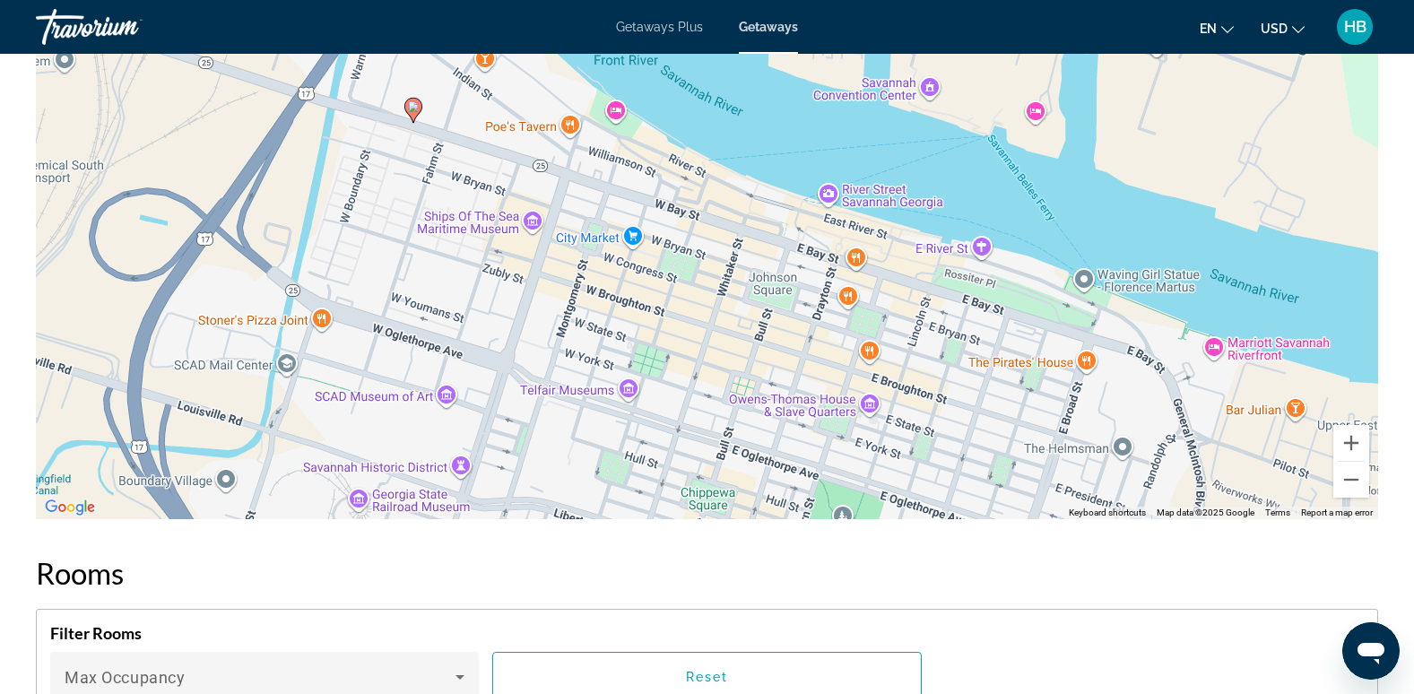
drag, startPoint x: 701, startPoint y: 361, endPoint x: 884, endPoint y: 517, distance: 240.4
click at [884, 517] on div "To activate drag with keyboard, press Alt + Enter. Once in keyboard drag state,…" at bounding box center [707, 250] width 1342 height 538
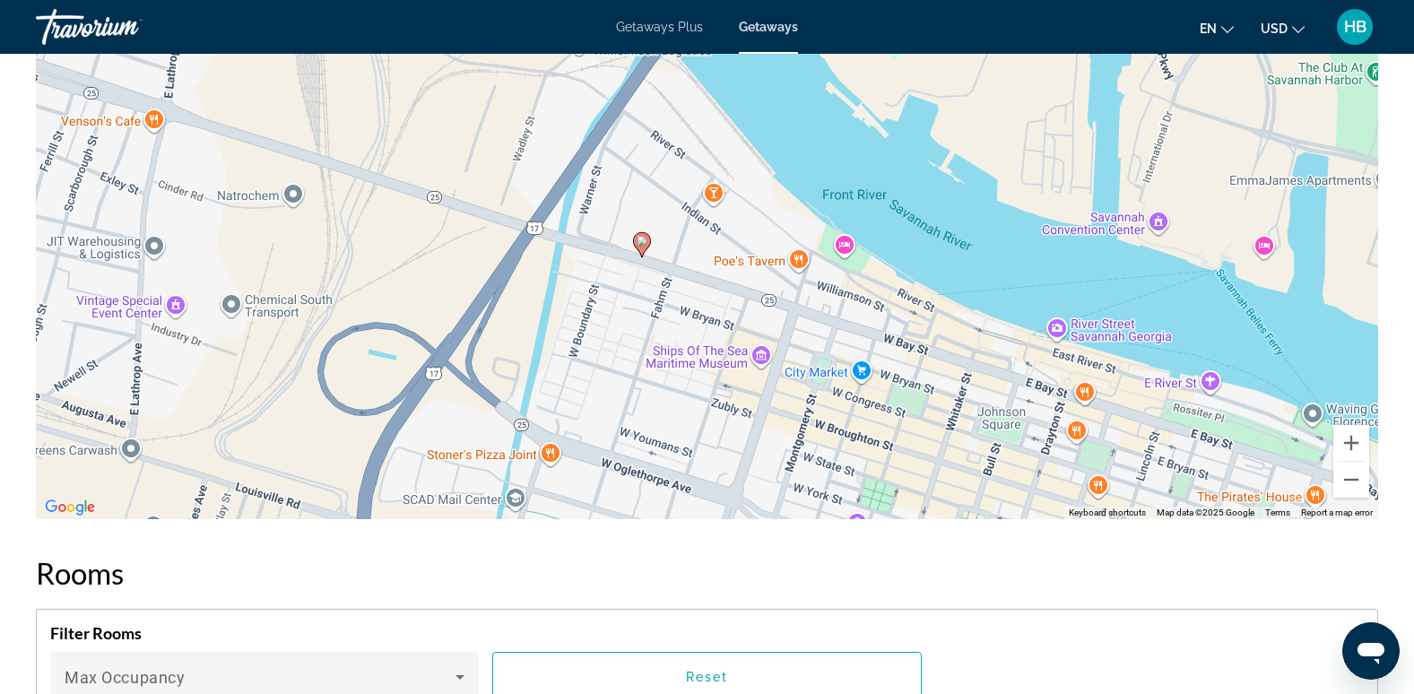
drag, startPoint x: 684, startPoint y: 373, endPoint x: 846, endPoint y: 469, distance: 188.5
click at [846, 469] on div "To activate drag with keyboard, press Alt + Enter. Once in keyboard drag state,…" at bounding box center [707, 250] width 1342 height 538
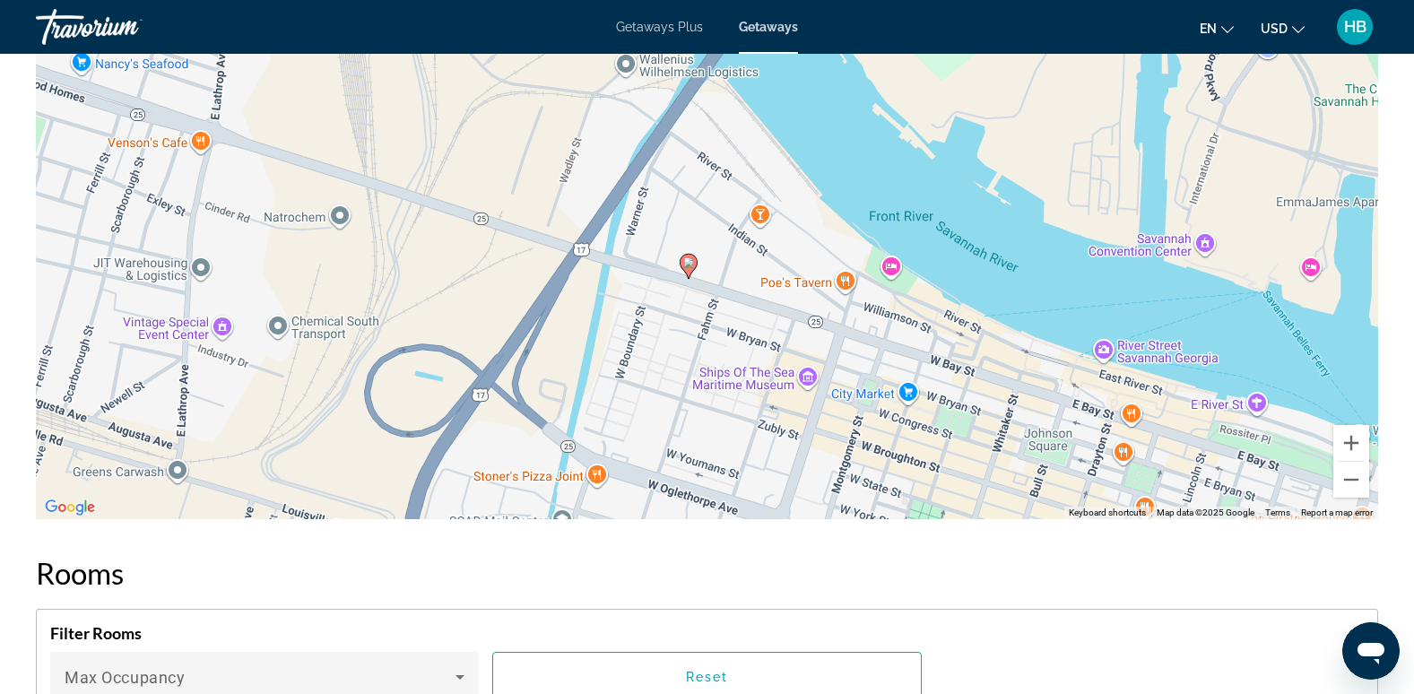
drag, startPoint x: 550, startPoint y: 312, endPoint x: 600, endPoint y: 337, distance: 55.3
click at [600, 337] on div "To activate drag with keyboard, press Alt + Enter. Once in keyboard drag state,…" at bounding box center [707, 250] width 1342 height 538
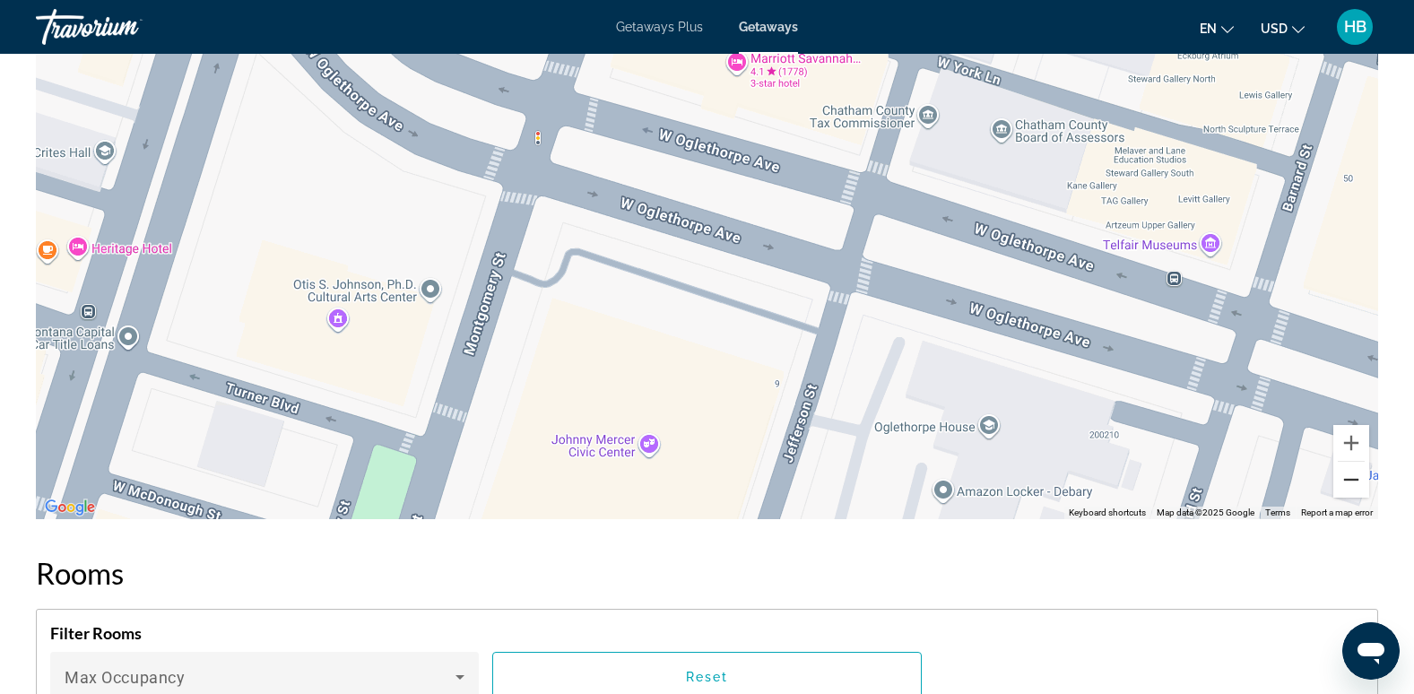
click at [1355, 482] on button "Zoom out" at bounding box center [1351, 480] width 36 height 36
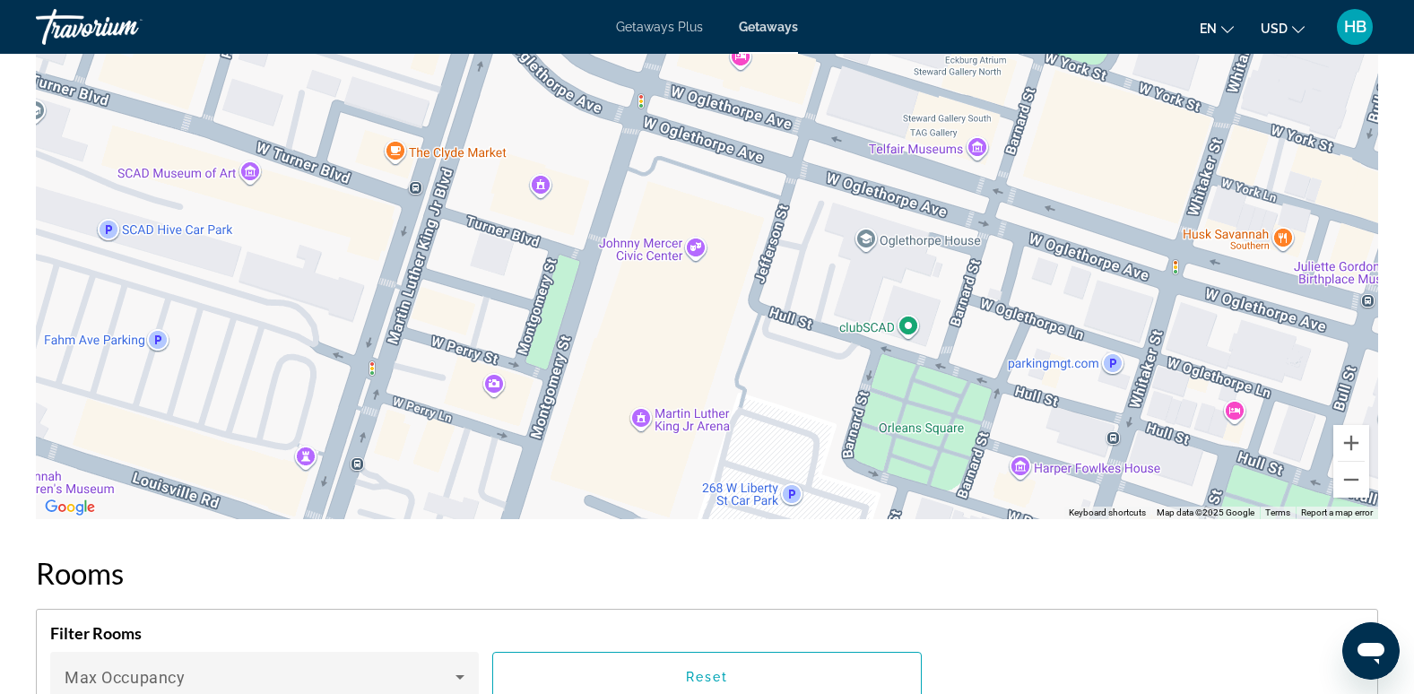
drag, startPoint x: 713, startPoint y: 241, endPoint x: 695, endPoint y: 334, distance: 94.1
click at [695, 334] on div "Main content" at bounding box center [707, 250] width 1342 height 538
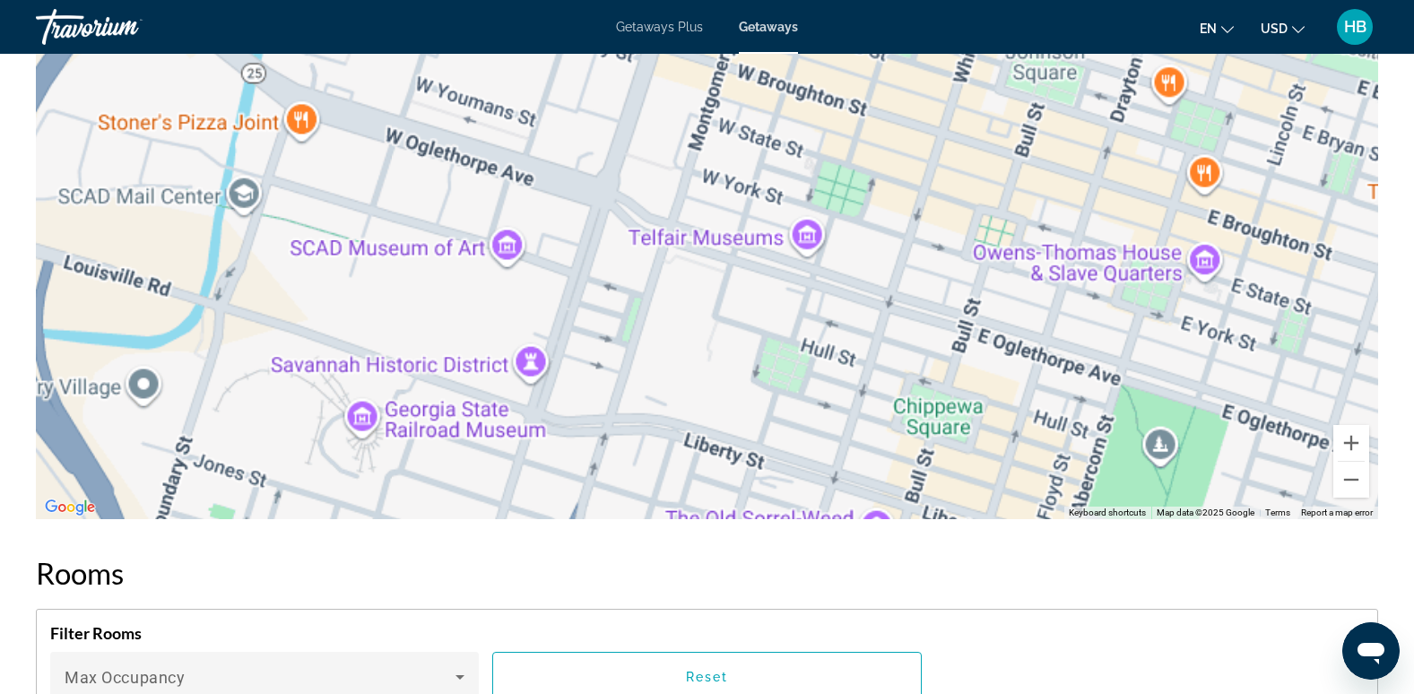
drag, startPoint x: 664, startPoint y: 175, endPoint x: 670, endPoint y: 323, distance: 148.0
click at [670, 323] on div "Main content" at bounding box center [707, 250] width 1342 height 538
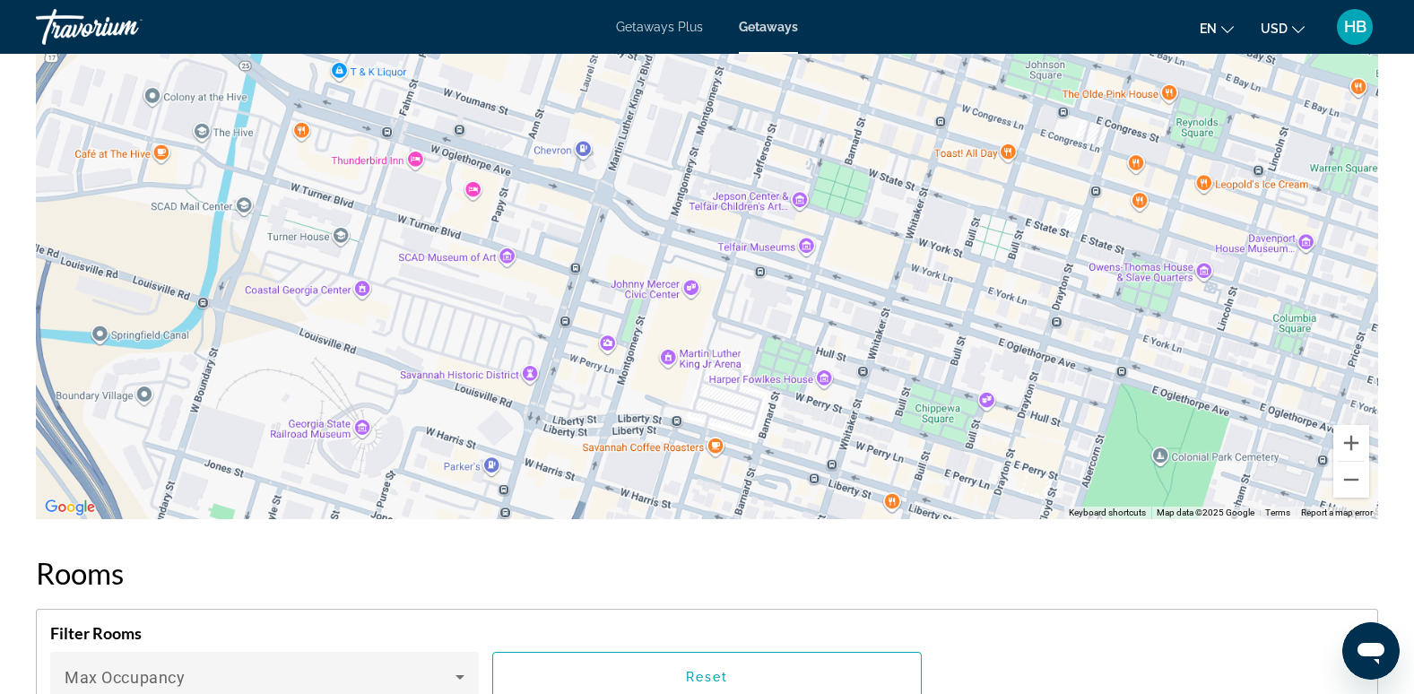
drag, startPoint x: 429, startPoint y: 256, endPoint x: 612, endPoint y: 423, distance: 247.5
click at [612, 423] on div "Main content" at bounding box center [707, 250] width 1342 height 538
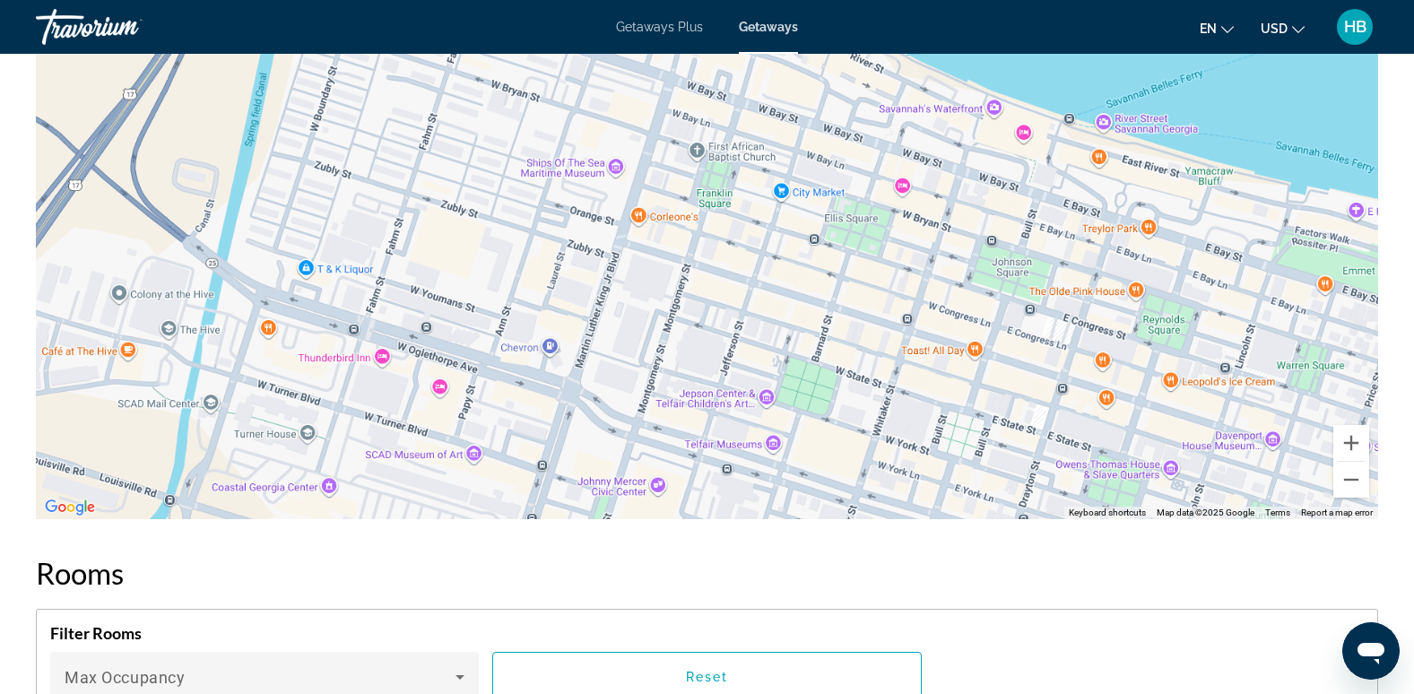
drag, startPoint x: 463, startPoint y: 247, endPoint x: 429, endPoint y: 444, distance: 200.0
click at [429, 444] on div "Main content" at bounding box center [707, 250] width 1342 height 538
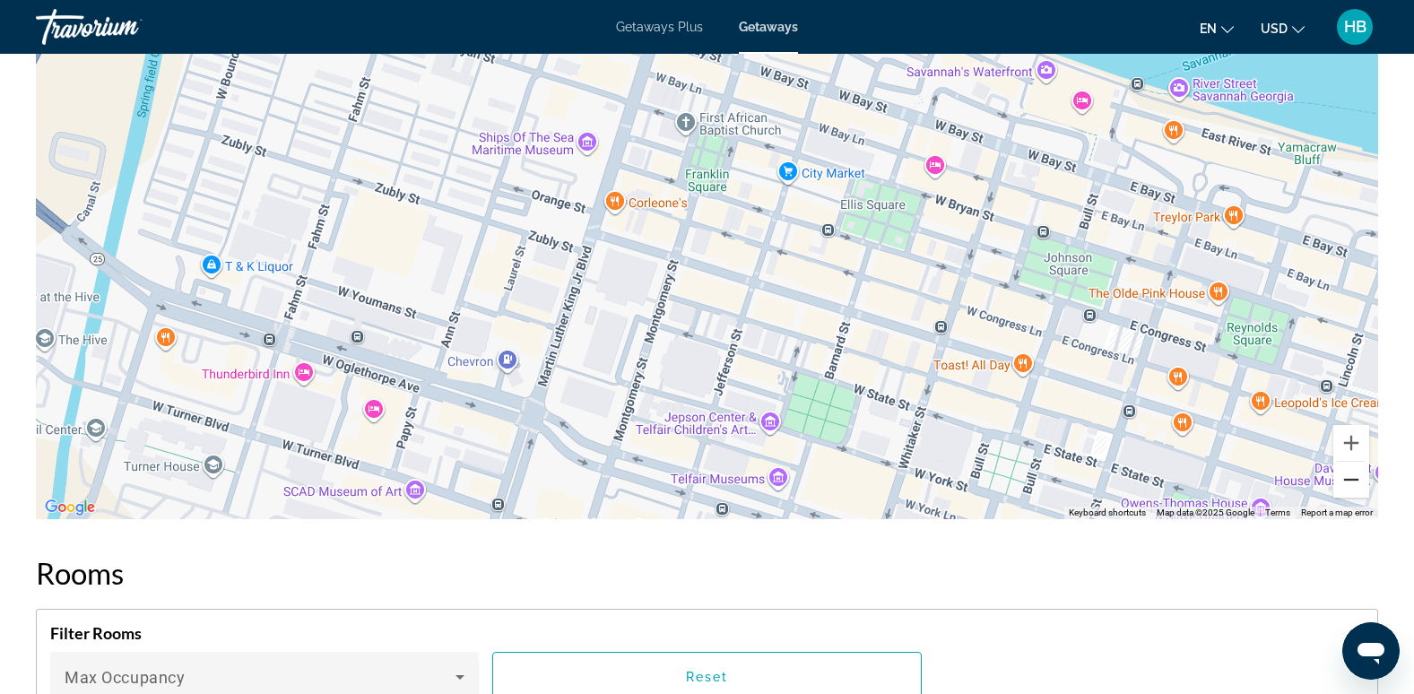
click at [1351, 476] on button "Zoom out" at bounding box center [1351, 480] width 36 height 36
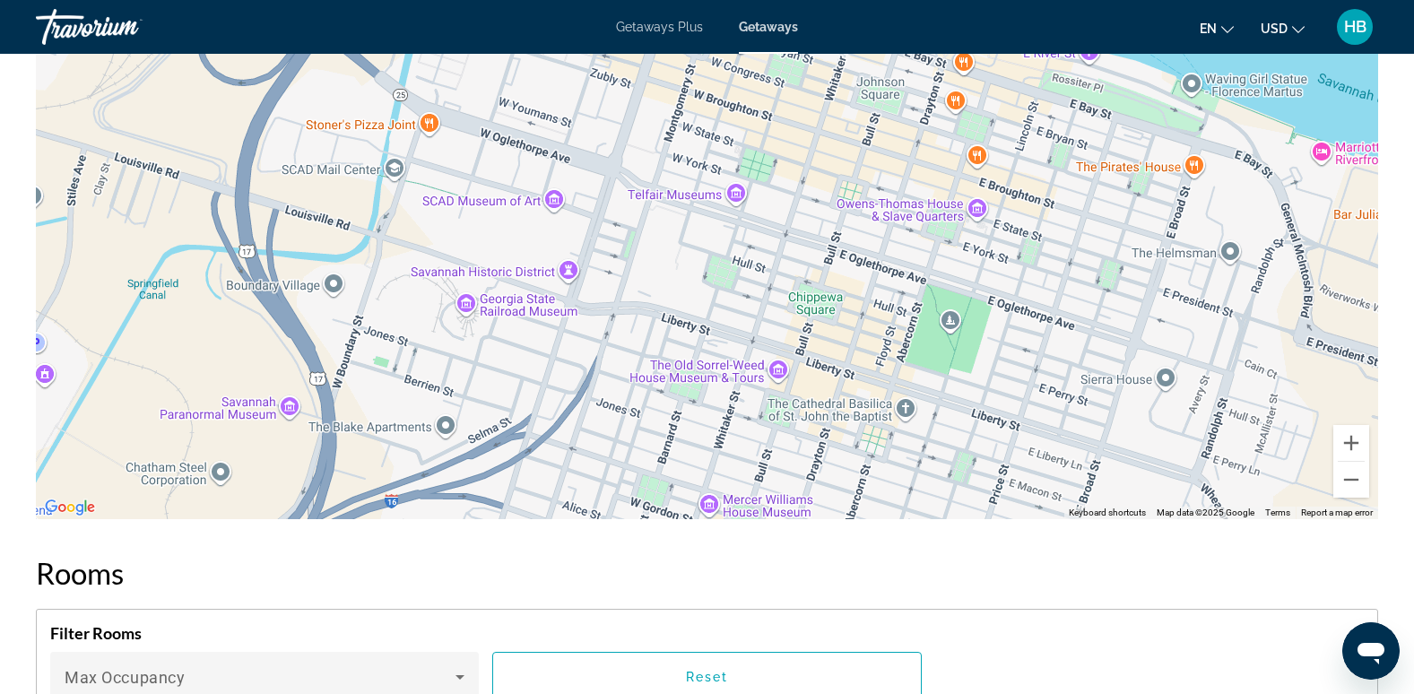
drag, startPoint x: 841, startPoint y: 426, endPoint x: 831, endPoint y: 257, distance: 168.8
click at [831, 257] on div "To activate drag with keyboard, press Alt + Enter. Once in keyboard drag state,…" at bounding box center [707, 250] width 1342 height 538
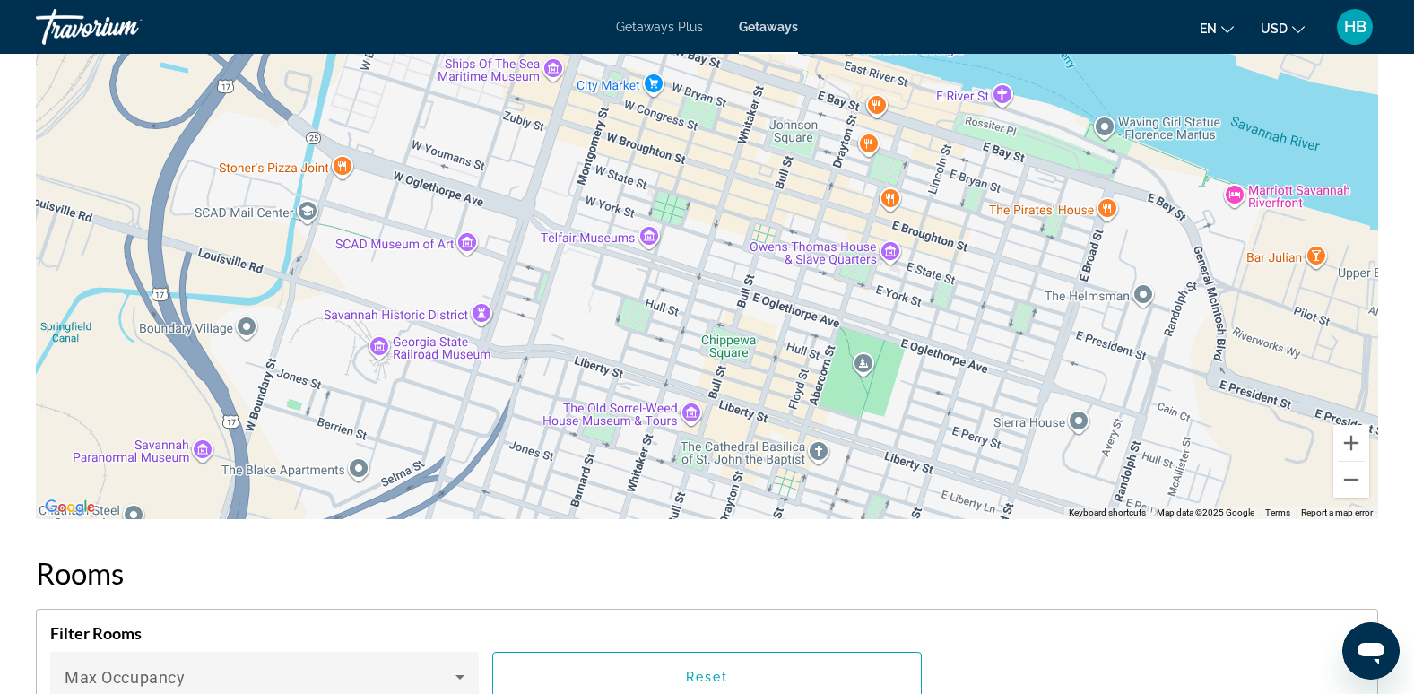
drag, startPoint x: 969, startPoint y: 409, endPoint x: 880, endPoint y: 455, distance: 101.1
click at [880, 455] on div "To activate drag with keyboard, press Alt + Enter. Once in keyboard drag state,…" at bounding box center [707, 250] width 1342 height 538
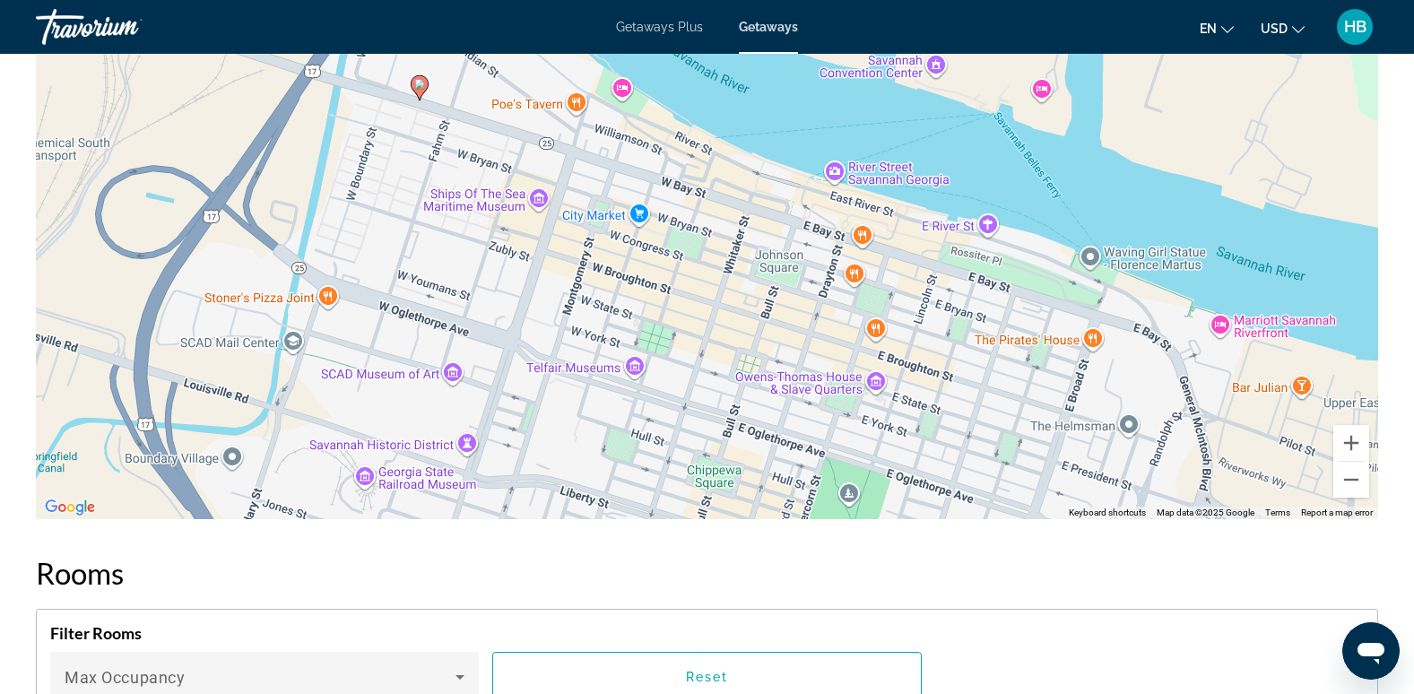
drag, startPoint x: 871, startPoint y: 237, endPoint x: 861, endPoint y: 357, distance: 120.5
click at [861, 357] on div "To activate drag with keyboard, press Alt + Enter. Once in keyboard drag state,…" at bounding box center [707, 250] width 1342 height 538
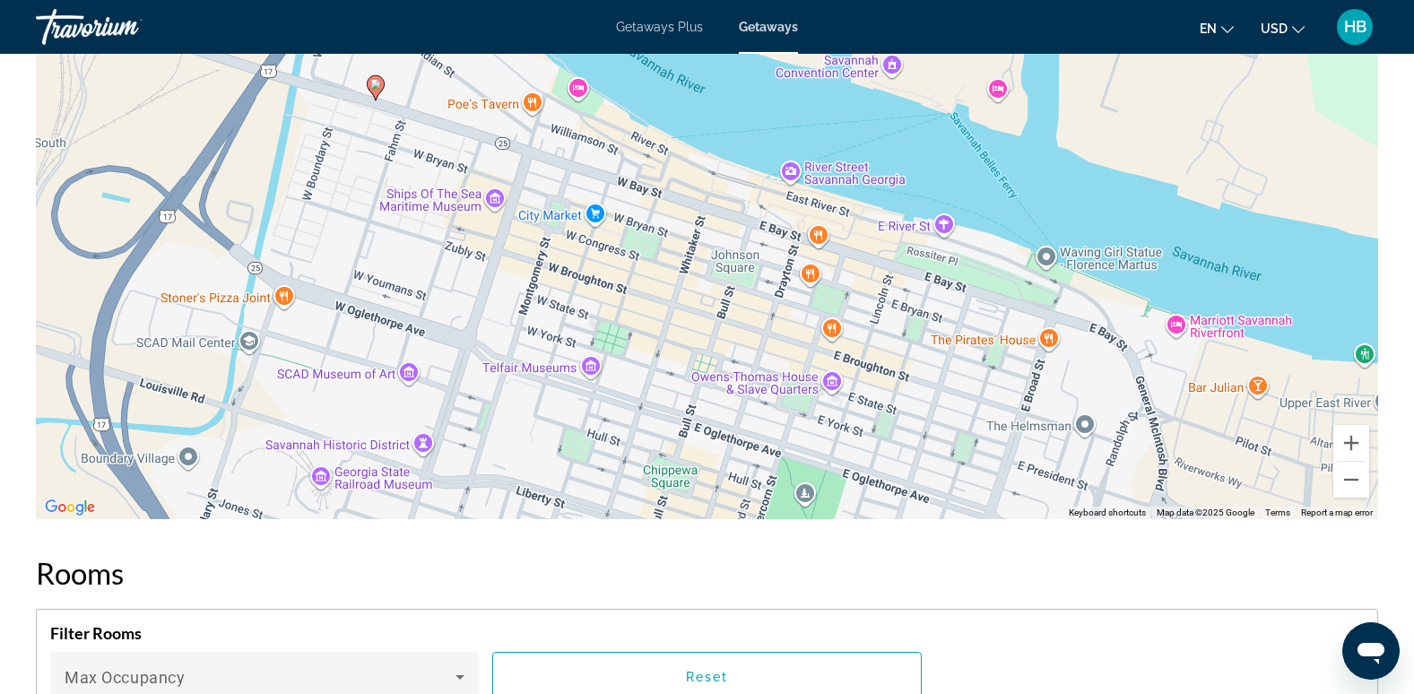
drag, startPoint x: 839, startPoint y: 357, endPoint x: 790, endPoint y: 357, distance: 49.3
click at [790, 357] on div "To activate drag with keyboard, press Alt + Enter. Once in keyboard drag state,…" at bounding box center [707, 250] width 1342 height 538
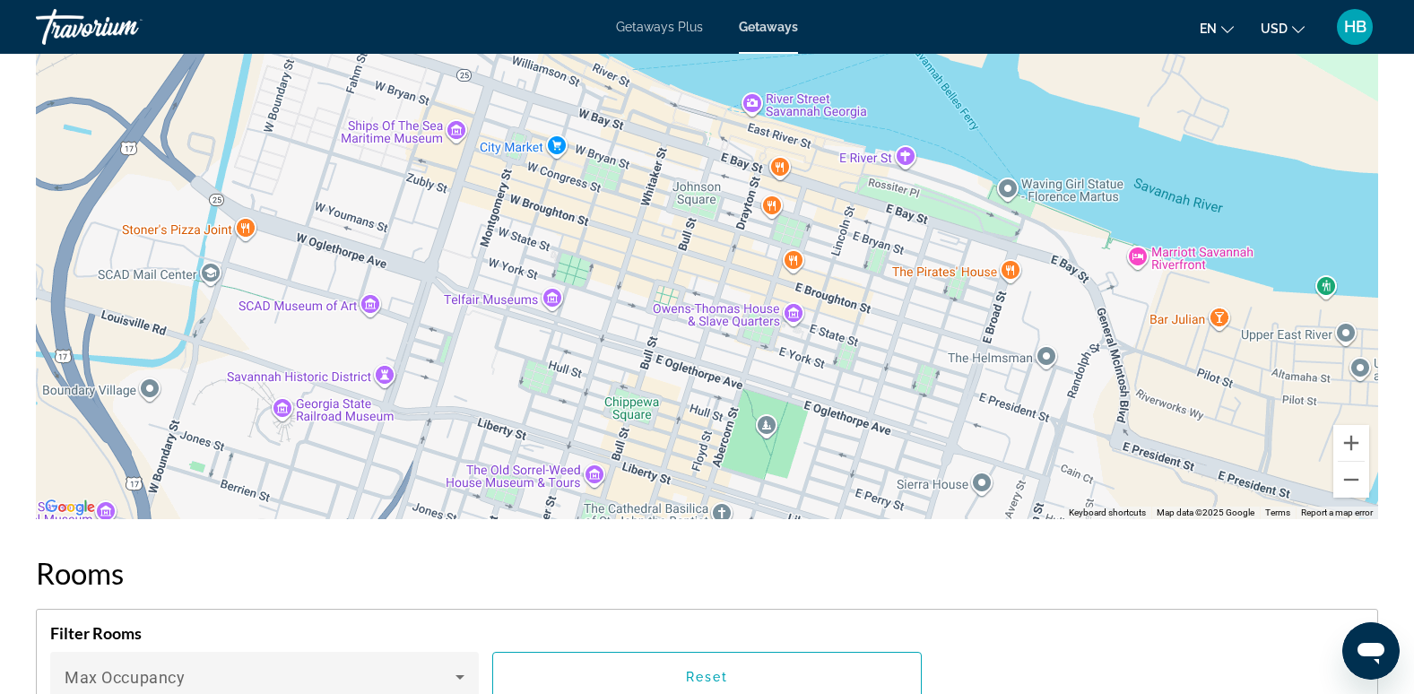
drag, startPoint x: 984, startPoint y: 387, endPoint x: 947, endPoint y: 321, distance: 75.8
click at [947, 321] on div "To activate drag with keyboard, press Alt + Enter. Once in keyboard drag state,…" at bounding box center [707, 250] width 1342 height 538
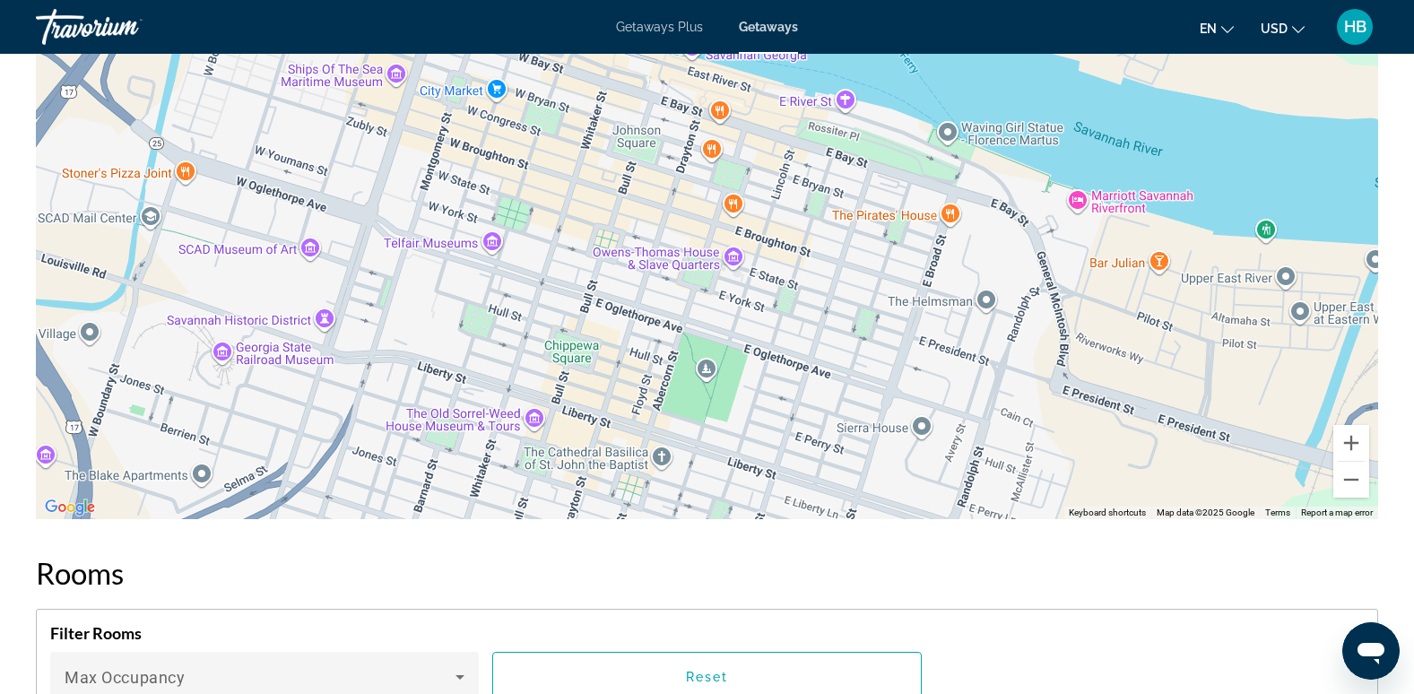
drag, startPoint x: 895, startPoint y: 358, endPoint x: 832, endPoint y: 299, distance: 85.6
click at [832, 299] on div "To activate drag with keyboard, press Alt + Enter. Once in keyboard drag state,…" at bounding box center [707, 250] width 1342 height 538
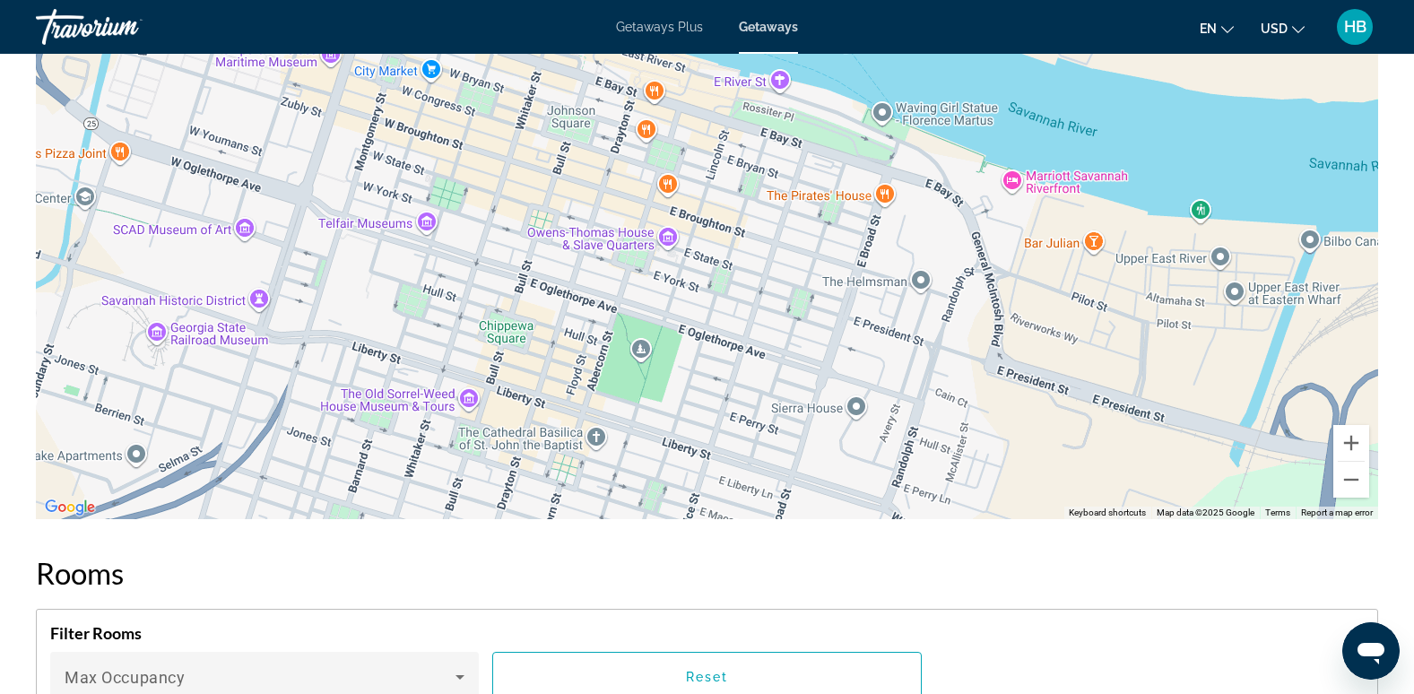
drag, startPoint x: 936, startPoint y: 381, endPoint x: 872, endPoint y: 361, distance: 66.6
click at [872, 361] on div "To activate drag with keyboard, press Alt + Enter. Once in keyboard drag state,…" at bounding box center [707, 250] width 1342 height 538
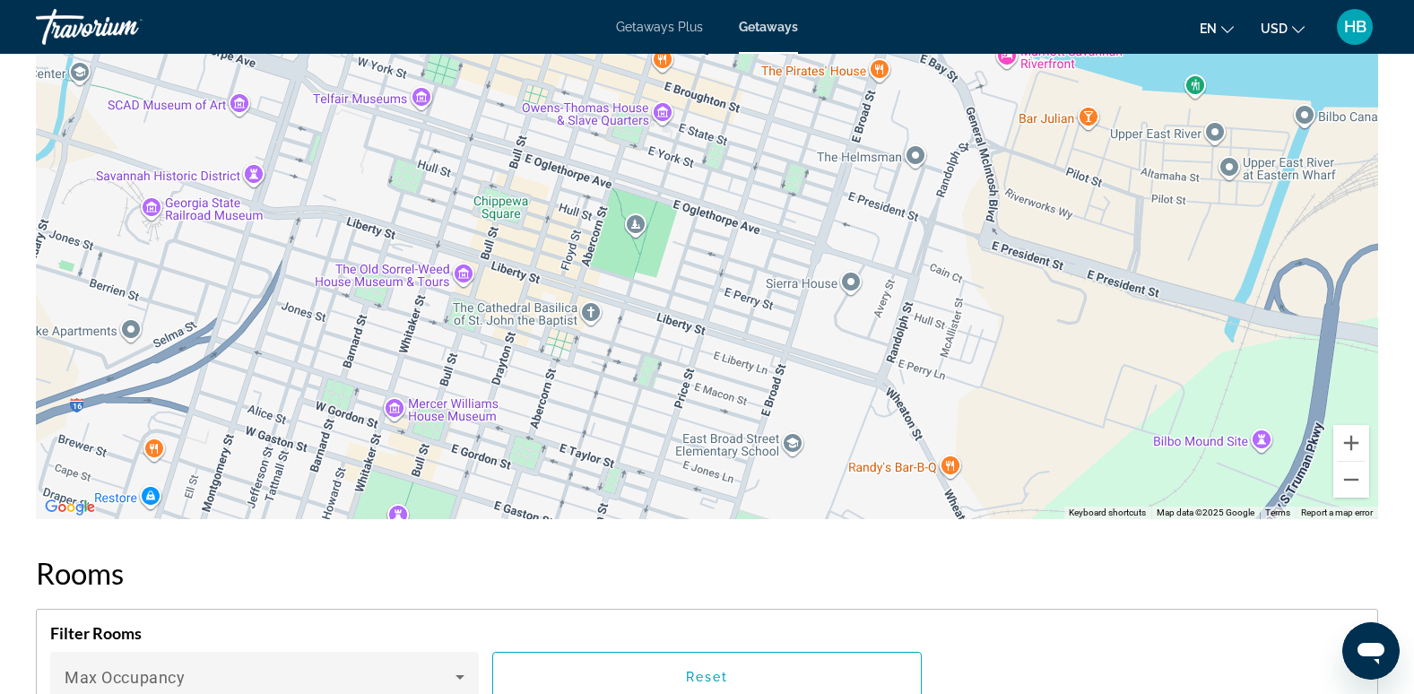
drag, startPoint x: 1038, startPoint y: 412, endPoint x: 1031, endPoint y: 275, distance: 136.5
click at [1031, 275] on div "To activate drag with keyboard, press Alt + Enter. Once in keyboard drag state,…" at bounding box center [707, 250] width 1342 height 538
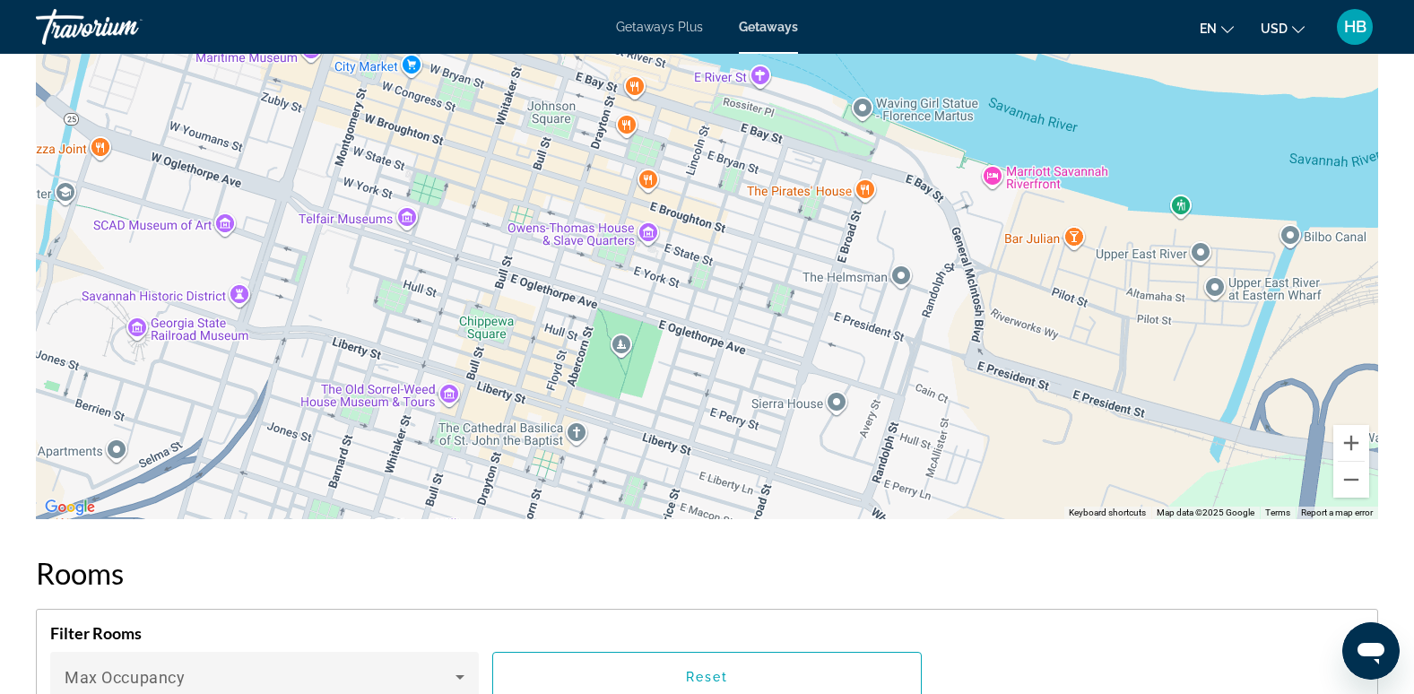
drag, startPoint x: 1027, startPoint y: 281, endPoint x: 1011, endPoint y: 419, distance: 139.0
click at [1011, 419] on div "Main content" at bounding box center [707, 250] width 1342 height 538
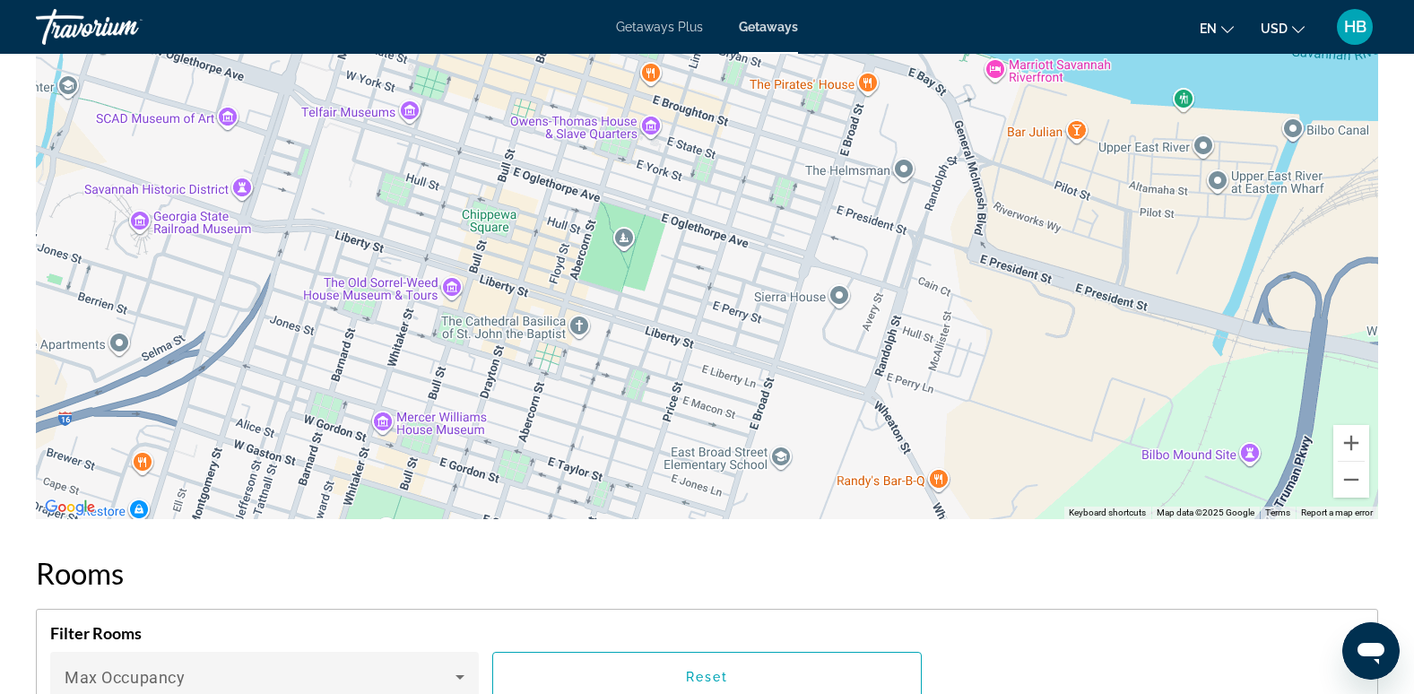
drag, startPoint x: 423, startPoint y: 432, endPoint x: 426, endPoint y: 324, distance: 108.5
click at [426, 324] on div "To activate drag with keyboard, press Alt + Enter. Once in keyboard drag state,…" at bounding box center [707, 250] width 1342 height 538
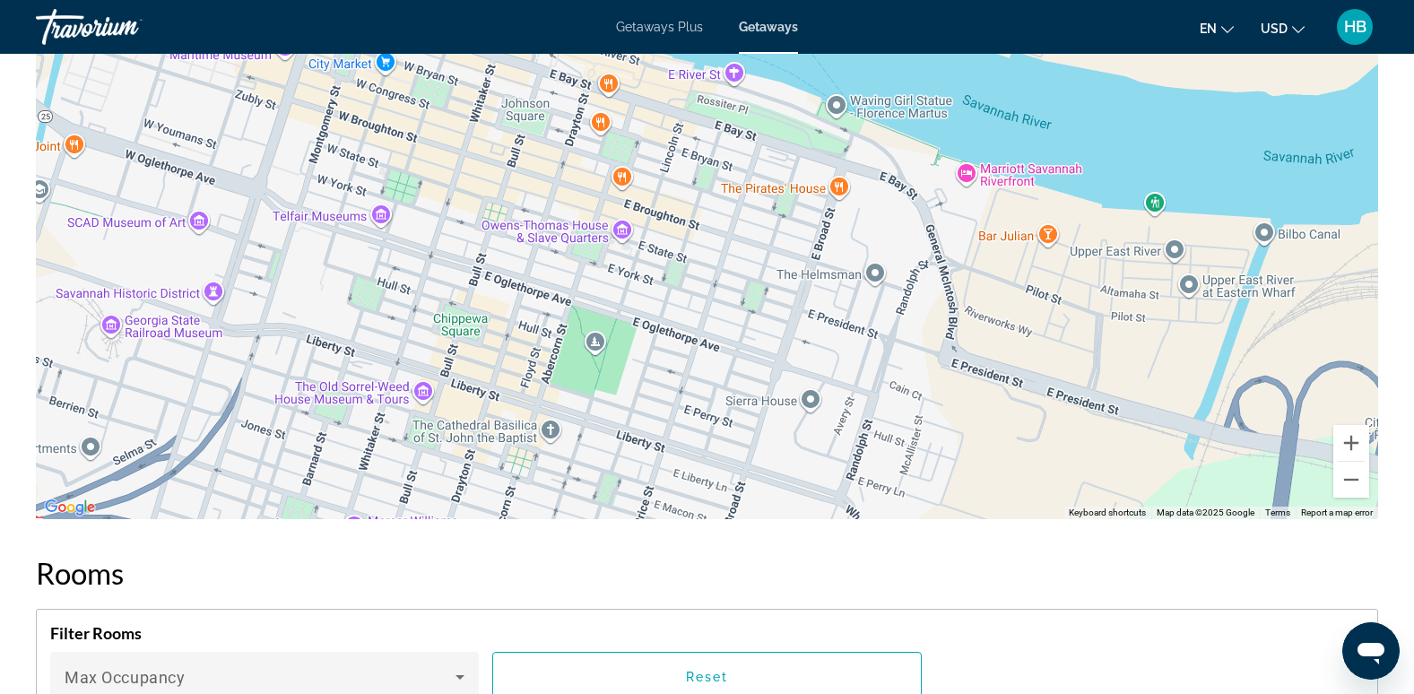
drag, startPoint x: 426, startPoint y: 324, endPoint x: 396, endPoint y: 429, distance: 109.9
click at [396, 429] on div "To activate drag with keyboard, press Alt + Enter. Once in keyboard drag state,…" at bounding box center [707, 250] width 1342 height 538
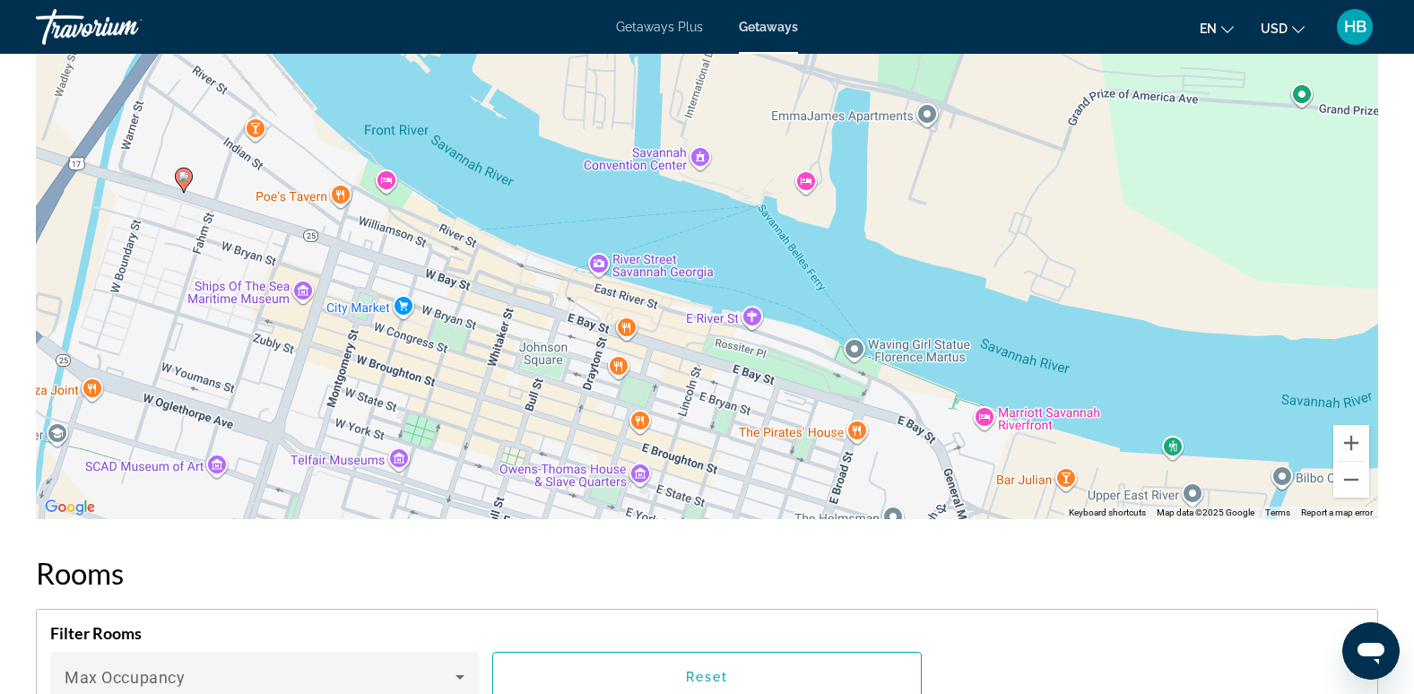
drag, startPoint x: 542, startPoint y: 168, endPoint x: 542, endPoint y: 451, distance: 283.3
click at [542, 451] on div "To activate drag with keyboard, press Alt + Enter. Once in keyboard drag state,…" at bounding box center [707, 250] width 1342 height 538
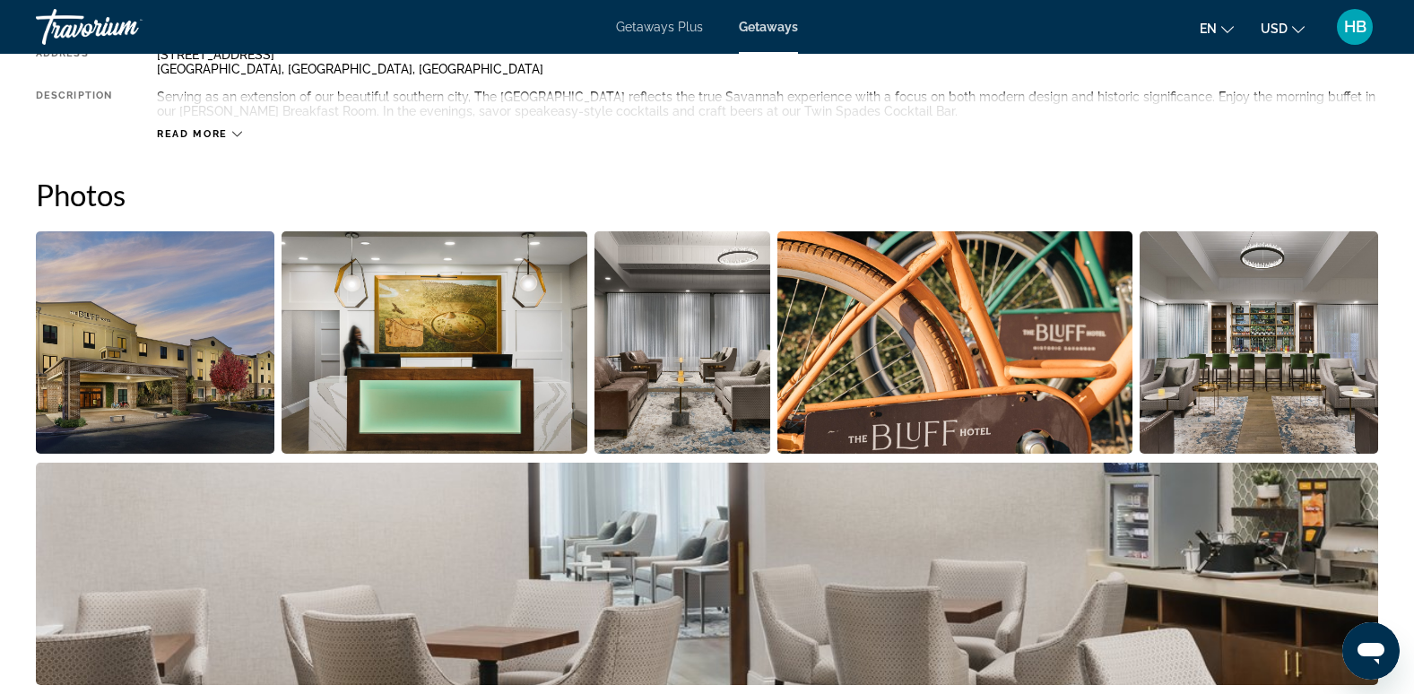
scroll to position [0, 0]
